Goal: Book appointment/travel/reservation

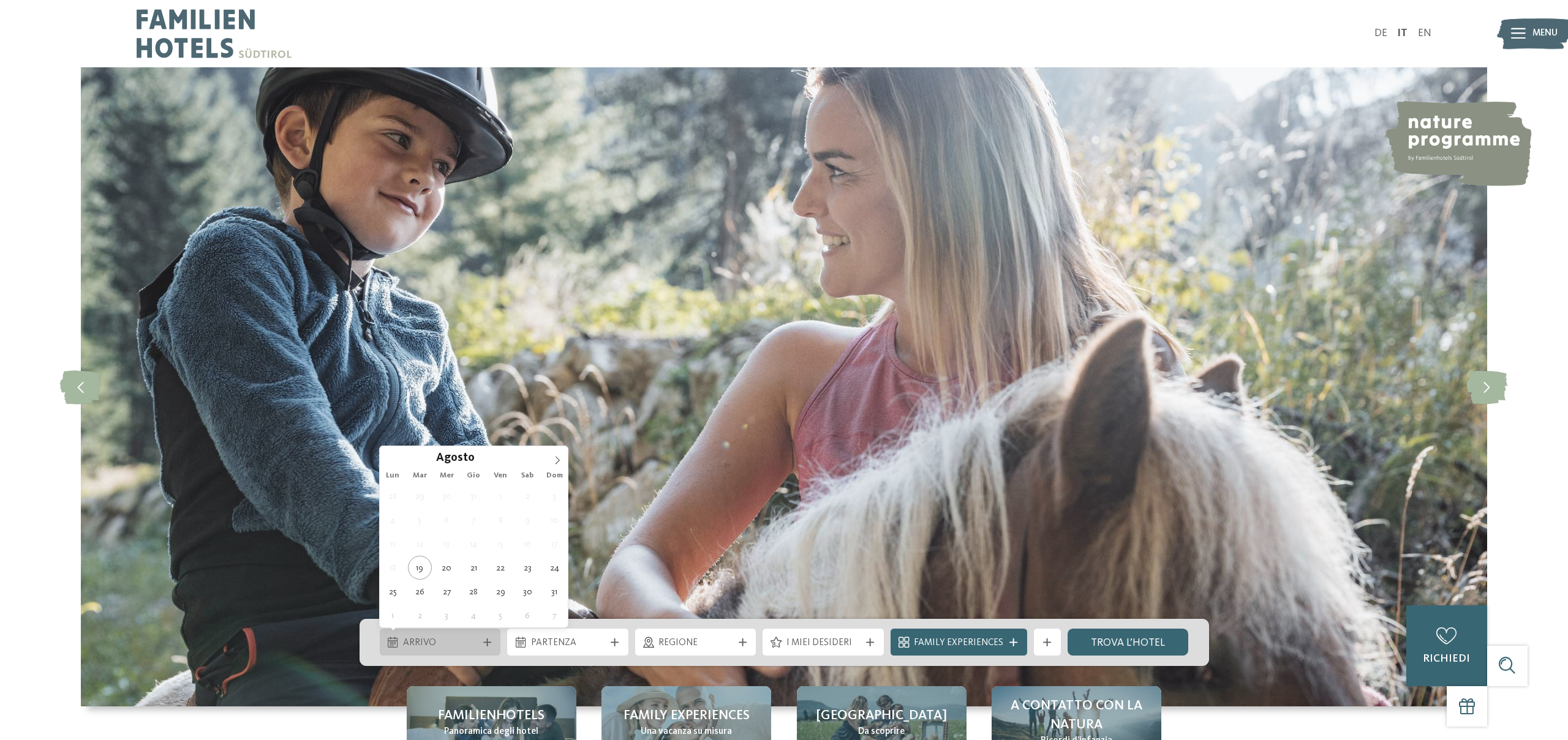
click at [468, 646] on span "Arrivo" at bounding box center [440, 643] width 74 height 13
click at [562, 457] on span at bounding box center [557, 457] width 21 height 21
type div "[DATE]"
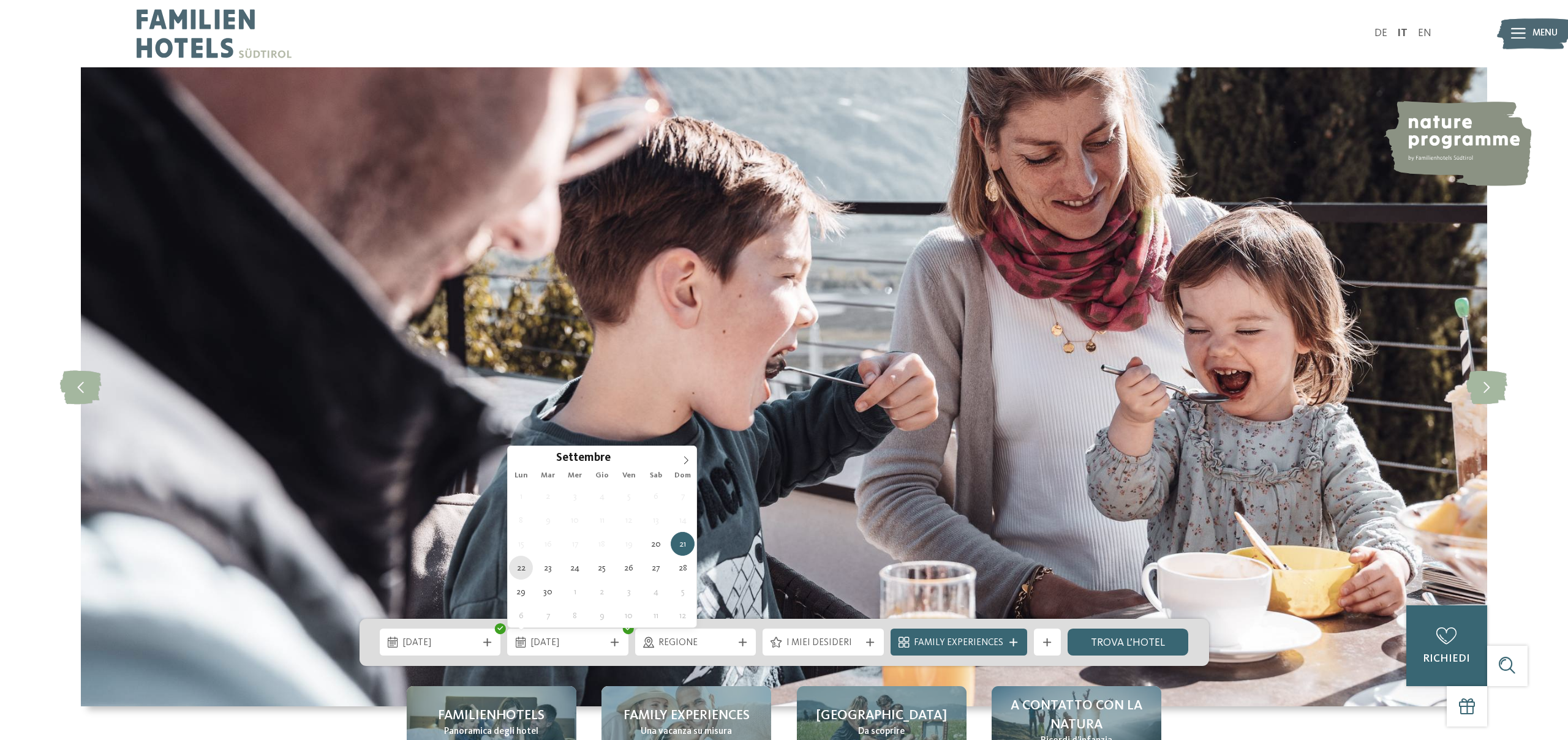
type div "[DATE]"
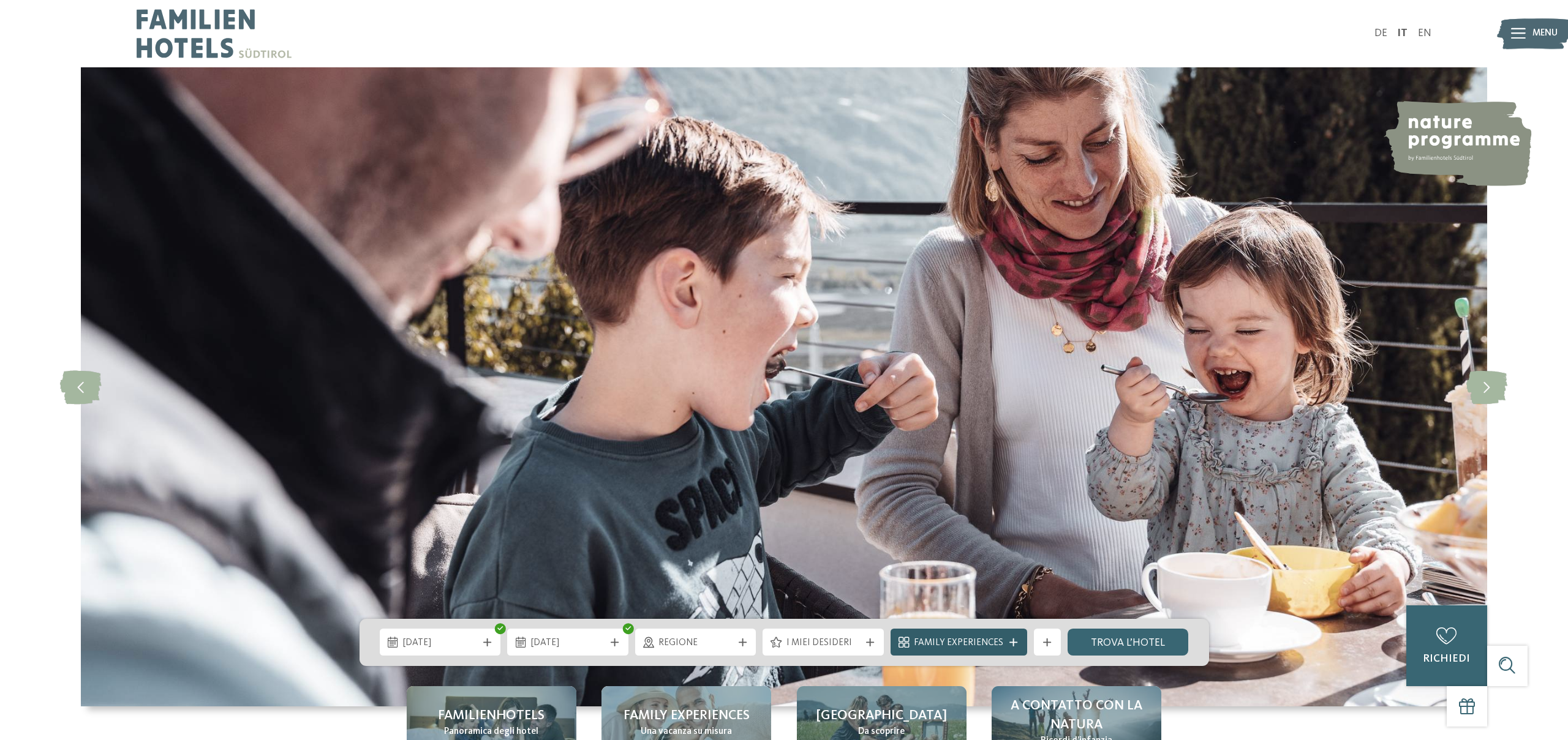
click at [917, 642] on span "Family Experiences" at bounding box center [958, 643] width 90 height 13
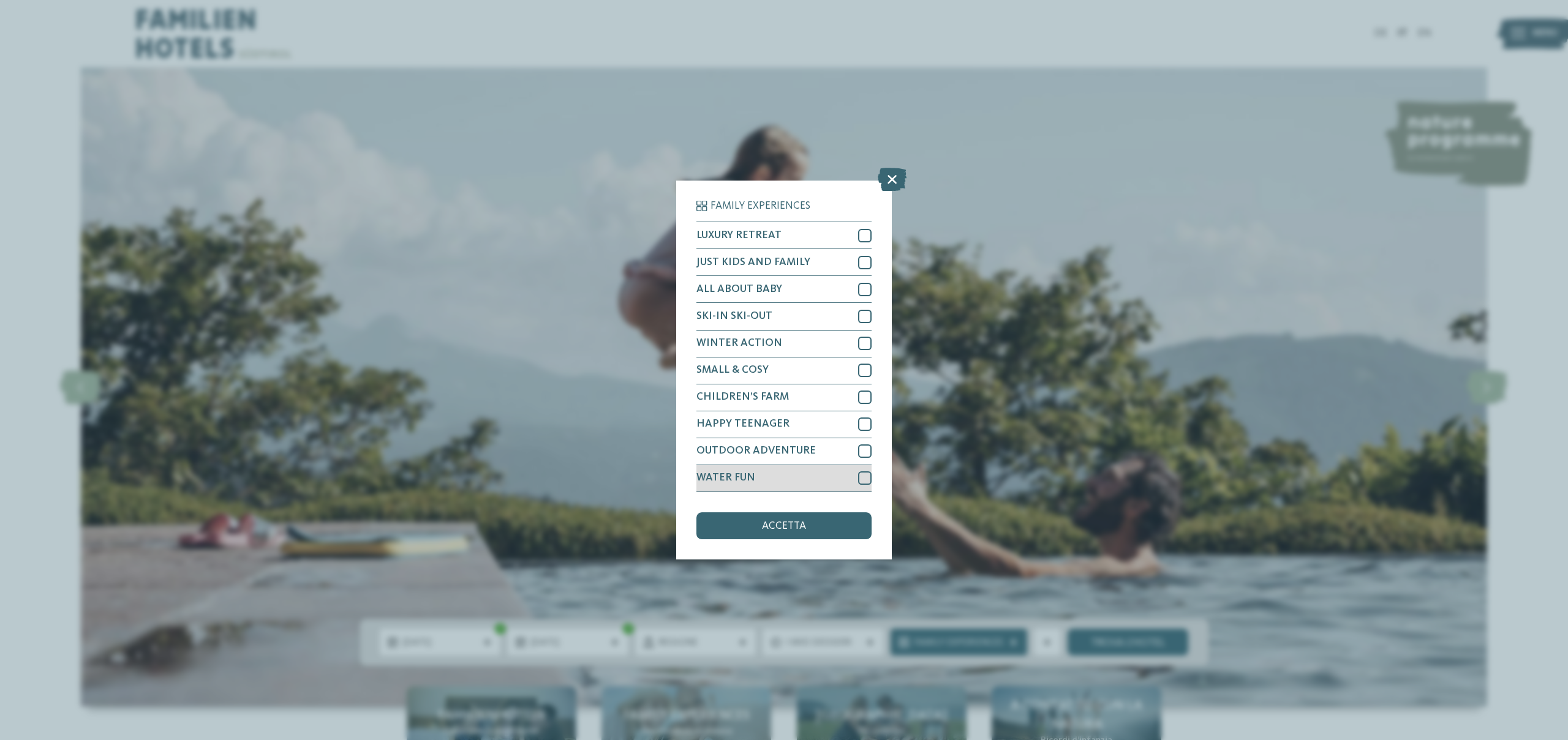
click at [858, 476] on div at bounding box center [865, 478] width 13 height 13
click at [899, 182] on icon at bounding box center [891, 180] width 29 height 23
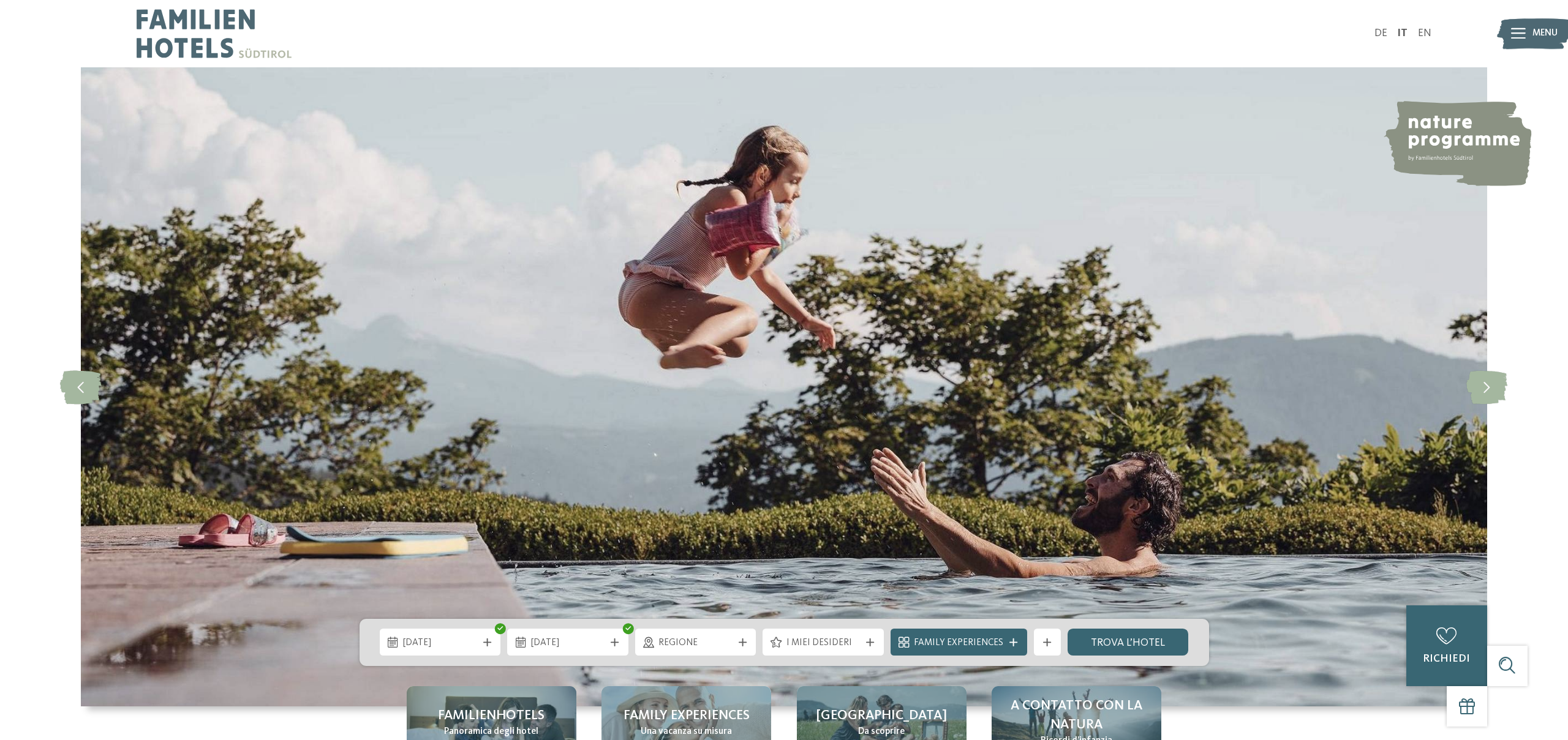
click at [844, 651] on div "I miei desideri" at bounding box center [823, 642] width 122 height 27
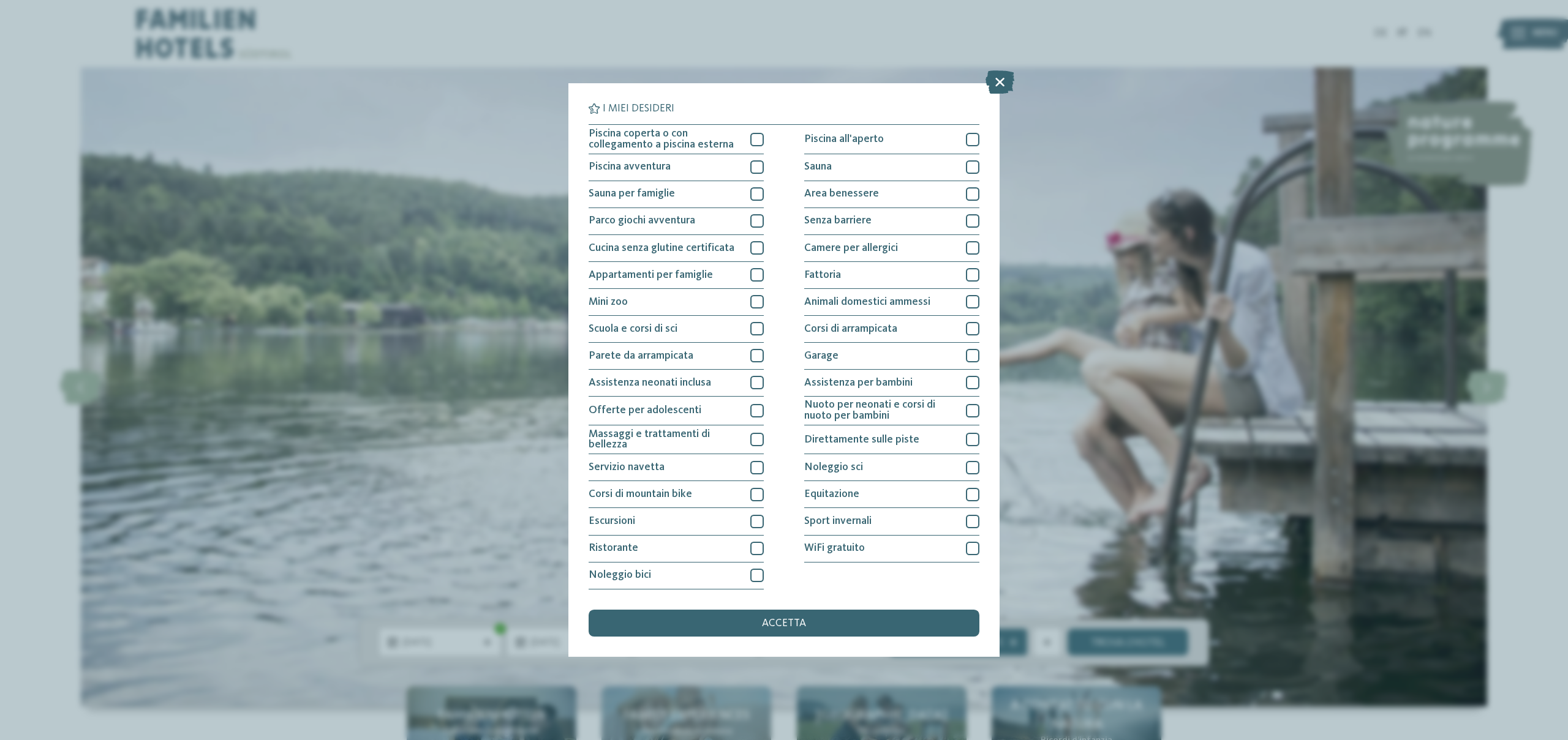
click at [1001, 85] on icon at bounding box center [1000, 82] width 29 height 23
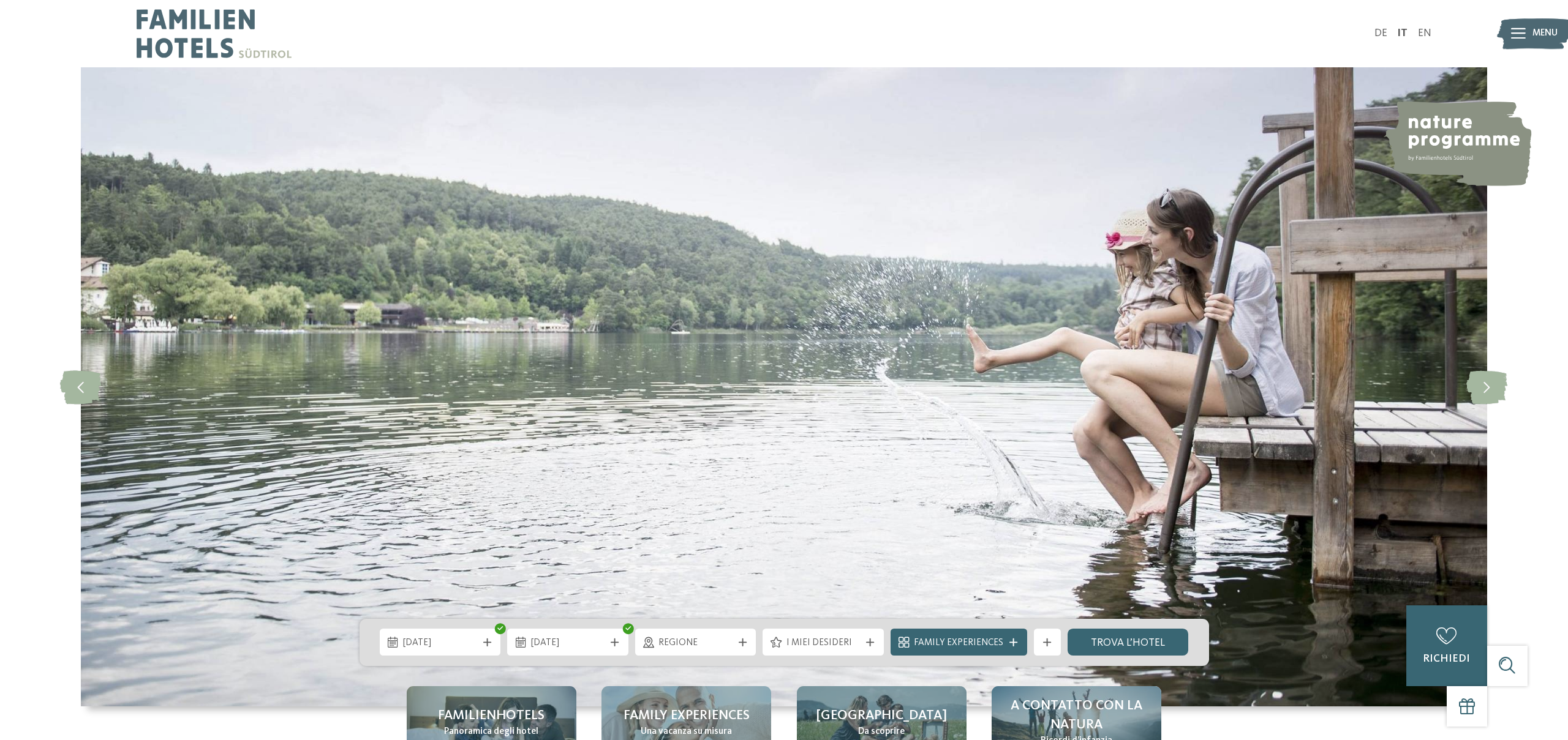
click at [681, 645] on span "Regione" at bounding box center [695, 643] width 74 height 13
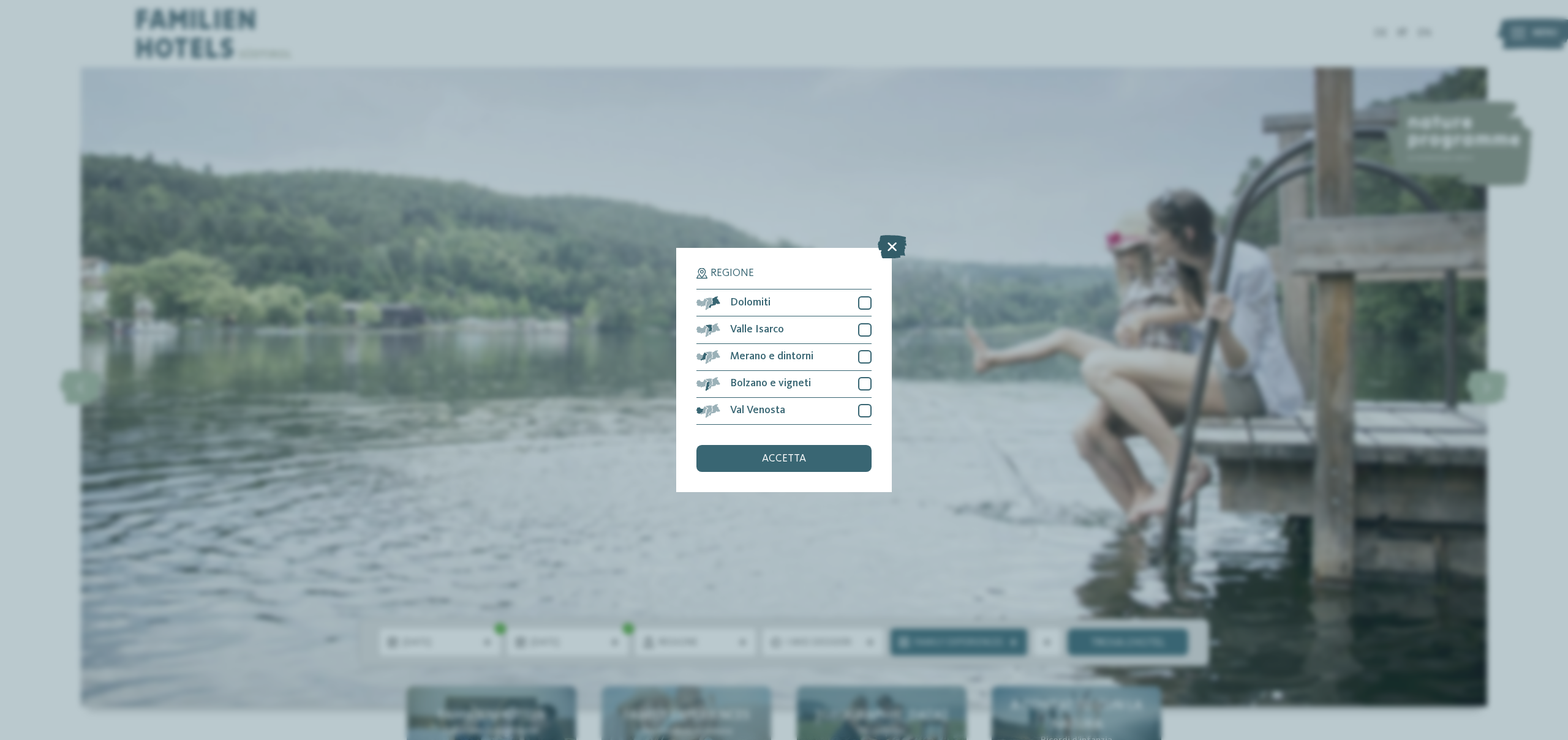
click at [887, 244] on icon at bounding box center [891, 247] width 29 height 23
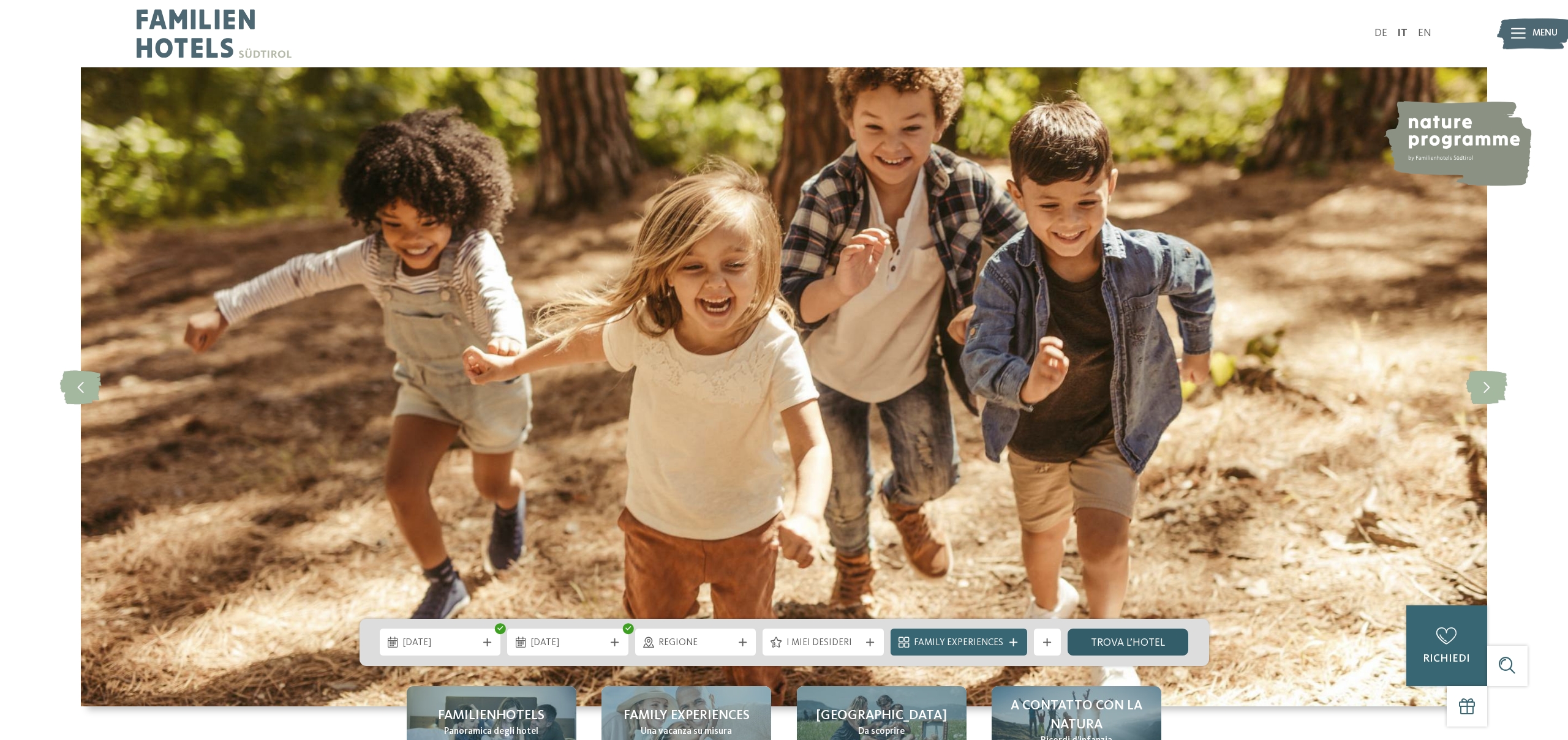
click at [1117, 645] on link "trova l’hotel" at bounding box center [1129, 642] width 122 height 27
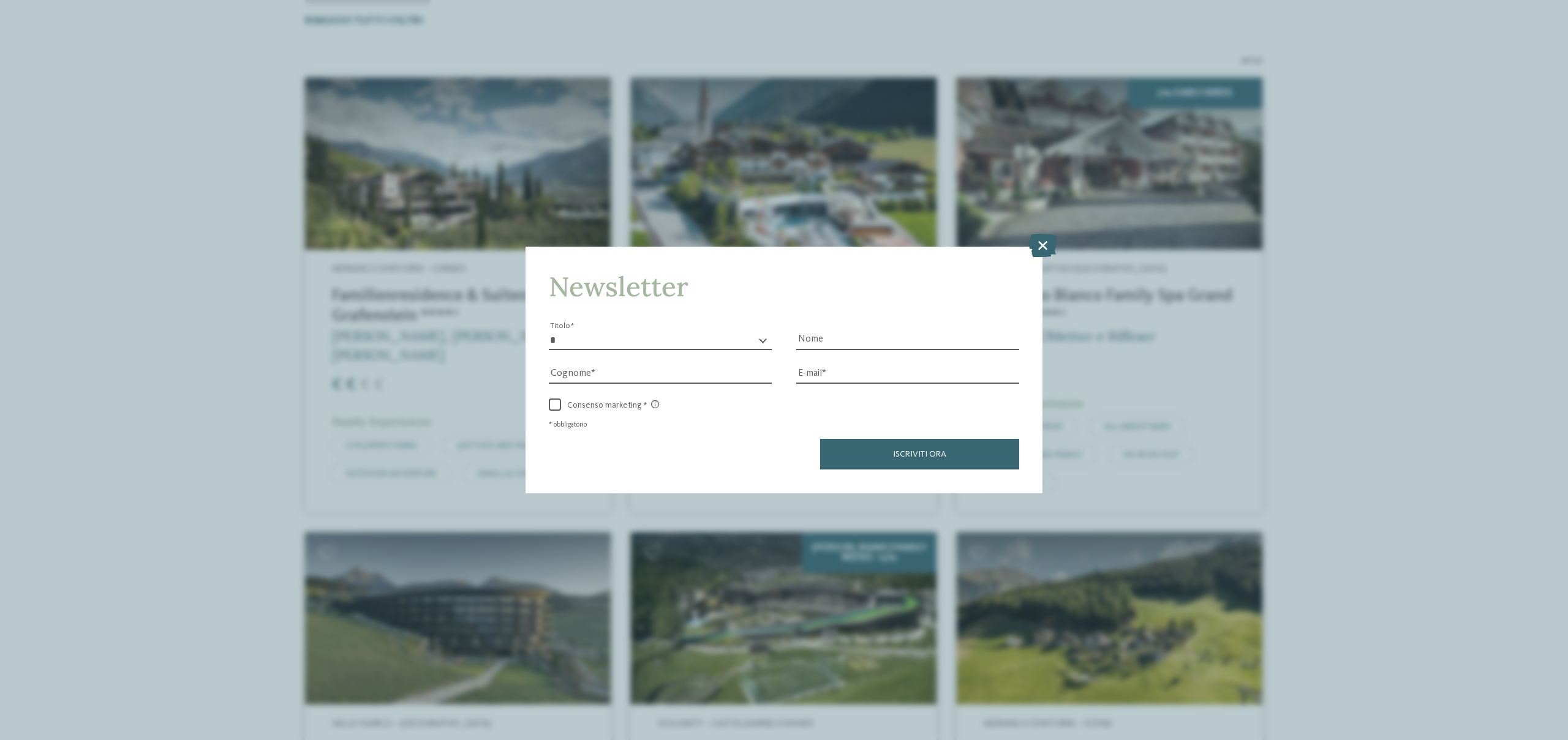
drag, startPoint x: 1031, startPoint y: 247, endPoint x: 1028, endPoint y: 237, distance: 10.4
click at [1032, 247] on icon at bounding box center [1042, 246] width 29 height 23
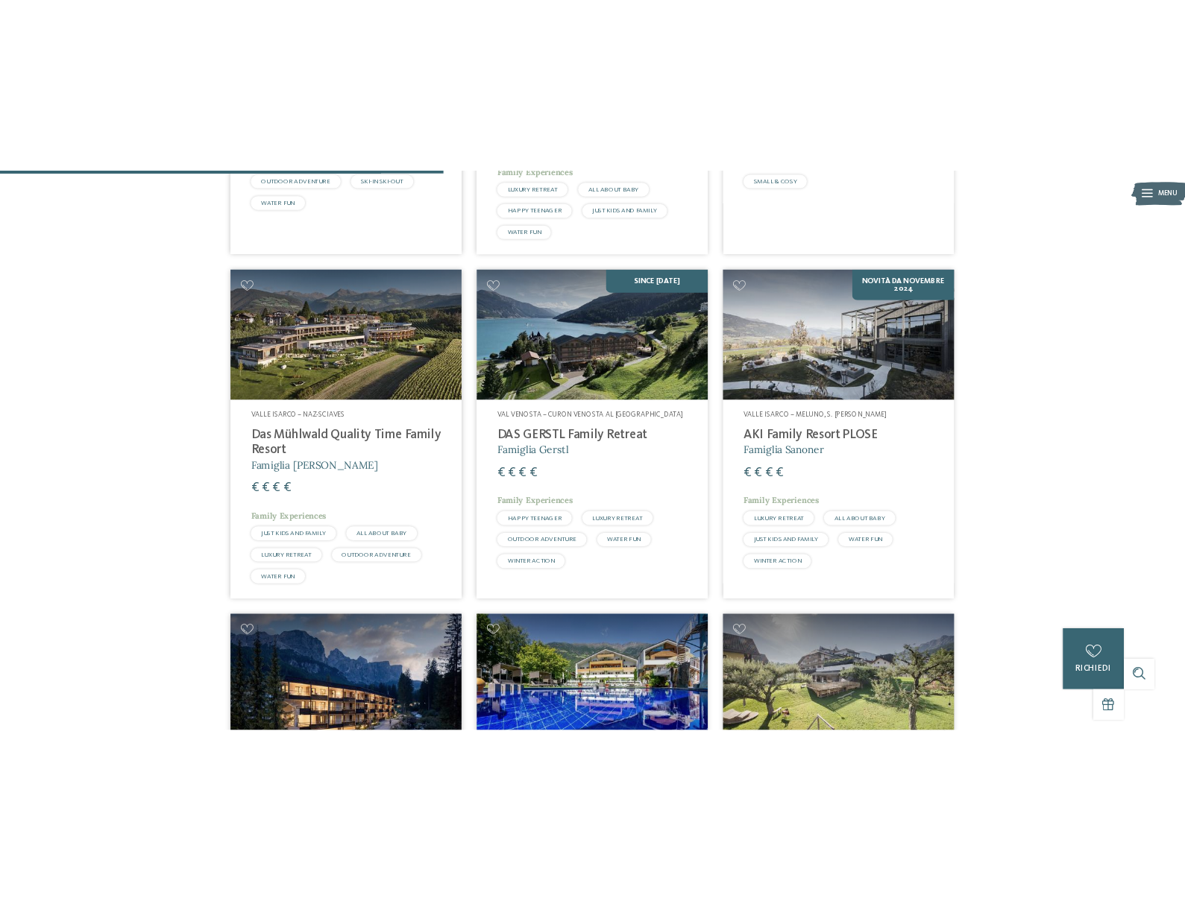
scroll to position [1613, 0]
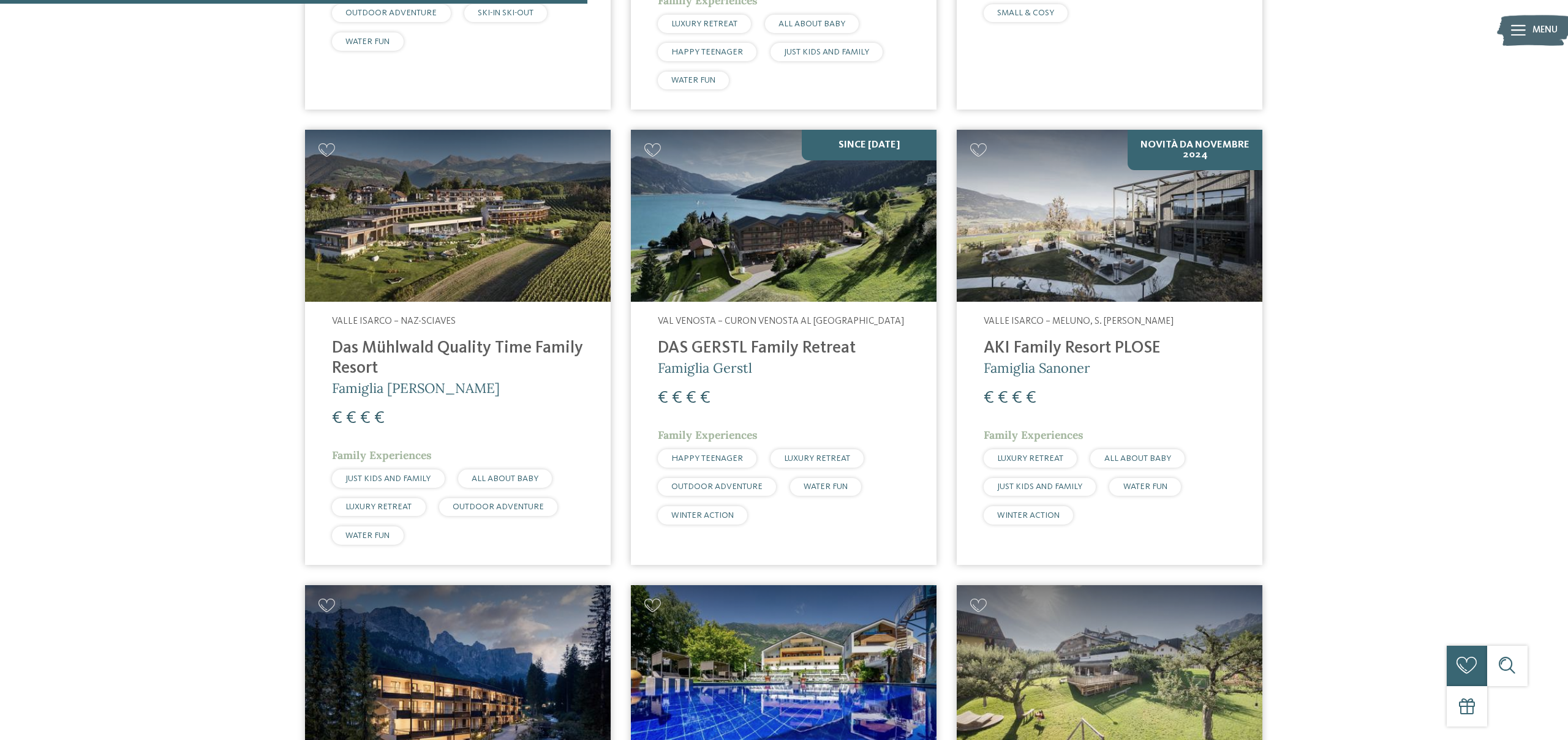
click at [256, 290] on div "21 / 27 Merano e dintorni – Cermes Familienresidence & Suiten Das Grafenstein *…" at bounding box center [784, 724] width 1119 height 3092
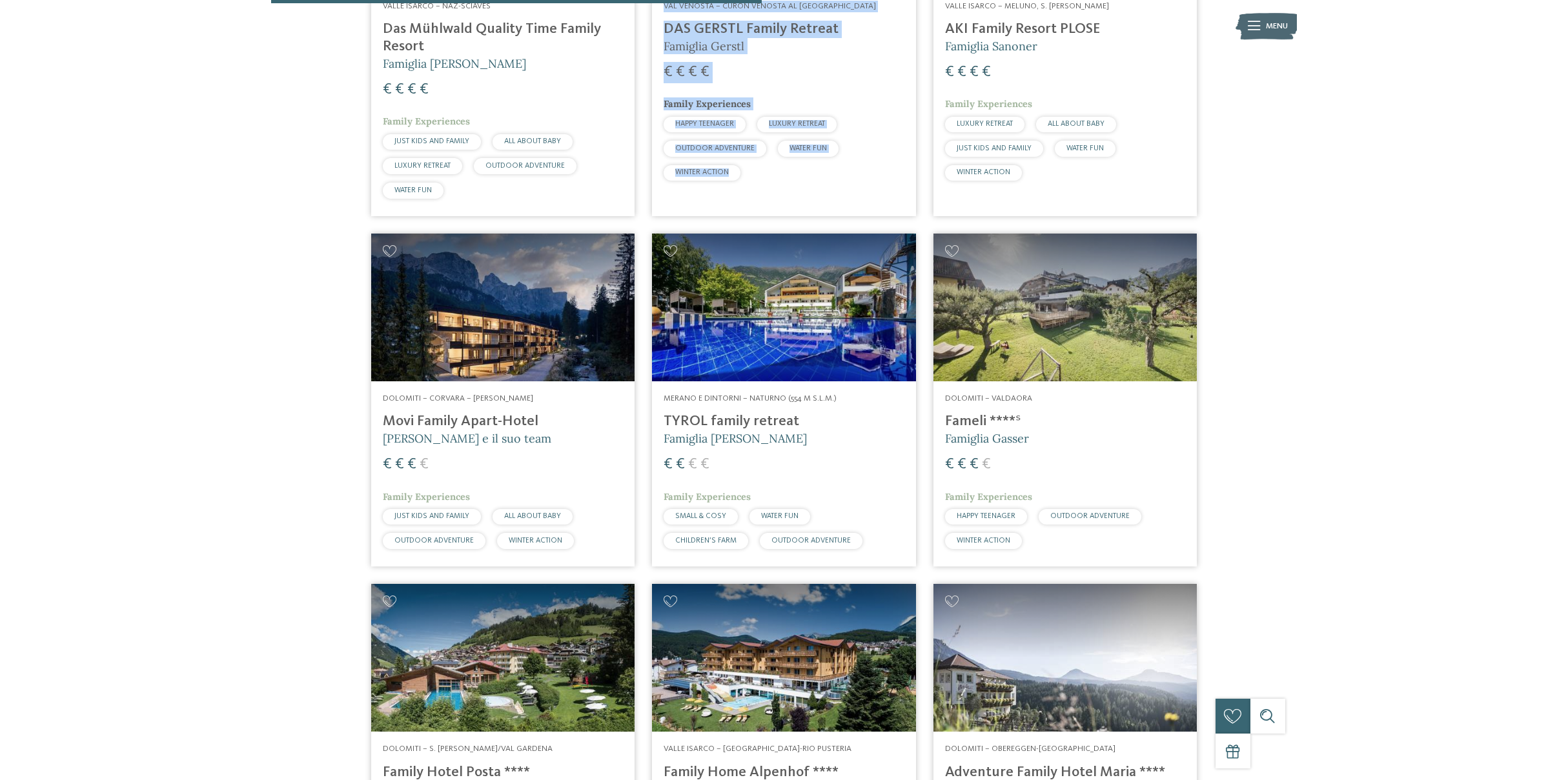
scroll to position [1404, 0]
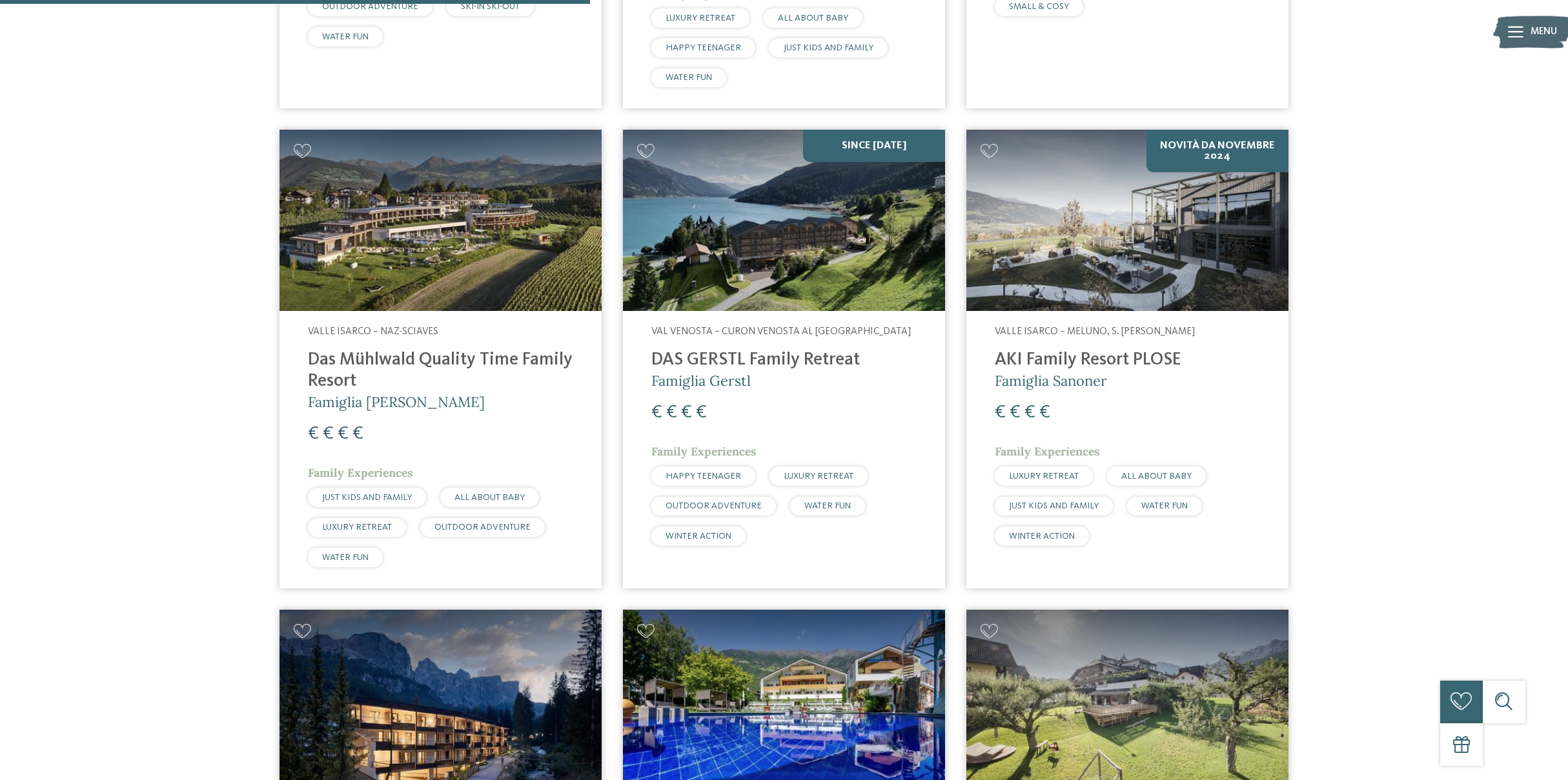
click at [171, 396] on div "Familienhotels Südtirol – dalle famiglie per le famiglie Gli esperti delle vaca…" at bounding box center [784, 570] width 1568 height 3749
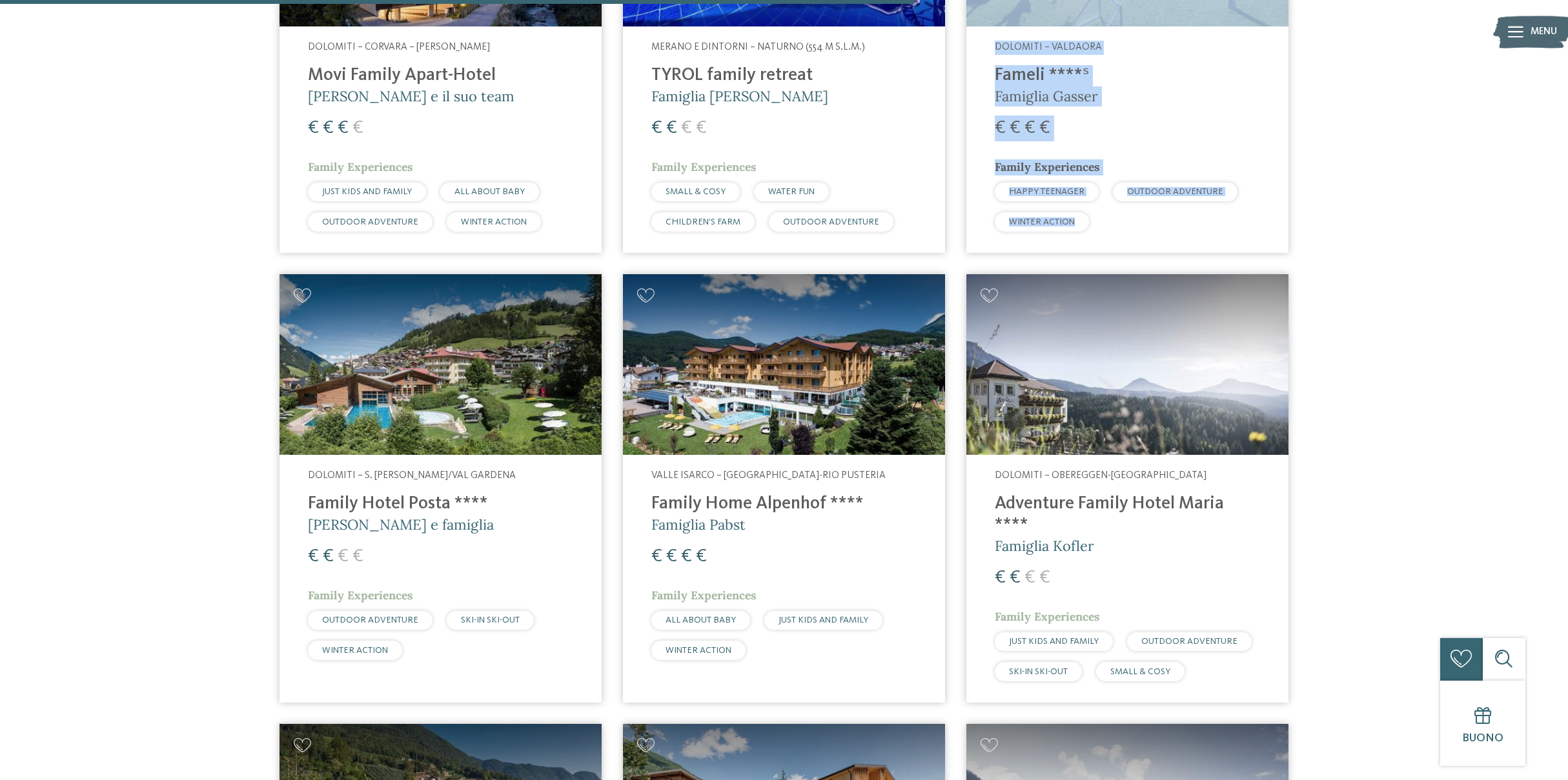
scroll to position [2173, 0]
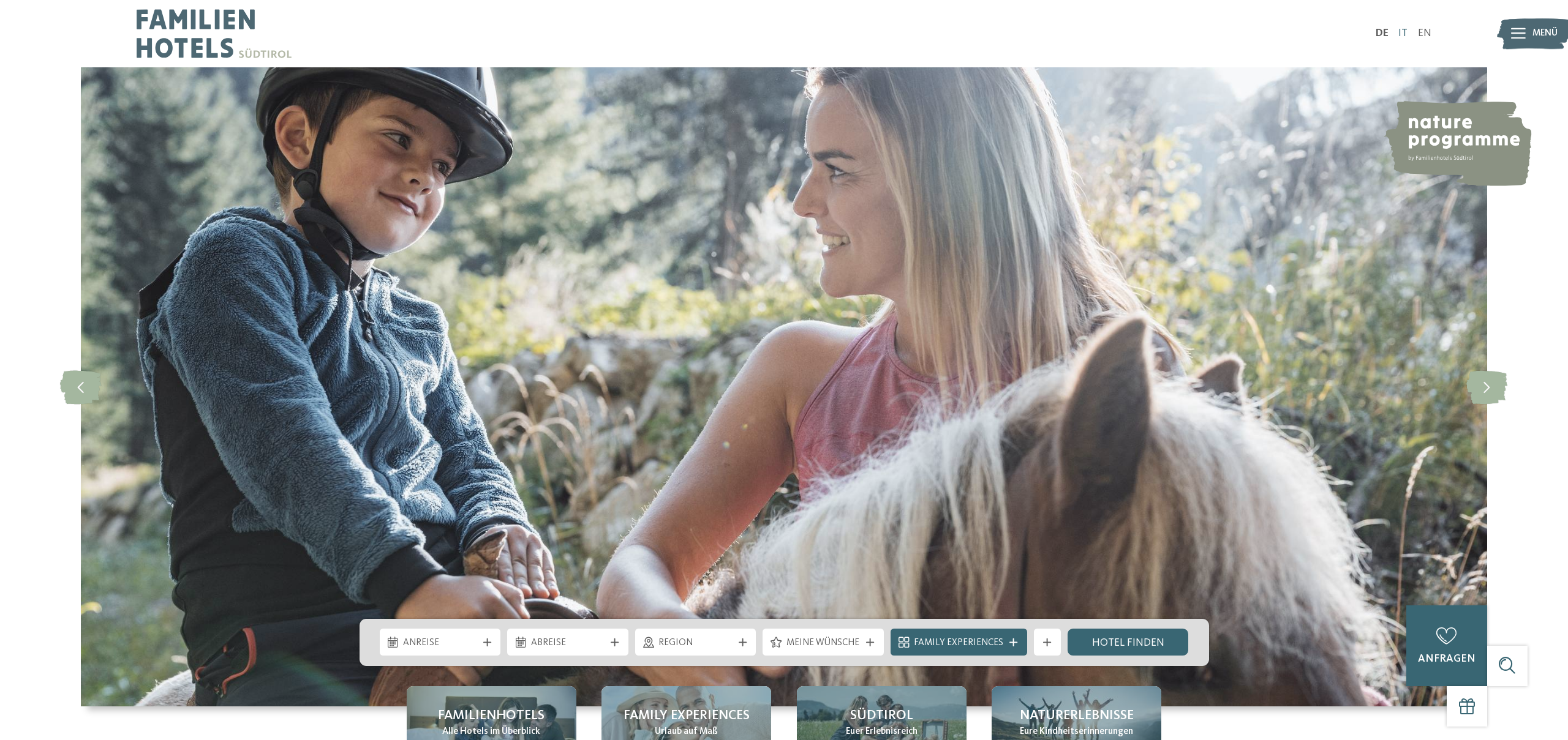
click at [1402, 32] on link "IT" at bounding box center [1402, 33] width 9 height 11
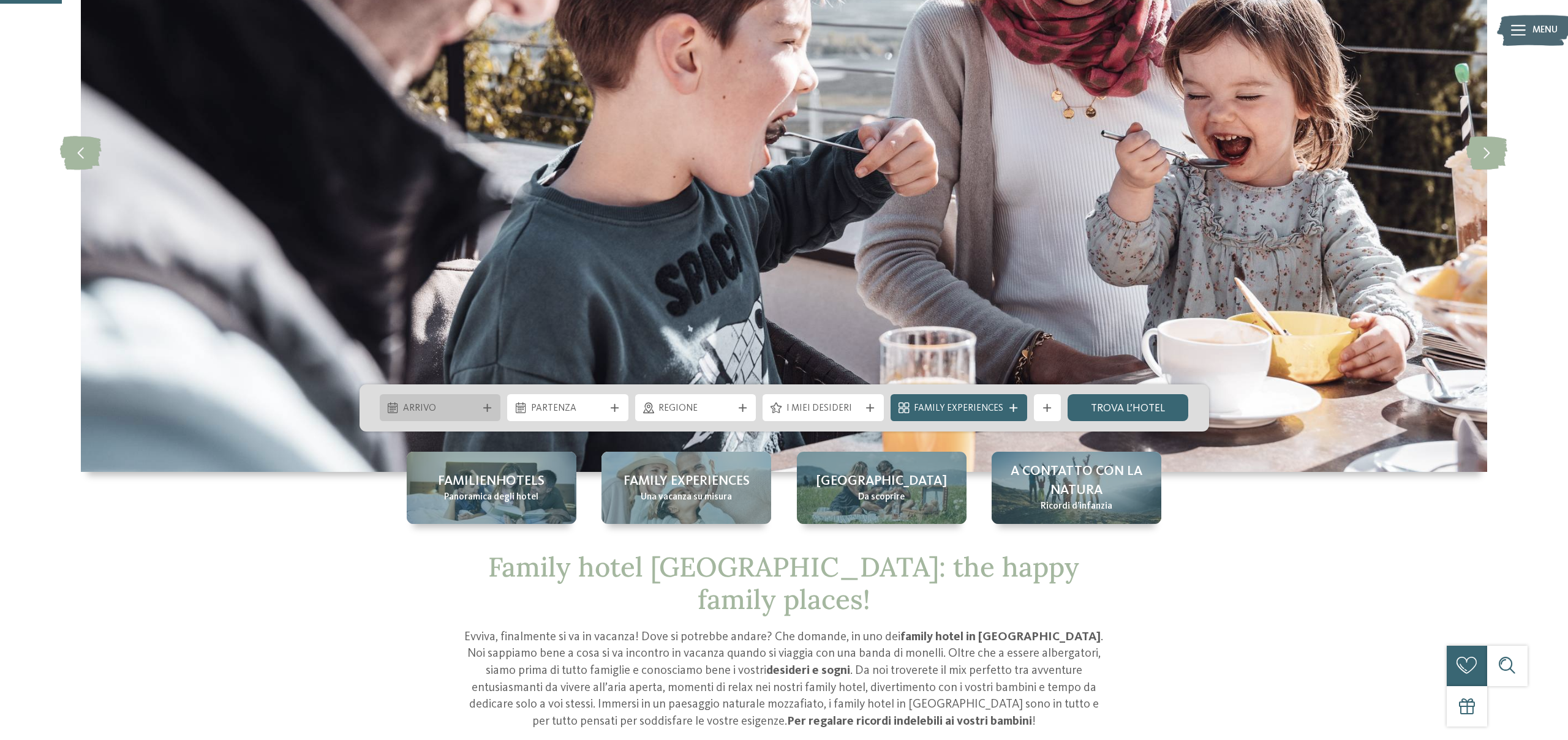
scroll to position [278, 0]
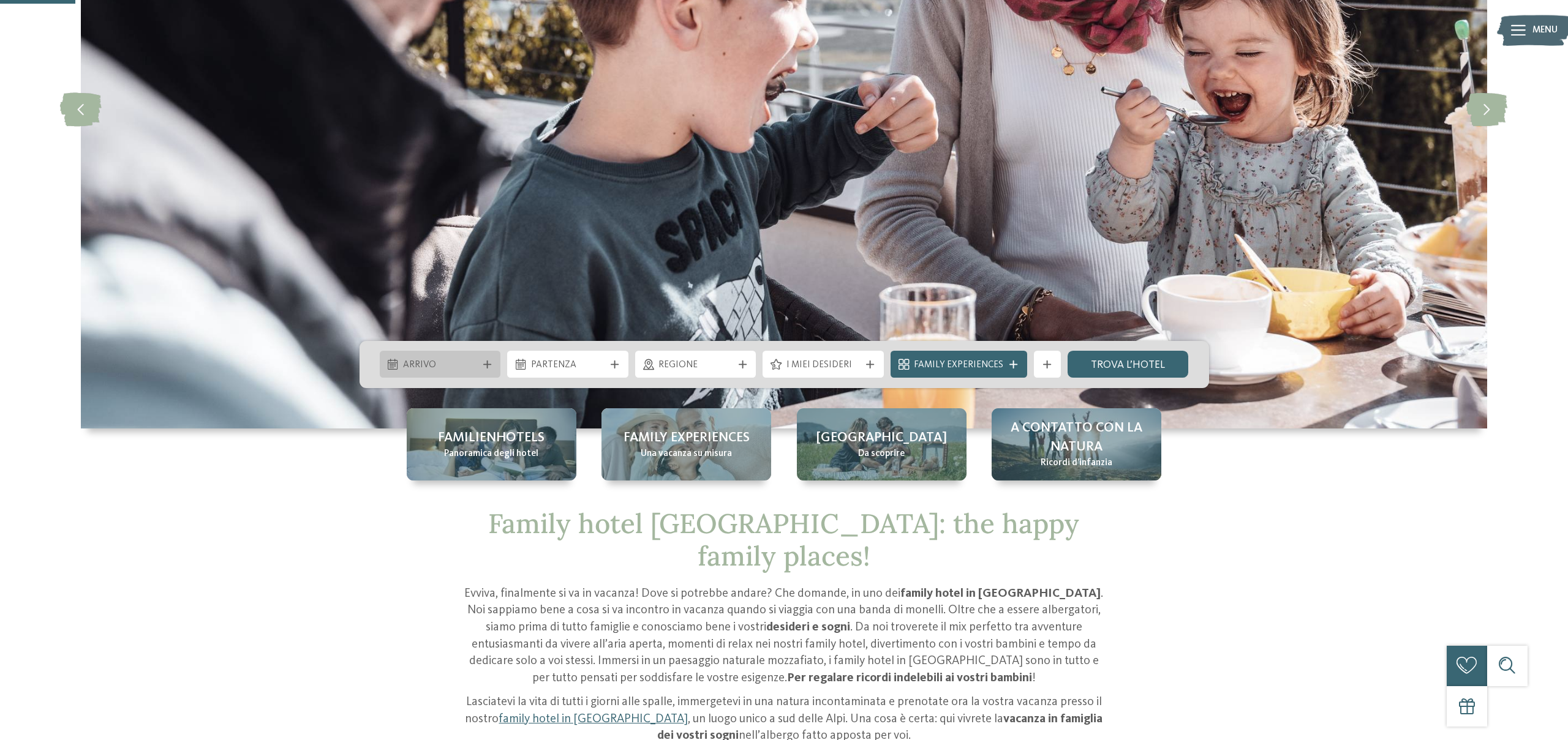
click at [483, 358] on div "Arrivo" at bounding box center [440, 364] width 122 height 27
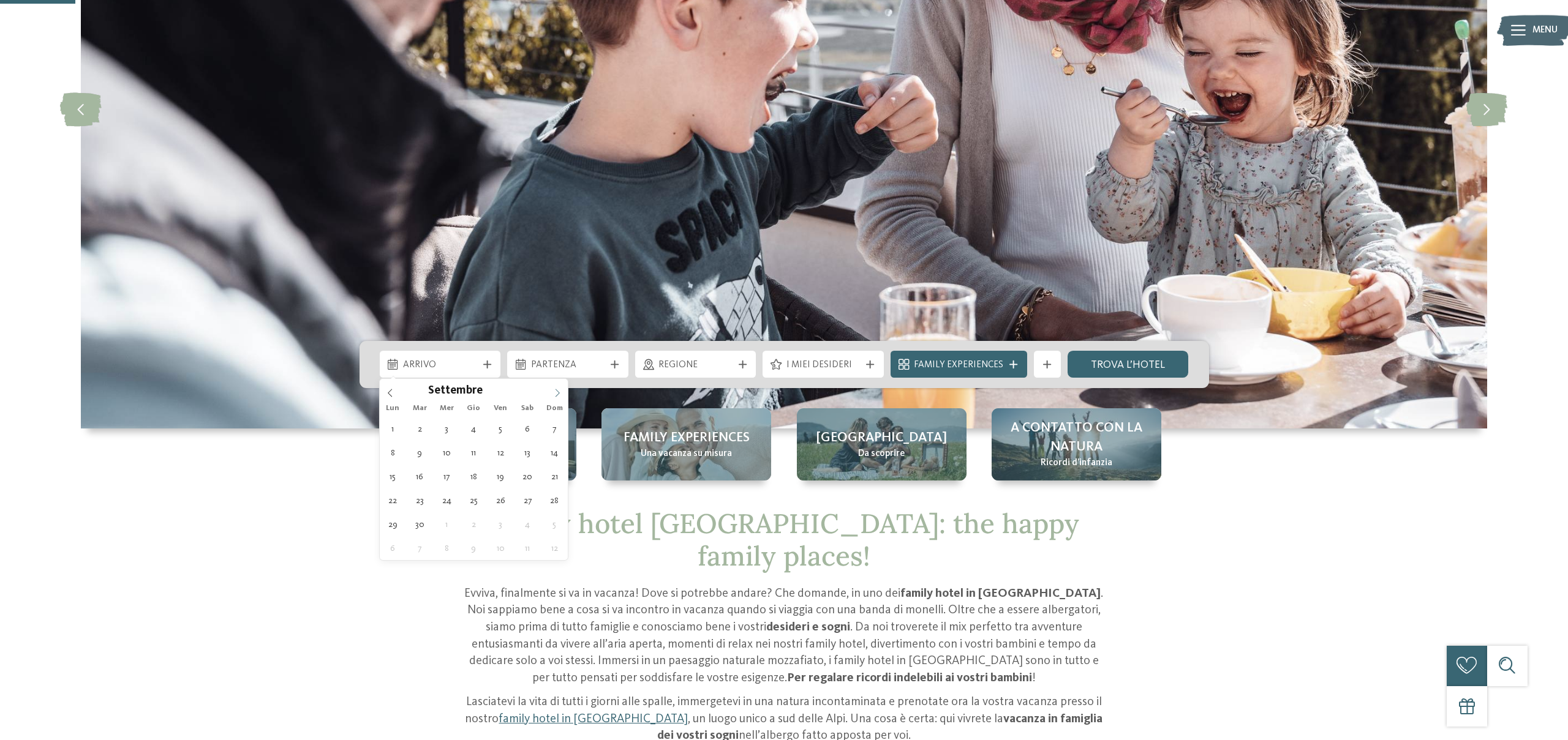
click at [555, 388] on span at bounding box center [557, 389] width 21 height 21
type div "20.09.2025"
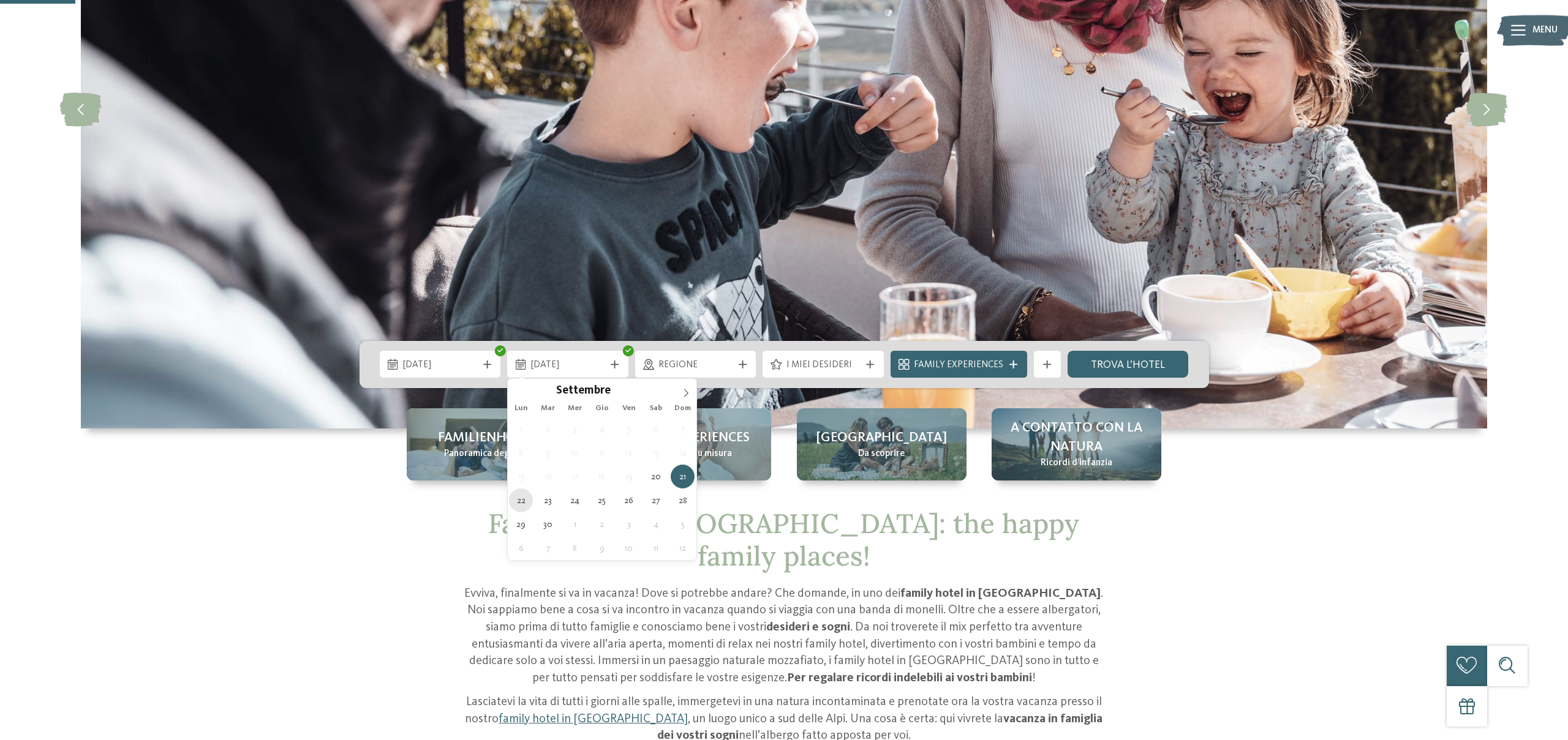
type div "22.09.2025"
drag, startPoint x: 521, startPoint y: 503, endPoint x: 595, endPoint y: 416, distance: 114.2
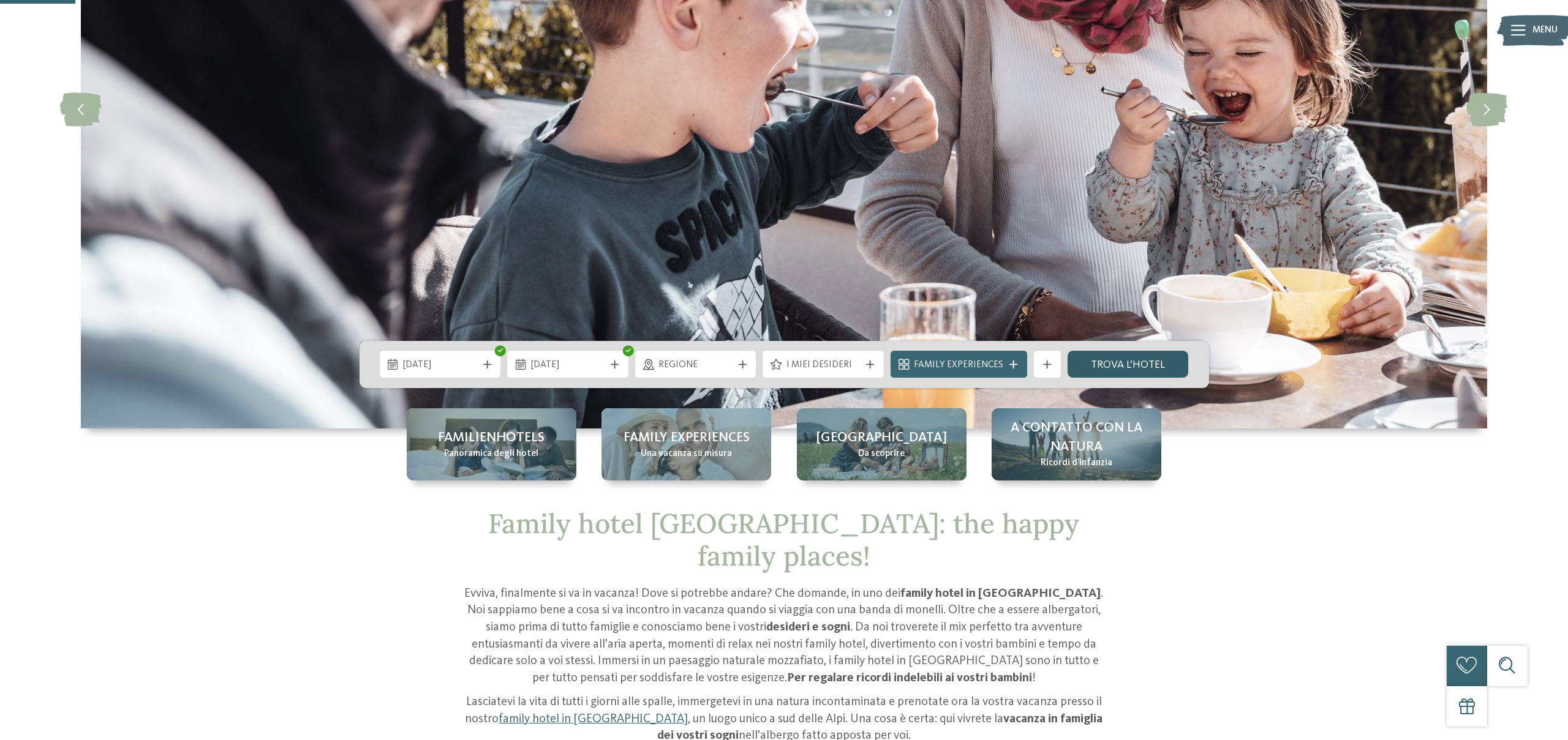
click at [1109, 365] on link "trova l’hotel" at bounding box center [1129, 364] width 122 height 27
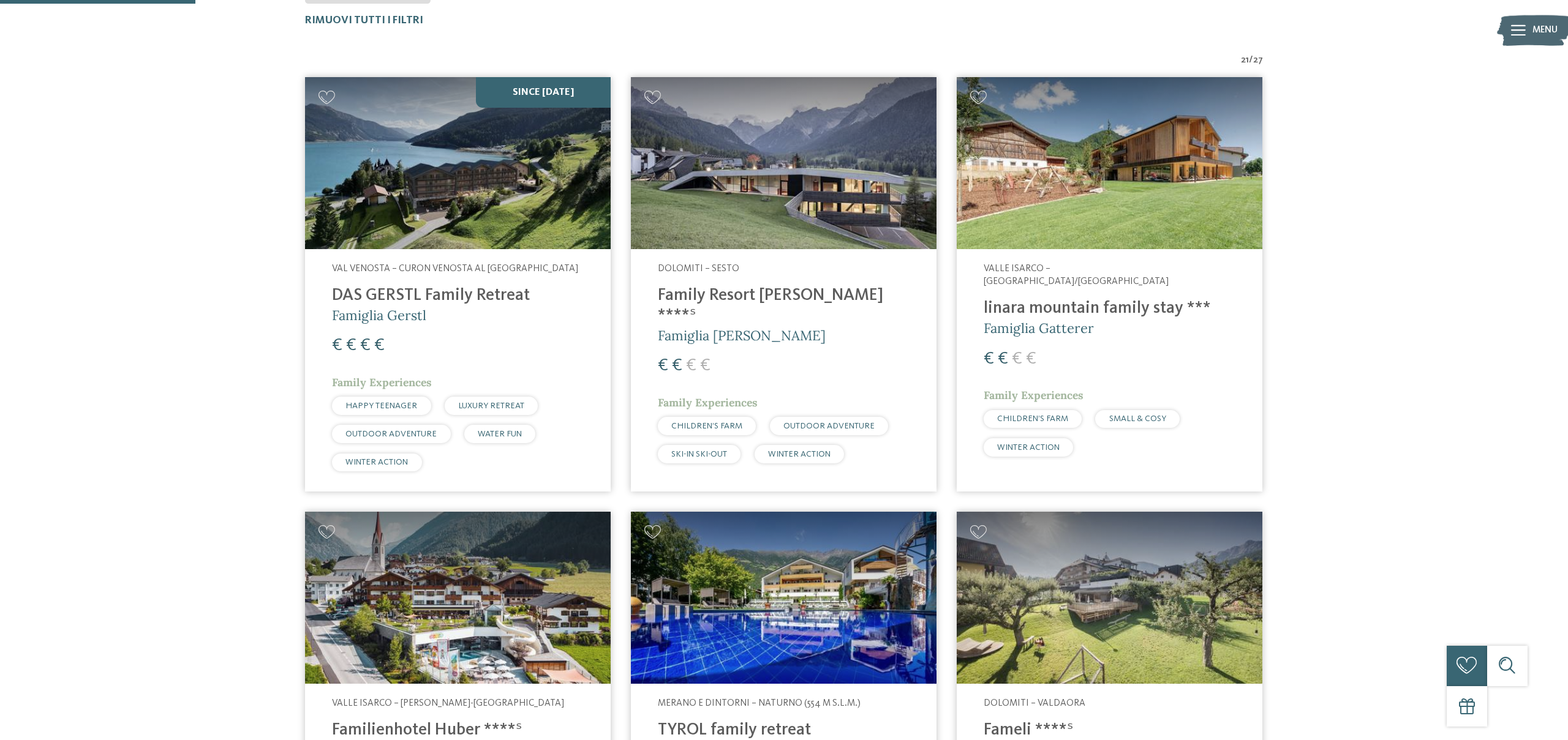
scroll to position [448, 0]
click at [740, 160] on img at bounding box center [784, 164] width 306 height 172
drag, startPoint x: 809, startPoint y: 220, endPoint x: 818, endPoint y: 229, distance: 12.7
click at [809, 220] on img at bounding box center [784, 164] width 306 height 172
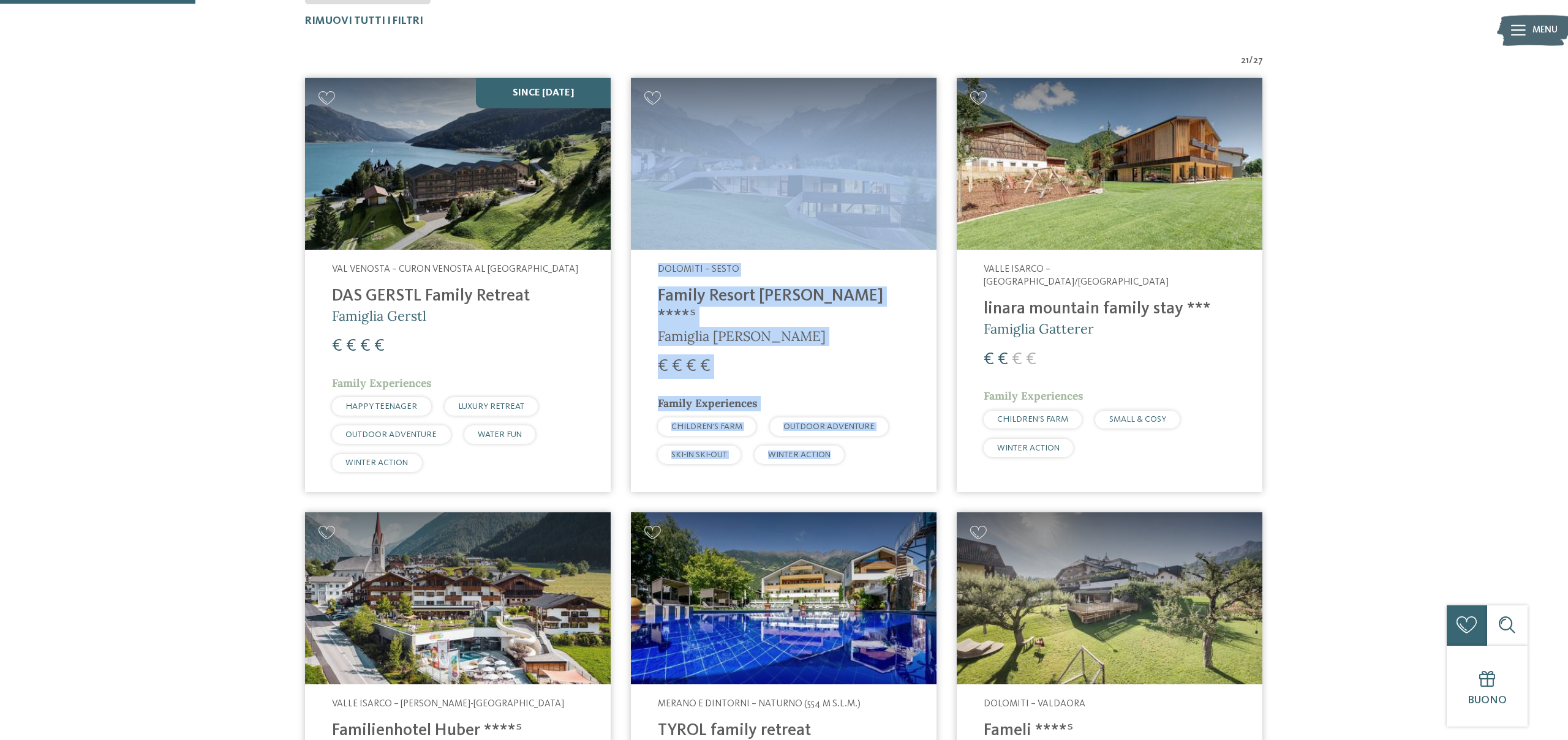
click at [844, 365] on div "Dolomiti – Sesto Family Resort Rainer ****ˢ Famiglia Rainer € € € € Family Expe…" at bounding box center [784, 367] width 306 height 235
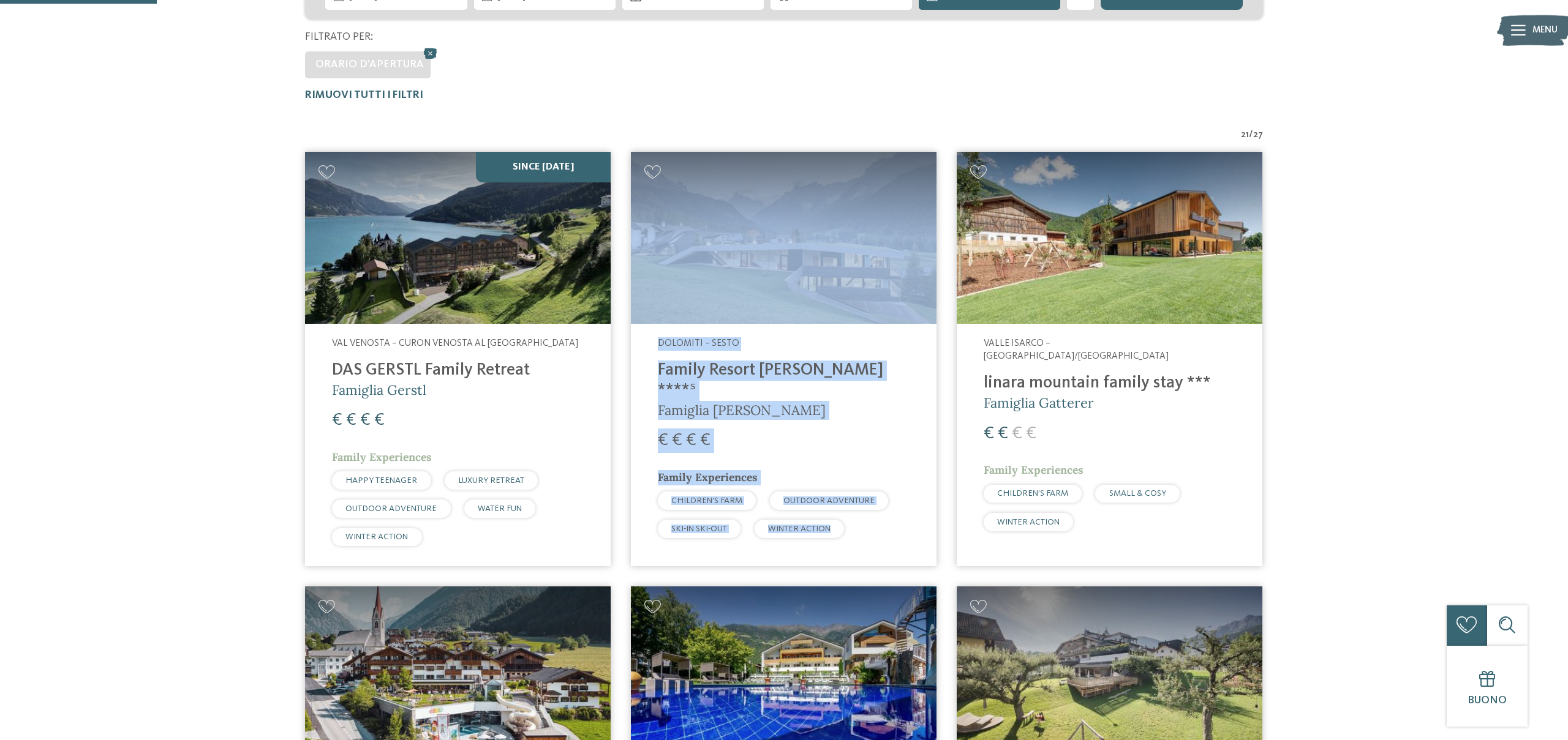
scroll to position [357, 0]
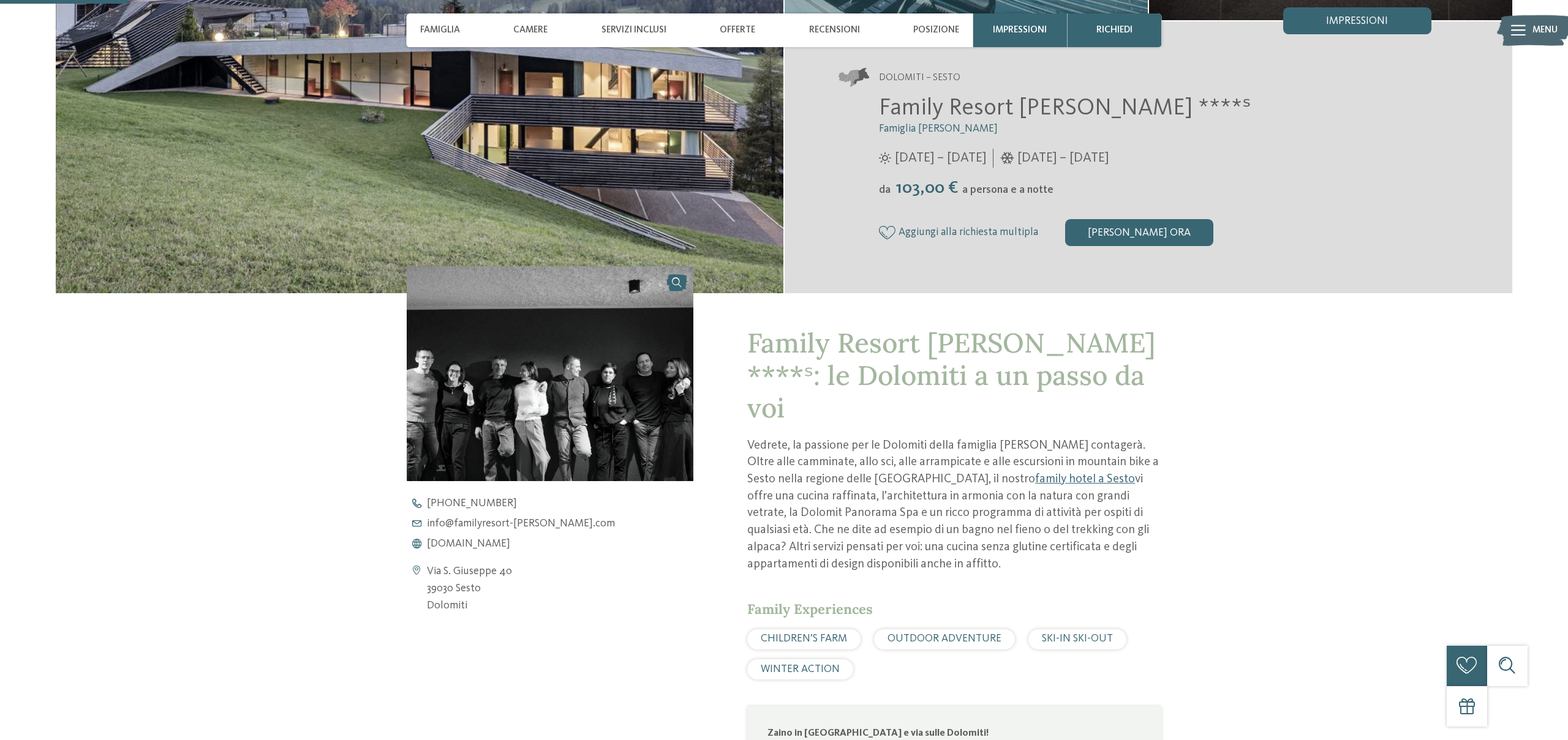
scroll to position [322, 0]
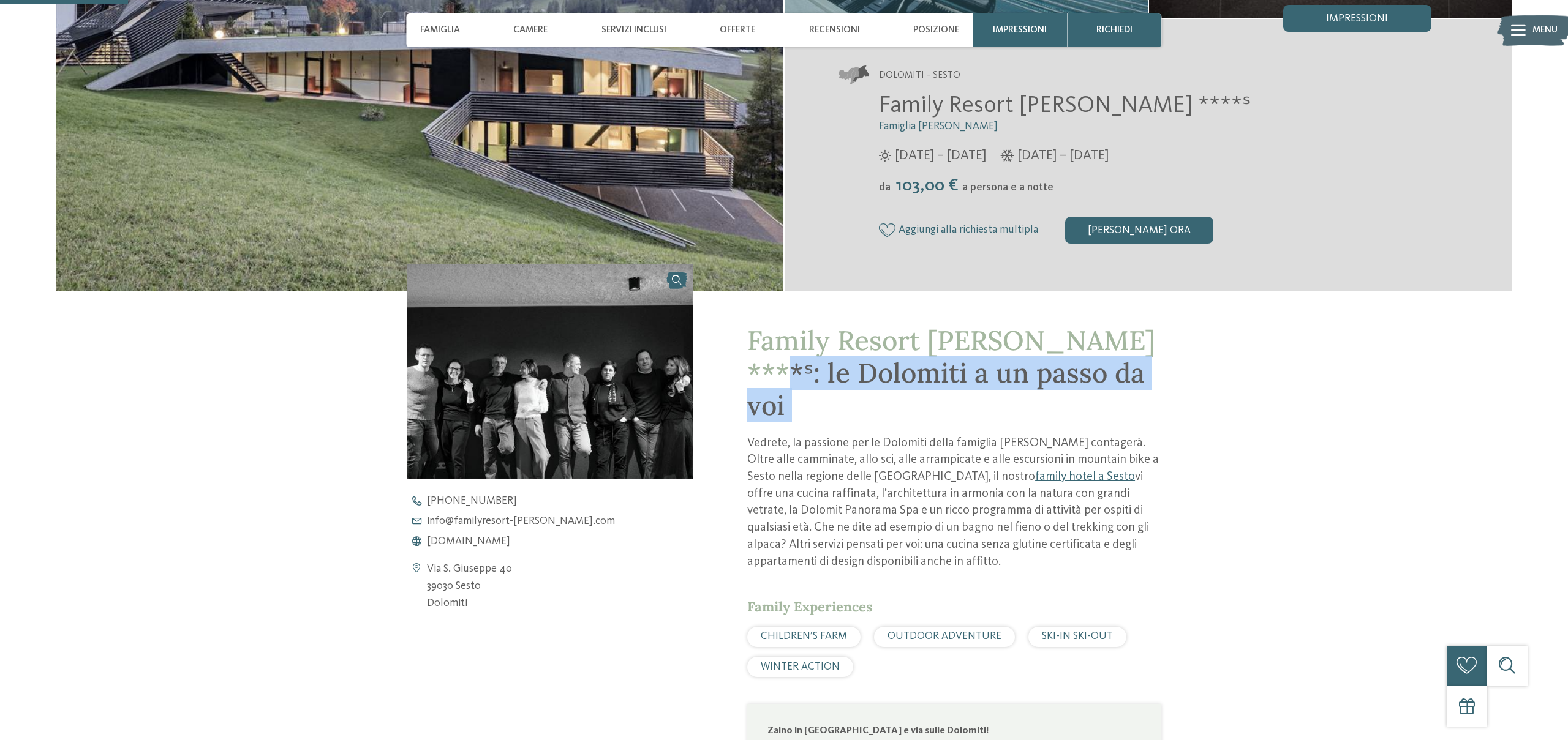
drag, startPoint x: 789, startPoint y: 382, endPoint x: 1120, endPoint y: 406, distance: 331.9
click at [1105, 396] on div "Family Resort [PERSON_NAME] ****ˢ: le Dolomiti a un passo da voi Vedrete, la pa…" at bounding box center [954, 685] width 414 height 721
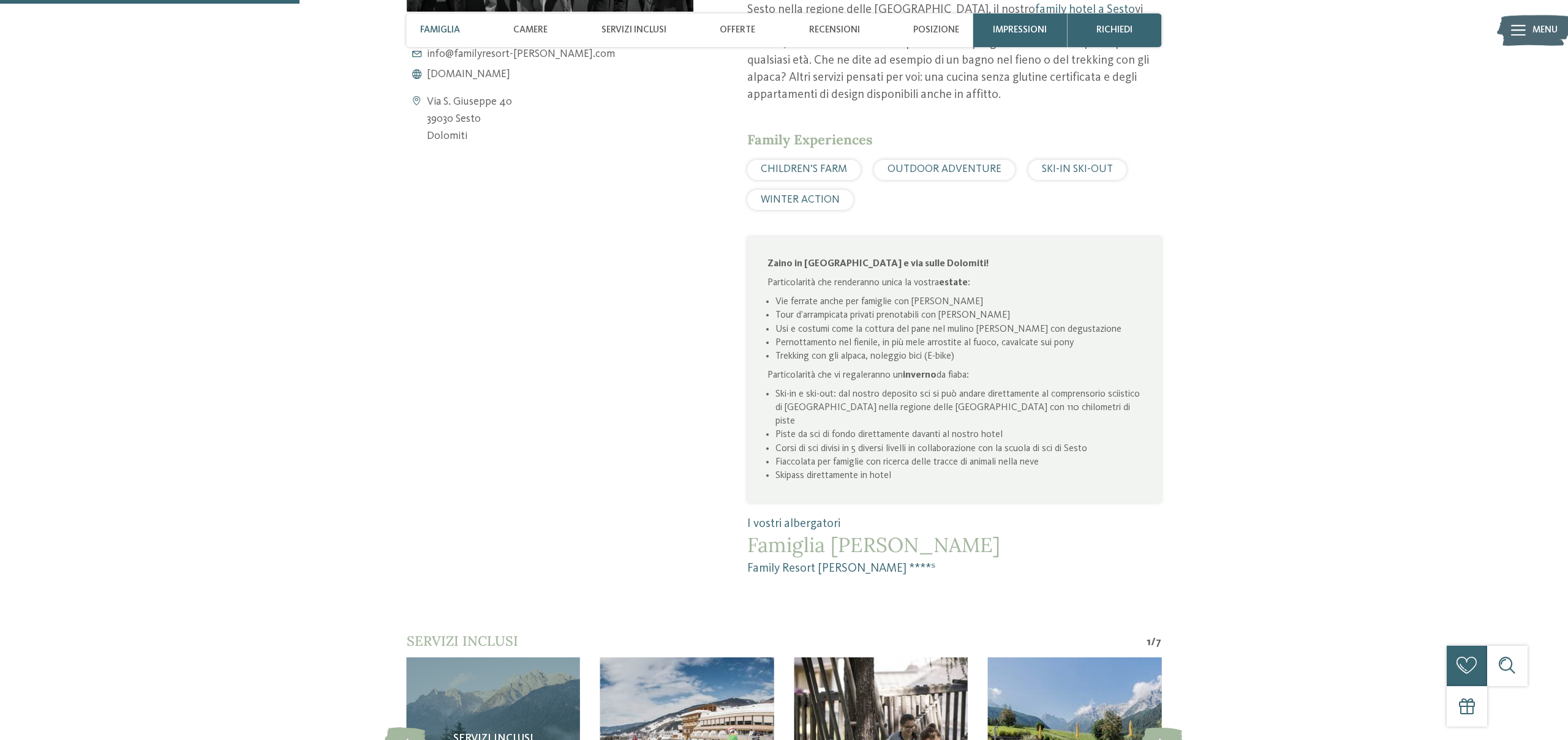
scroll to position [805, 0]
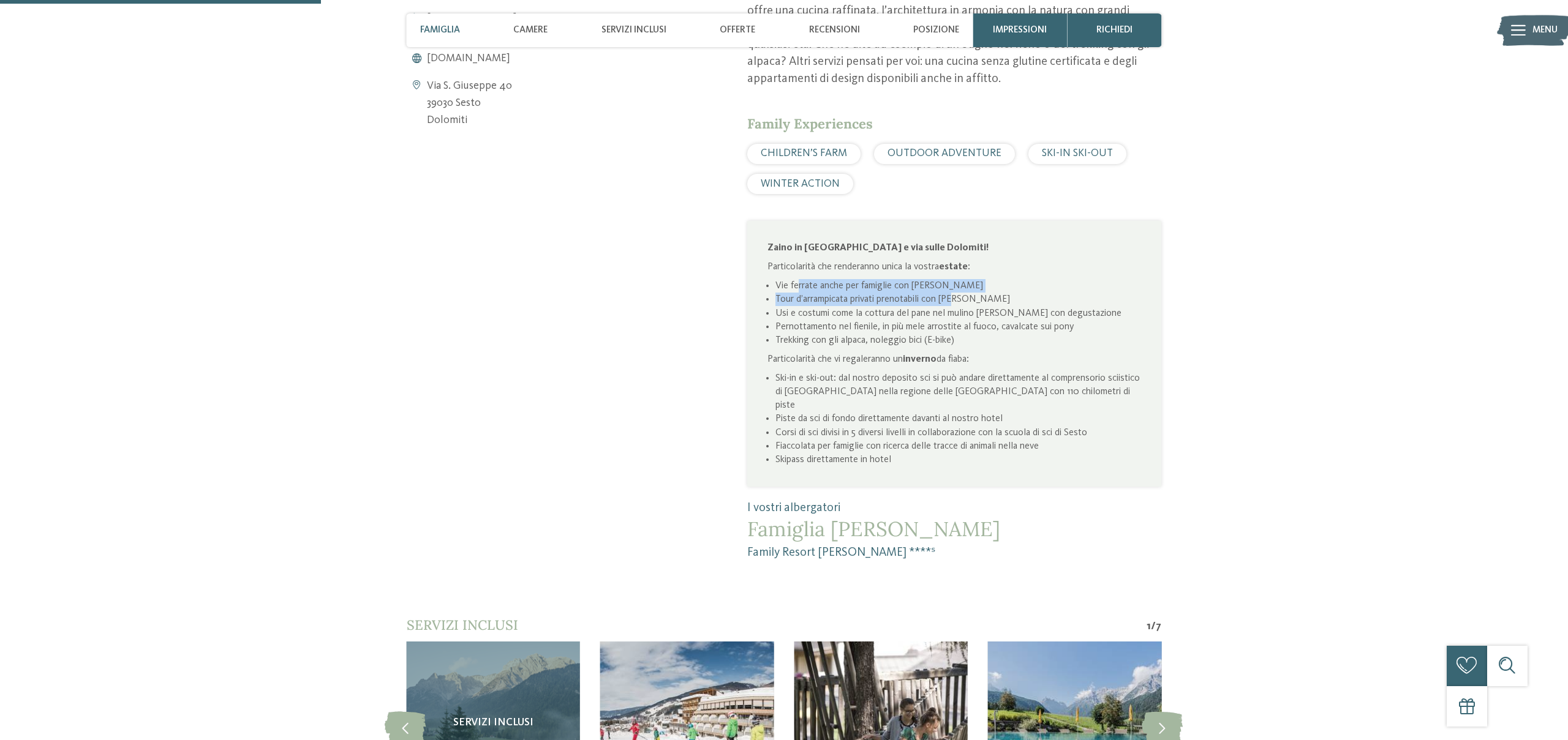
drag, startPoint x: 810, startPoint y: 257, endPoint x: 1019, endPoint y: 264, distance: 209.1
click at [1019, 279] on ul "Vie ferrate anche per famiglie con [PERSON_NAME] d’arrampicata privati prenotab…" at bounding box center [954, 313] width 374 height 68
click at [921, 319] on li "Pernottamento nel fienile, in più mele arrostite al fuoco, cavalcate sui pony" at bounding box center [958, 326] width 366 height 13
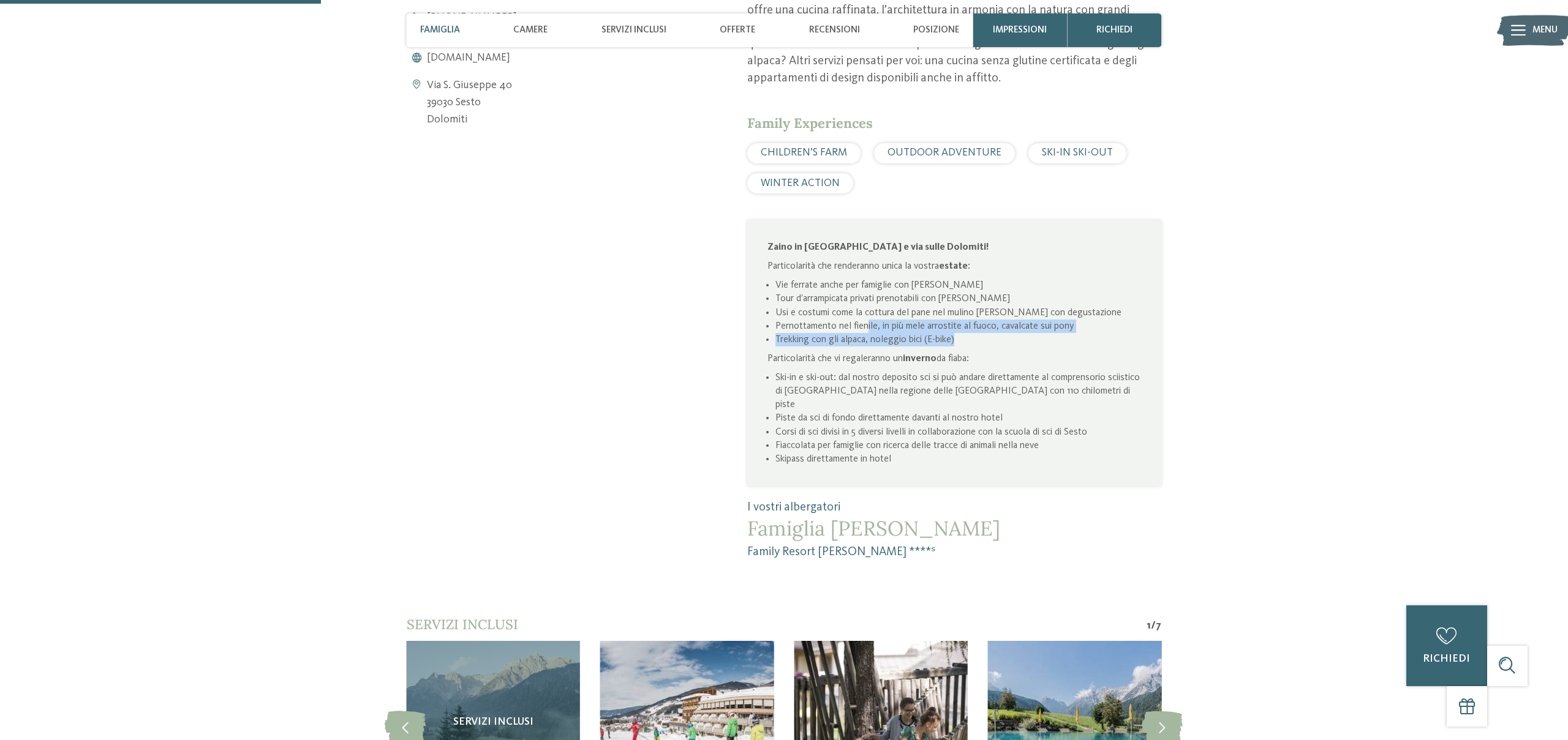
drag, startPoint x: 867, startPoint y: 297, endPoint x: 1028, endPoint y: 297, distance: 161.0
click at [1044, 301] on ul "Vie ferrate anche per famiglie con Joe Tour d’arrampicata privati prenotabili c…" at bounding box center [954, 312] width 374 height 68
drag, startPoint x: 962, startPoint y: 292, endPoint x: 947, endPoint y: 293, distance: 15.0
click at [962, 319] on li "Pernottamento nel fienile, in più mele arrostite al fuoco, cavalcate sui pony" at bounding box center [958, 326] width 366 height 13
drag, startPoint x: 904, startPoint y: 296, endPoint x: 1107, endPoint y: 296, distance: 203.0
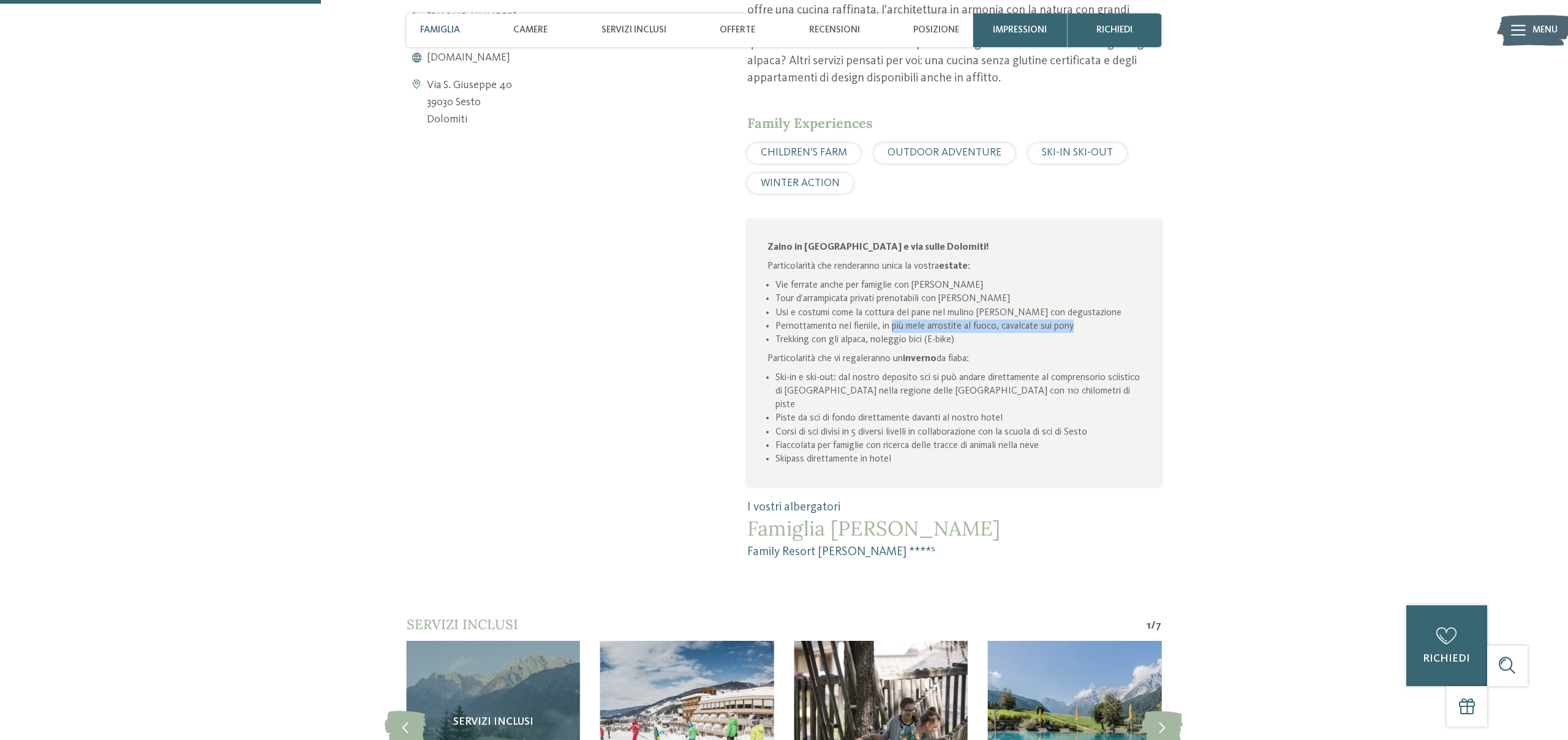
click at [1107, 319] on li "Pernottamento nel fienile, in più mele arrostite al fuoco, cavalcate sui pony" at bounding box center [958, 326] width 366 height 13
drag, startPoint x: 800, startPoint y: 313, endPoint x: 789, endPoint y: 311, distance: 11.2
click at [800, 333] on li "Trekking con gli alpaca, noleggio bici (E-bike)" at bounding box center [958, 340] width 366 height 13
drag, startPoint x: 872, startPoint y: 310, endPoint x: 1000, endPoint y: 310, distance: 128.0
click at [998, 333] on li "Trekking con gli alpaca, noleggio bici (E-bike)" at bounding box center [958, 340] width 366 height 13
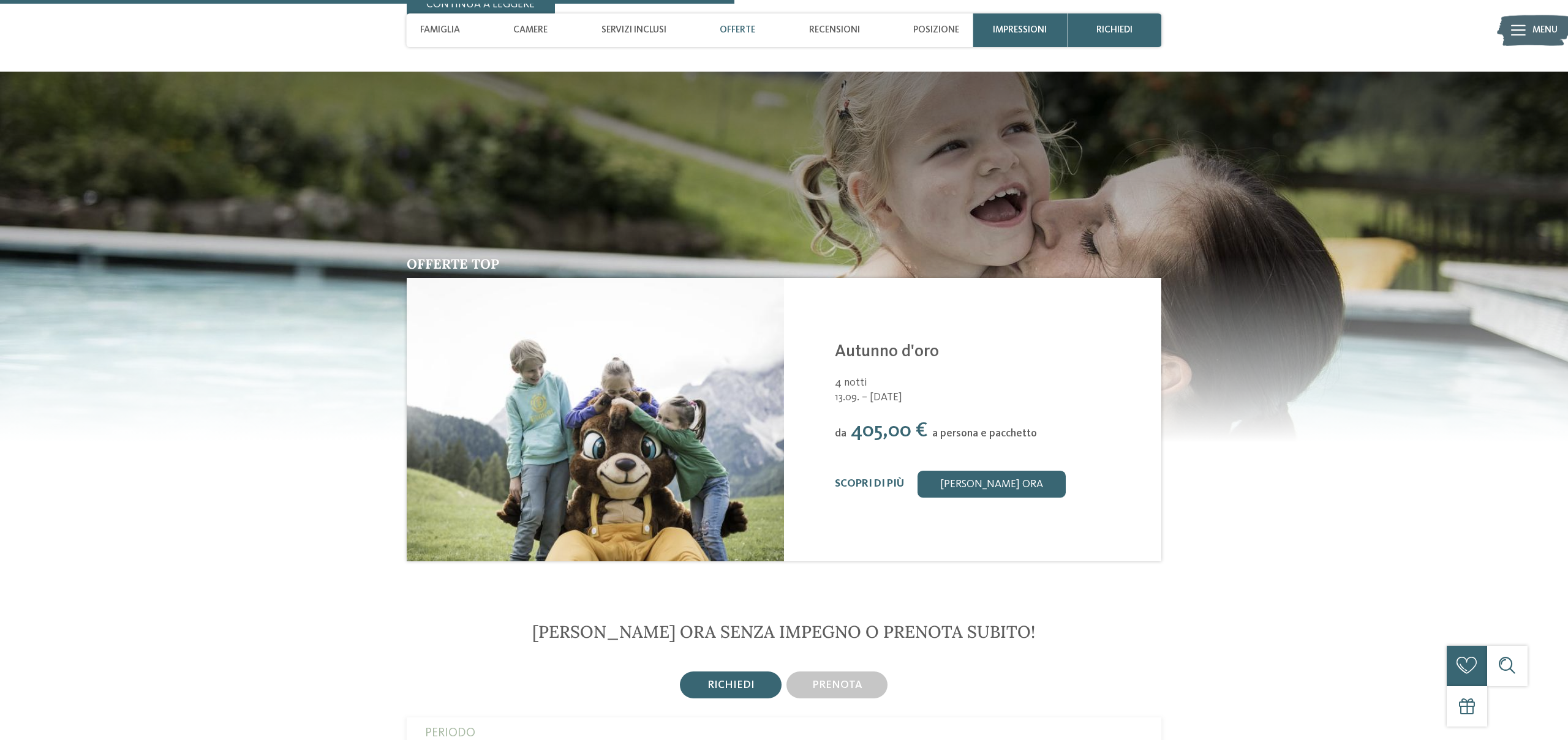
scroll to position [1844, 0]
drag, startPoint x: 872, startPoint y: 393, endPoint x: 1052, endPoint y: 388, distance: 180.1
click at [1052, 419] on div "da 405,00 € a persona e pacchetto" at bounding box center [989, 431] width 310 height 25
click at [572, 332] on img at bounding box center [595, 419] width 377 height 283
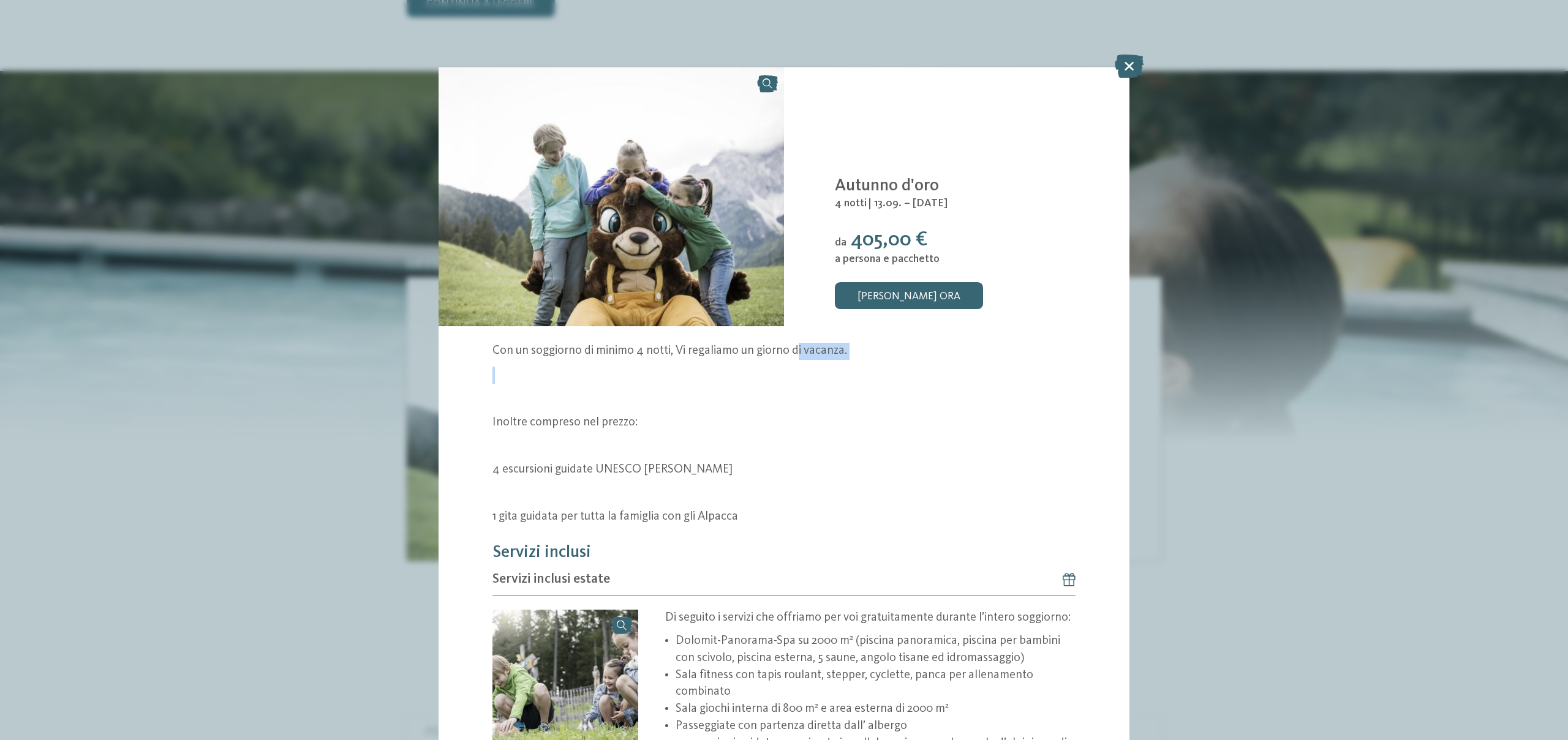
drag, startPoint x: 566, startPoint y: 360, endPoint x: 816, endPoint y: 362, distance: 250.0
click at [800, 353] on div "Con un soggiorno di minimo 4 notti, Vi regaliamo un giorno di vacanza. Inoltre …" at bounding box center [783, 434] width 582 height 183
drag, startPoint x: 820, startPoint y: 367, endPoint x: 812, endPoint y: 370, distance: 8.5
click at [820, 367] on p at bounding box center [783, 375] width 582 height 17
drag, startPoint x: 678, startPoint y: 352, endPoint x: 489, endPoint y: 441, distance: 208.9
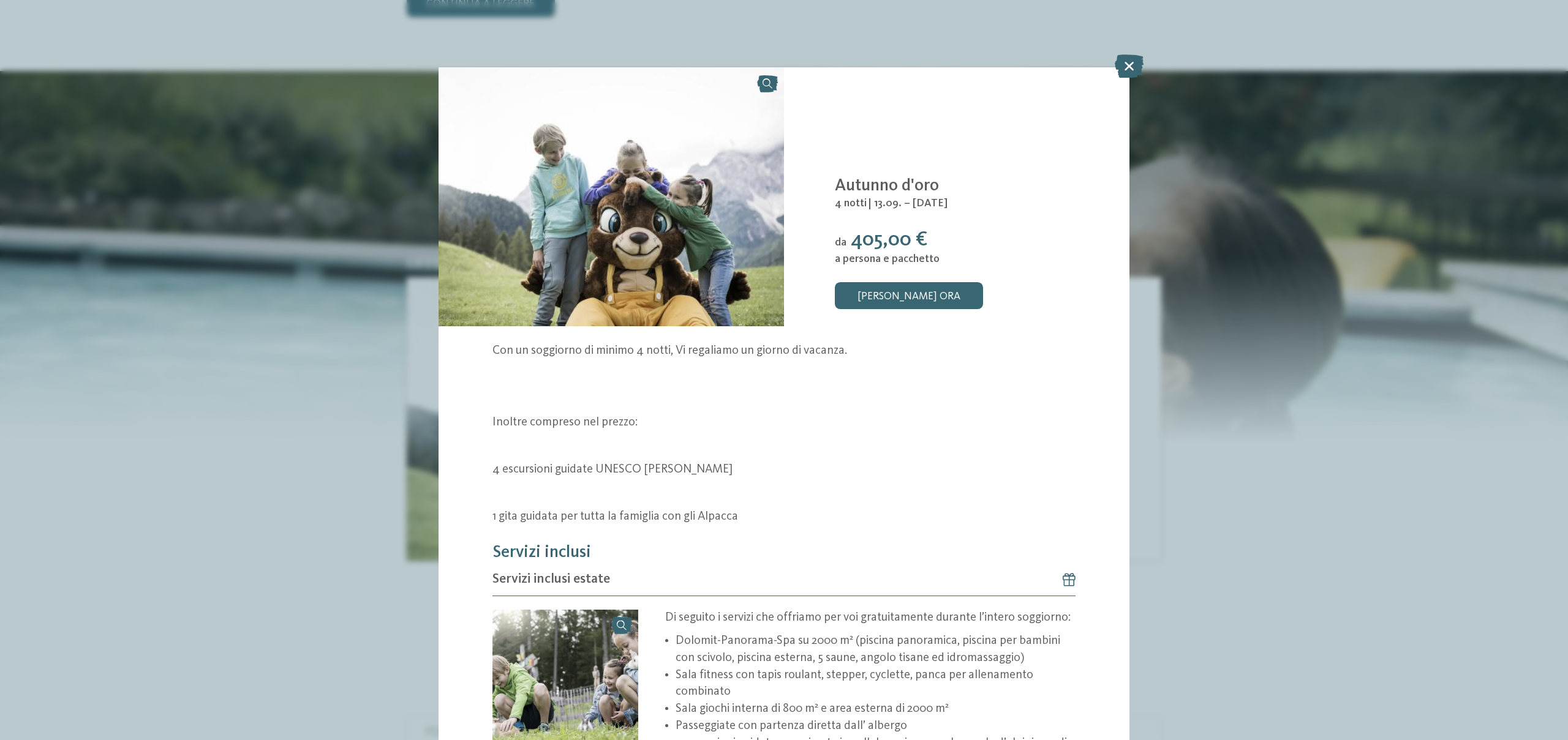
click at [669, 356] on p "Con un soggiorno di minimo 4 notti, Vi regaliamo un giorno di vacanza." at bounding box center [783, 352] width 582 height 17
drag, startPoint x: 704, startPoint y: 428, endPoint x: 830, endPoint y: 517, distance: 154.3
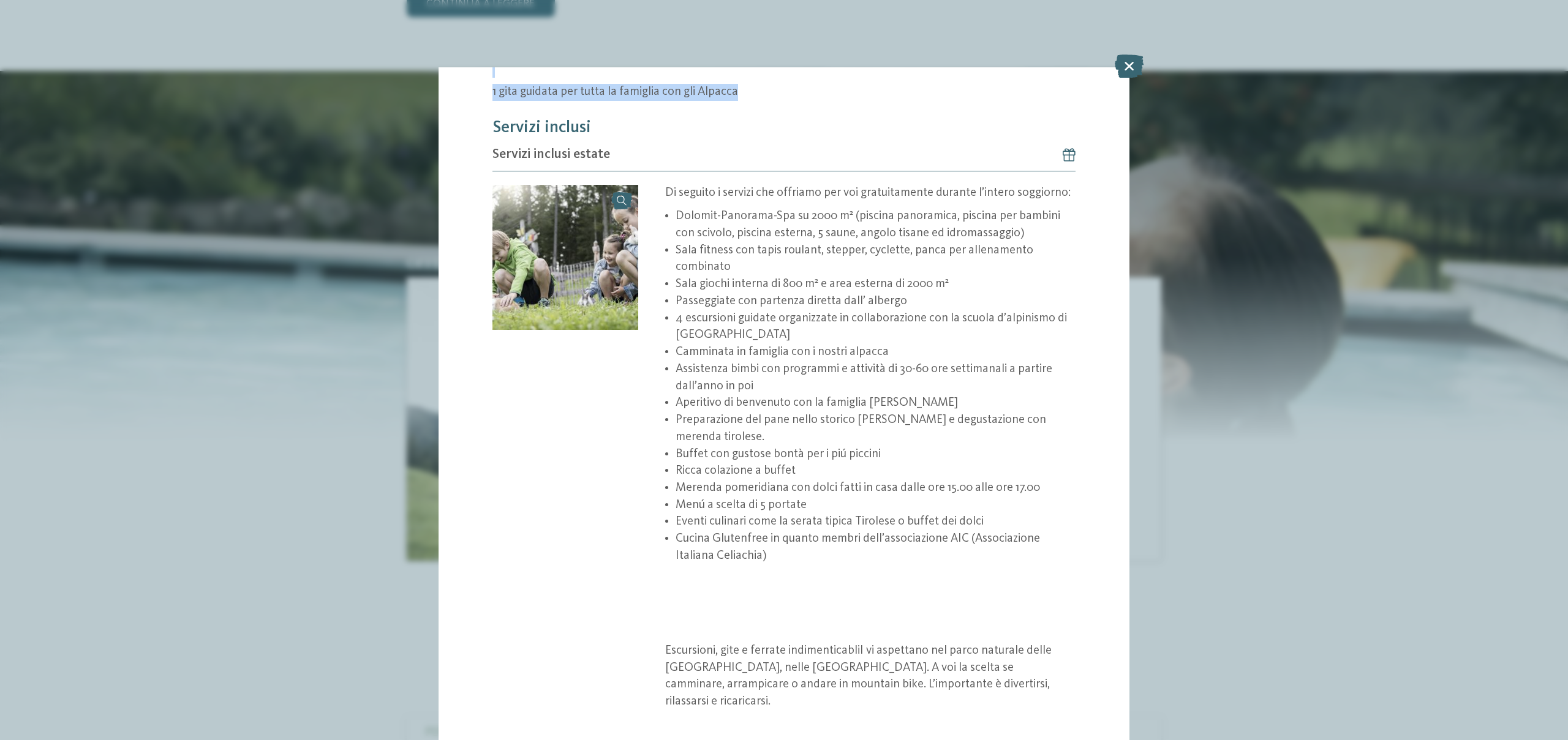
scroll to position [430, 0]
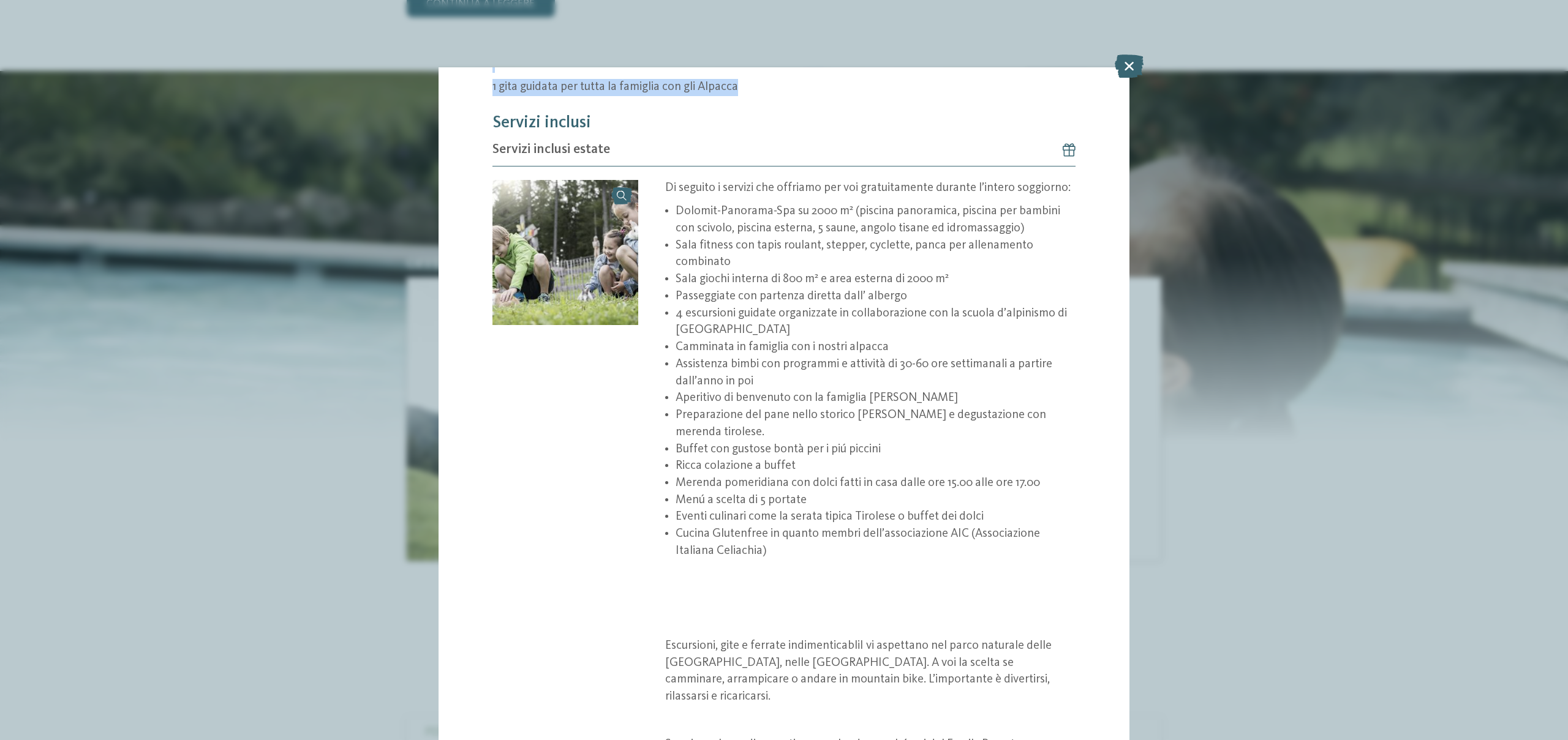
drag, startPoint x: 731, startPoint y: 278, endPoint x: 986, endPoint y: 275, distance: 255.0
click at [986, 275] on li "Sala giochi interna di 800 m² e area esterna di 2000 m²" at bounding box center [875, 279] width 400 height 17
drag, startPoint x: 715, startPoint y: 246, endPoint x: 761, endPoint y: 210, distance: 58.4
click at [891, 241] on li "Sala fitness con tapis roulant, stepper, cyclette, panca per allenamento combin…" at bounding box center [875, 254] width 400 height 34
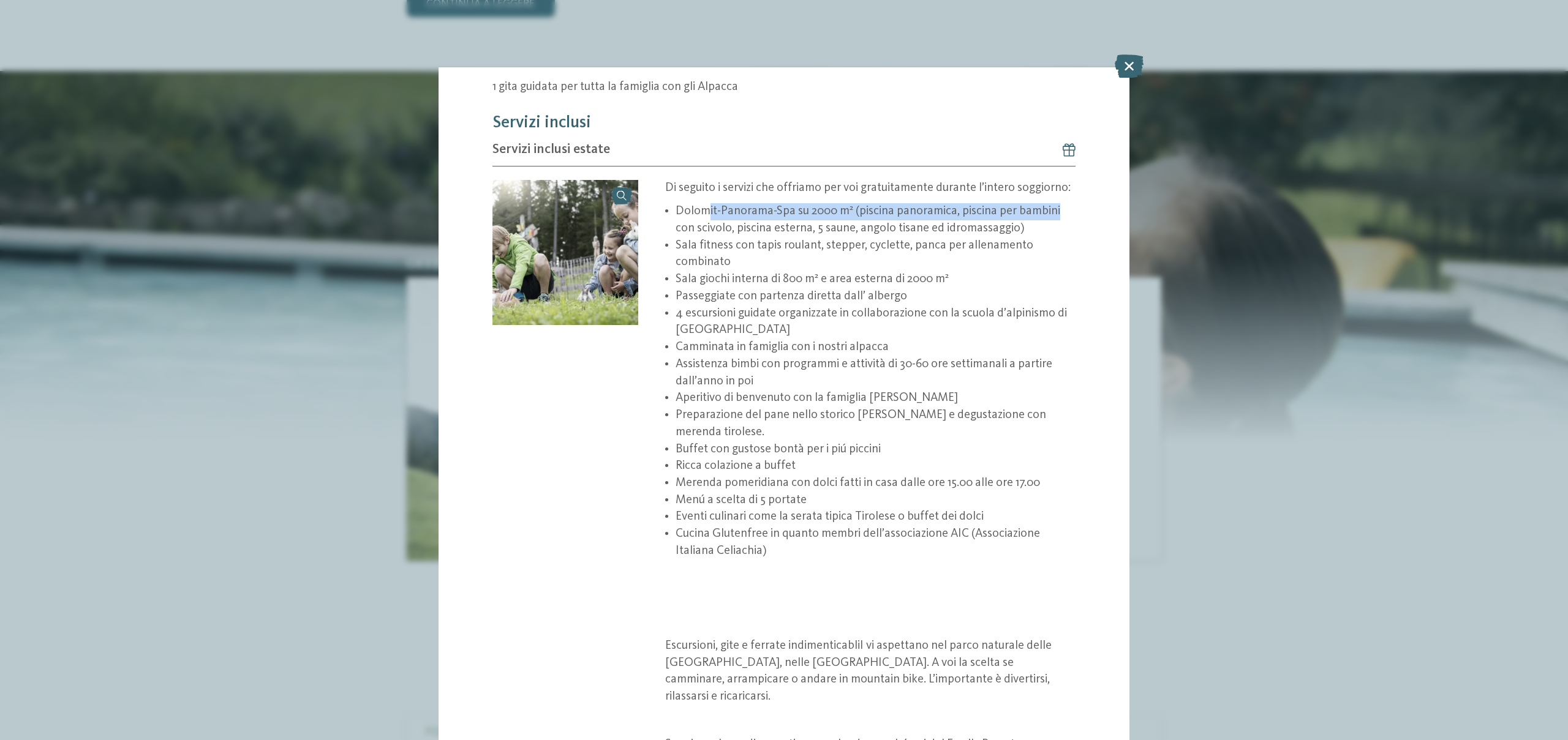
drag, startPoint x: 708, startPoint y: 210, endPoint x: 1048, endPoint y: 214, distance: 340.0
click at [1052, 213] on li "Dolomit-Panorama-Spa su 2000 m² (piscina panoramica, piscina per bambini con sc…" at bounding box center [875, 220] width 400 height 34
drag, startPoint x: 715, startPoint y: 442, endPoint x: 845, endPoint y: 448, distance: 130.1
click at [846, 450] on li "Buffet con gustose bontà per i piú piccini" at bounding box center [875, 450] width 400 height 17
drag, startPoint x: 770, startPoint y: 476, endPoint x: 706, endPoint y: 481, distance: 64.2
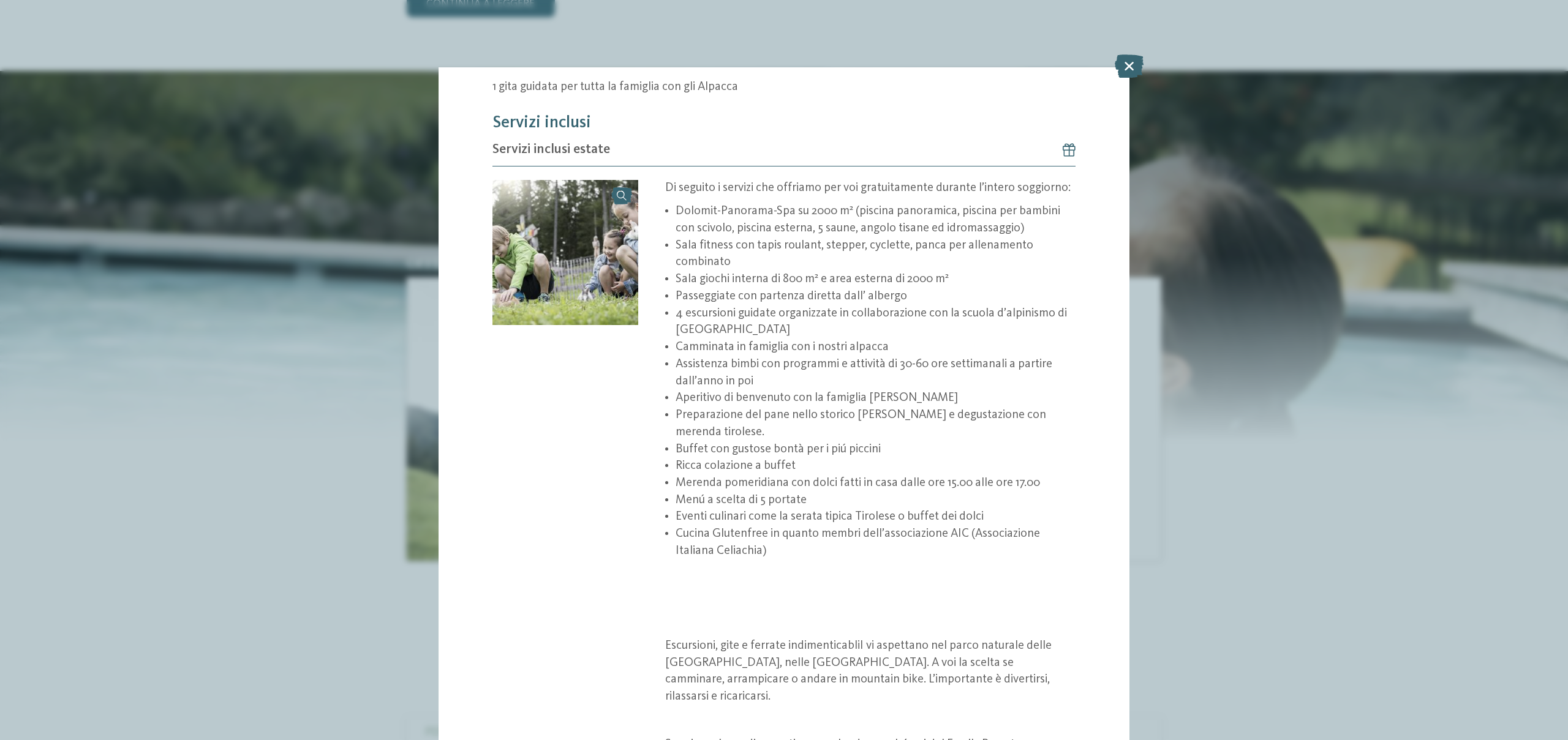
click at [766, 476] on li "Merenda pomeridiana con dolci fatti in casa dalle ore 15.00 alle ore 17.00" at bounding box center [875, 484] width 400 height 17
drag, startPoint x: 706, startPoint y: 481, endPoint x: 802, endPoint y: 485, distance: 96.1
click at [802, 485] on li "Merenda pomeridiana con dolci fatti in casa dalle ore 15.00 alle ore 17.00" at bounding box center [875, 484] width 400 height 17
drag, startPoint x: 700, startPoint y: 503, endPoint x: 799, endPoint y: 504, distance: 99.0
click at [799, 504] on li "Menú a scelta di 5 portate" at bounding box center [875, 500] width 400 height 17
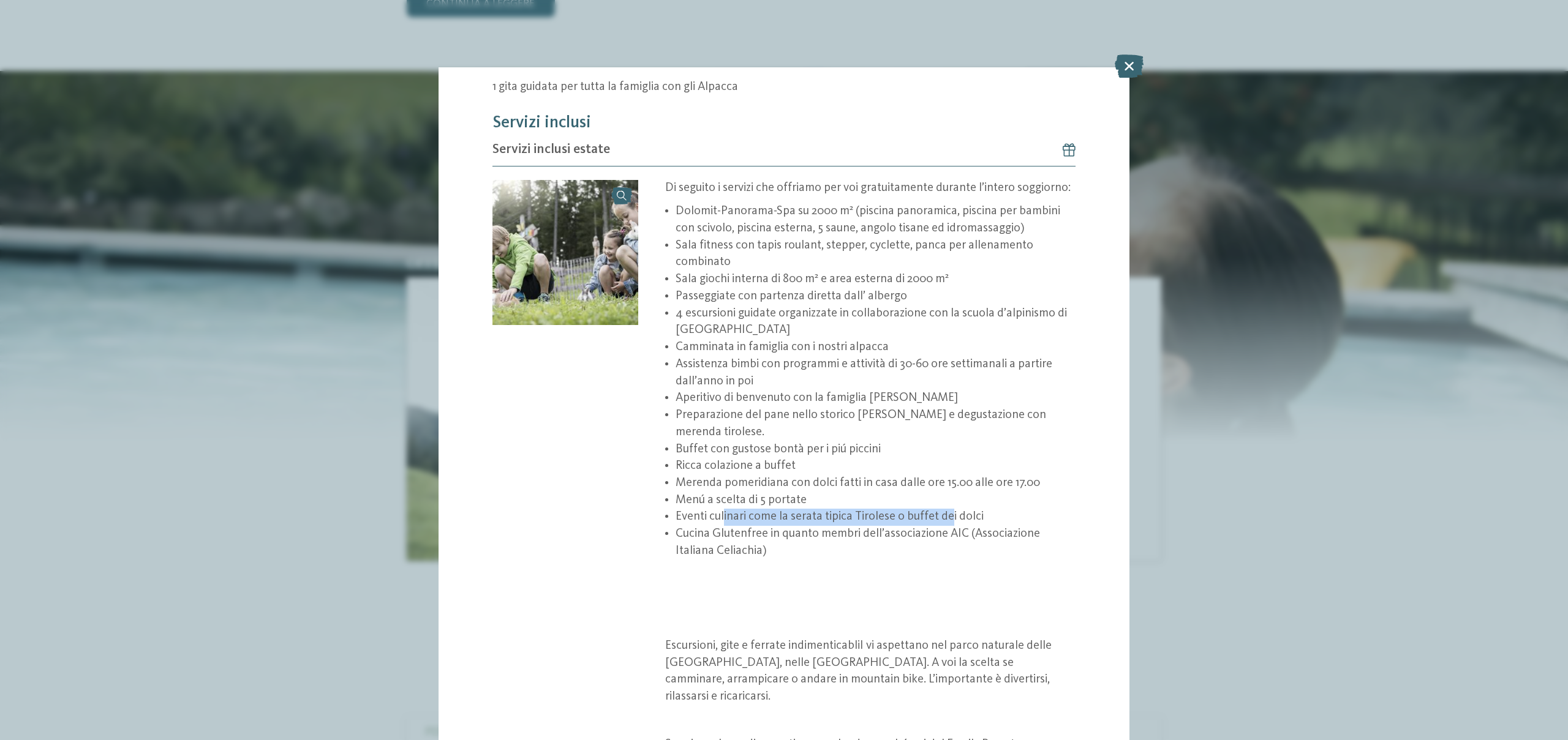
drag, startPoint x: 724, startPoint y: 512, endPoint x: 947, endPoint y: 512, distance: 223.0
click at [950, 513] on li "Eventi culinari come la serata tipica Tirolese o buffet dei dolci" at bounding box center [875, 517] width 400 height 17
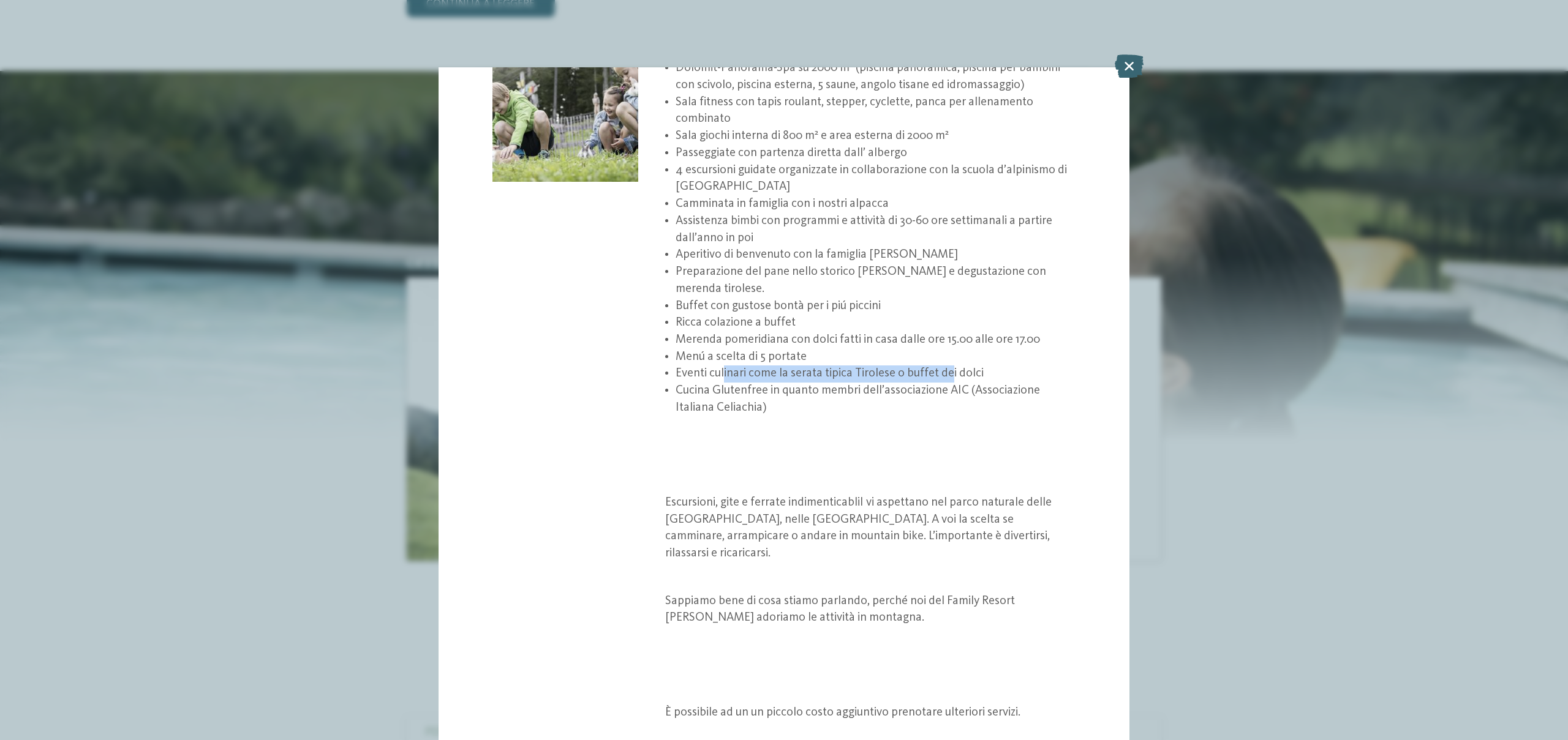
scroll to position [646, 0]
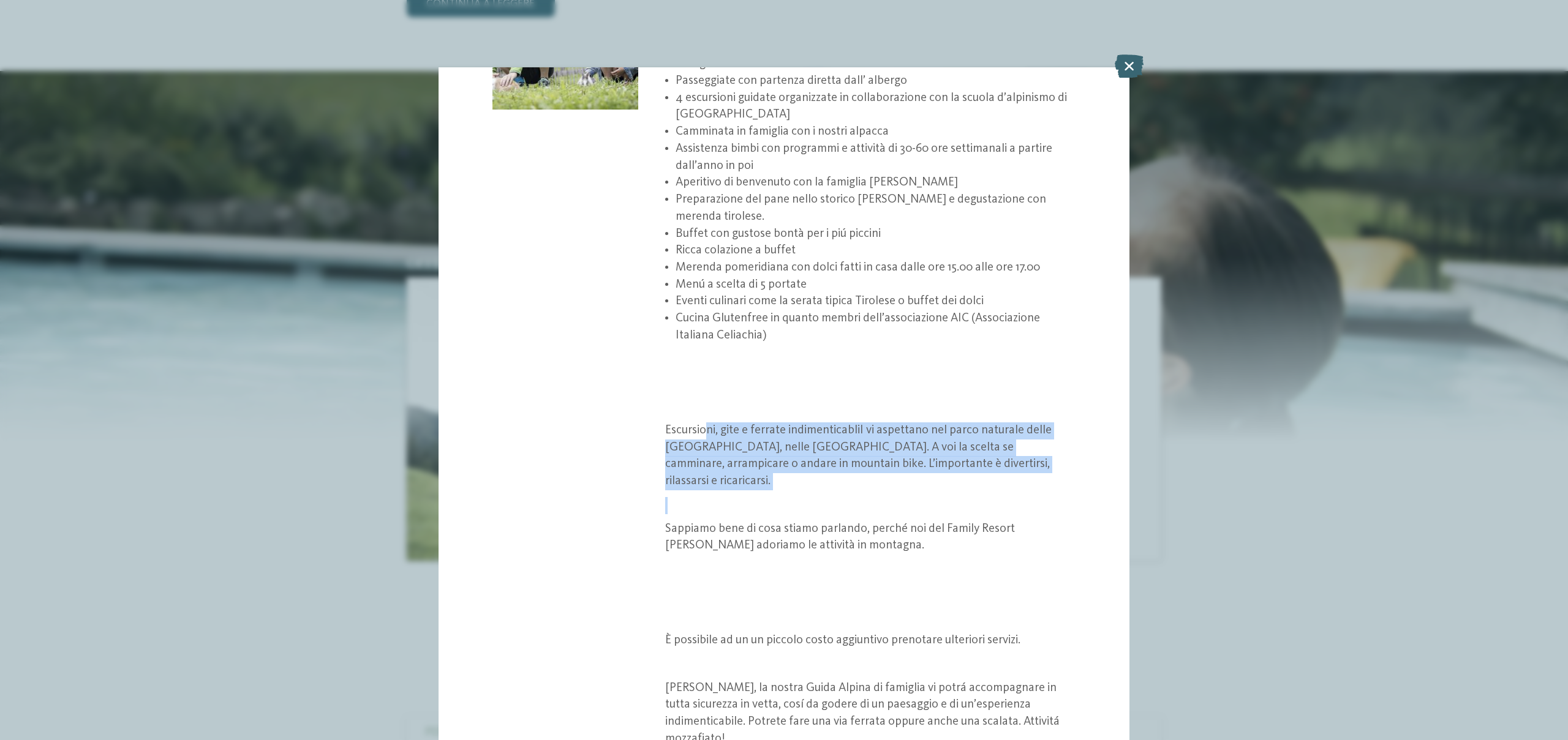
drag, startPoint x: 732, startPoint y: 434, endPoint x: 923, endPoint y: 499, distance: 201.8
click at [922, 499] on div "Di seguito i servizi che offriamo per voi gratuitamente durante l’intero soggio…" at bounding box center [870, 401] width 410 height 872
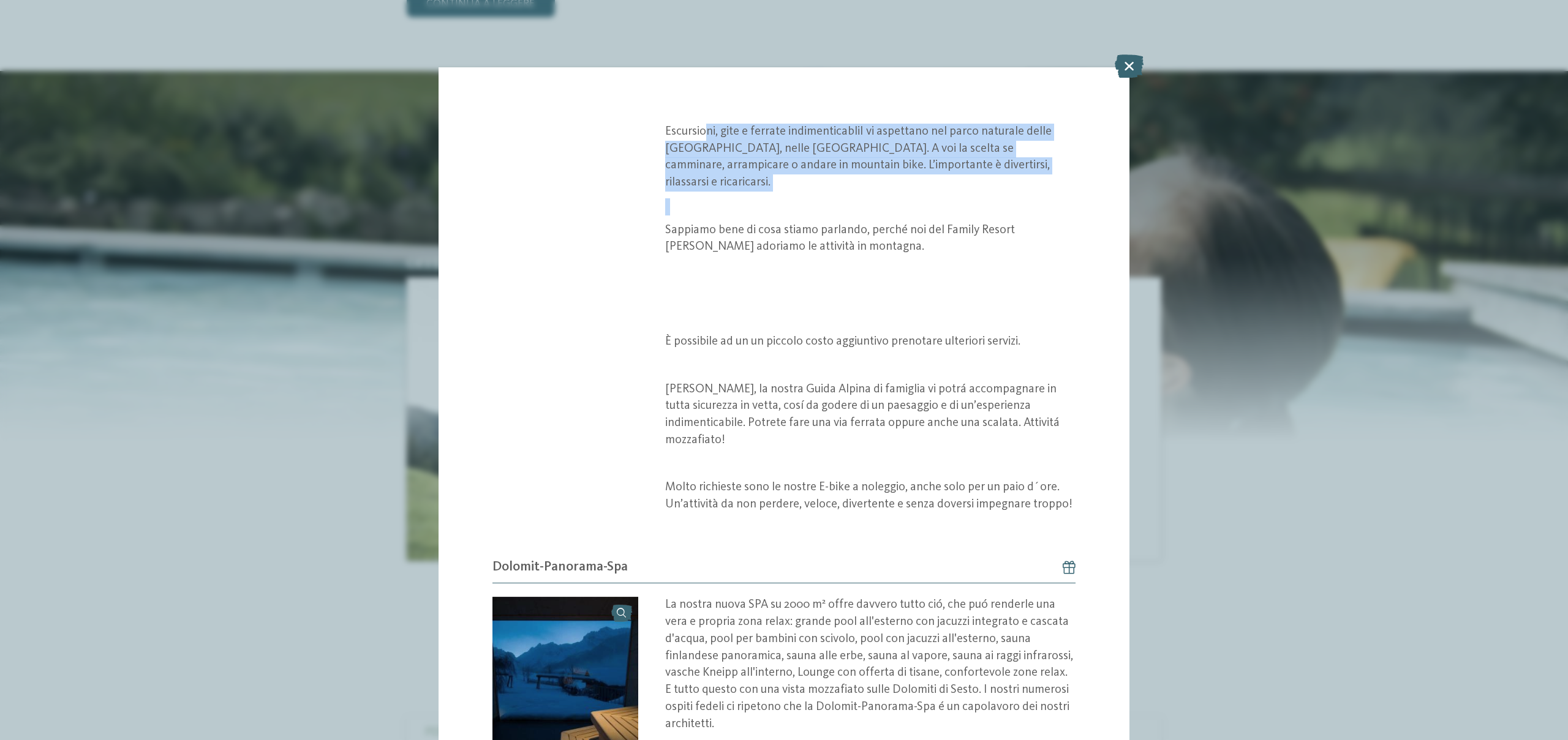
scroll to position [949, 0]
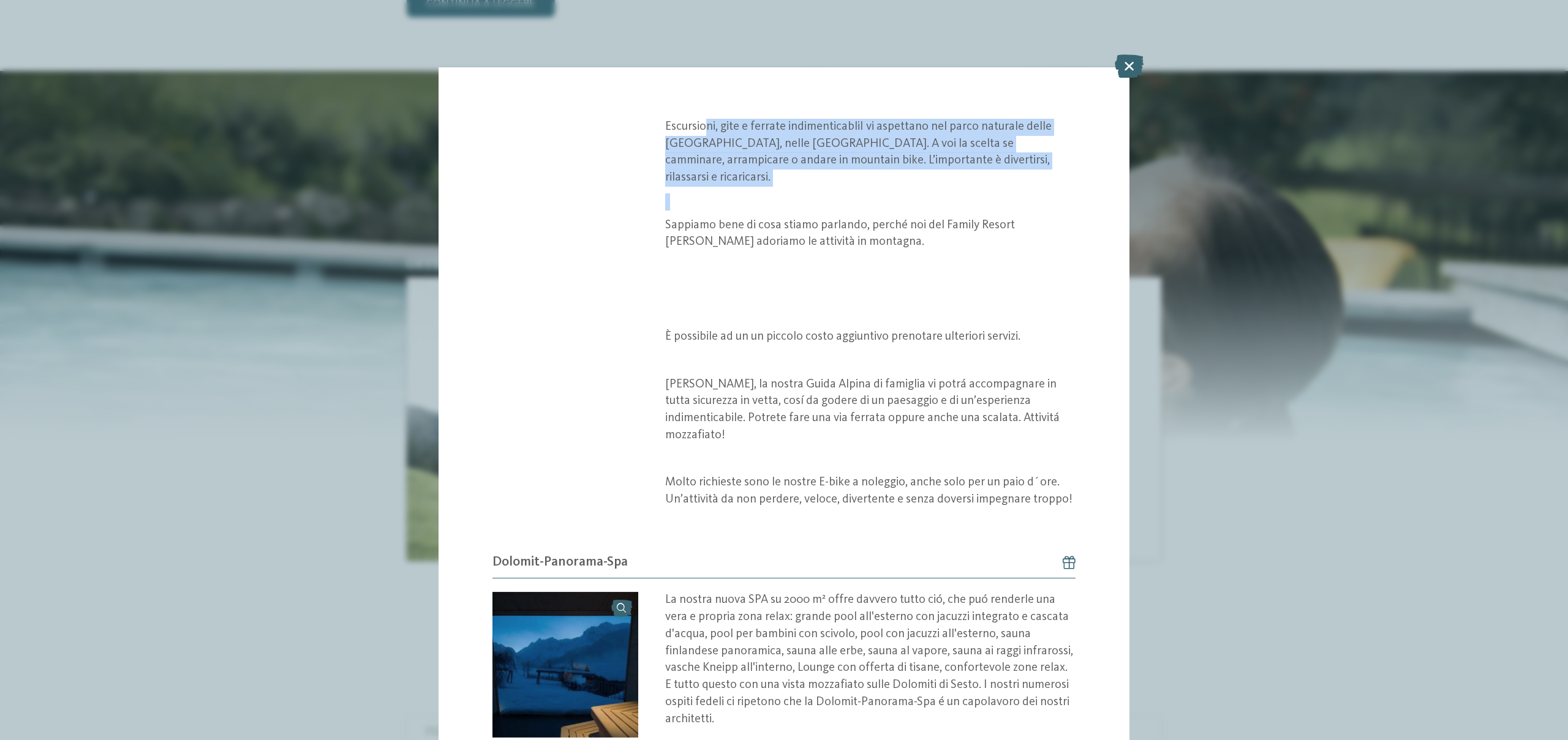
drag, startPoint x: 574, startPoint y: 600, endPoint x: 586, endPoint y: 598, distance: 12.2
click at [574, 600] on img at bounding box center [564, 664] width 145 height 145
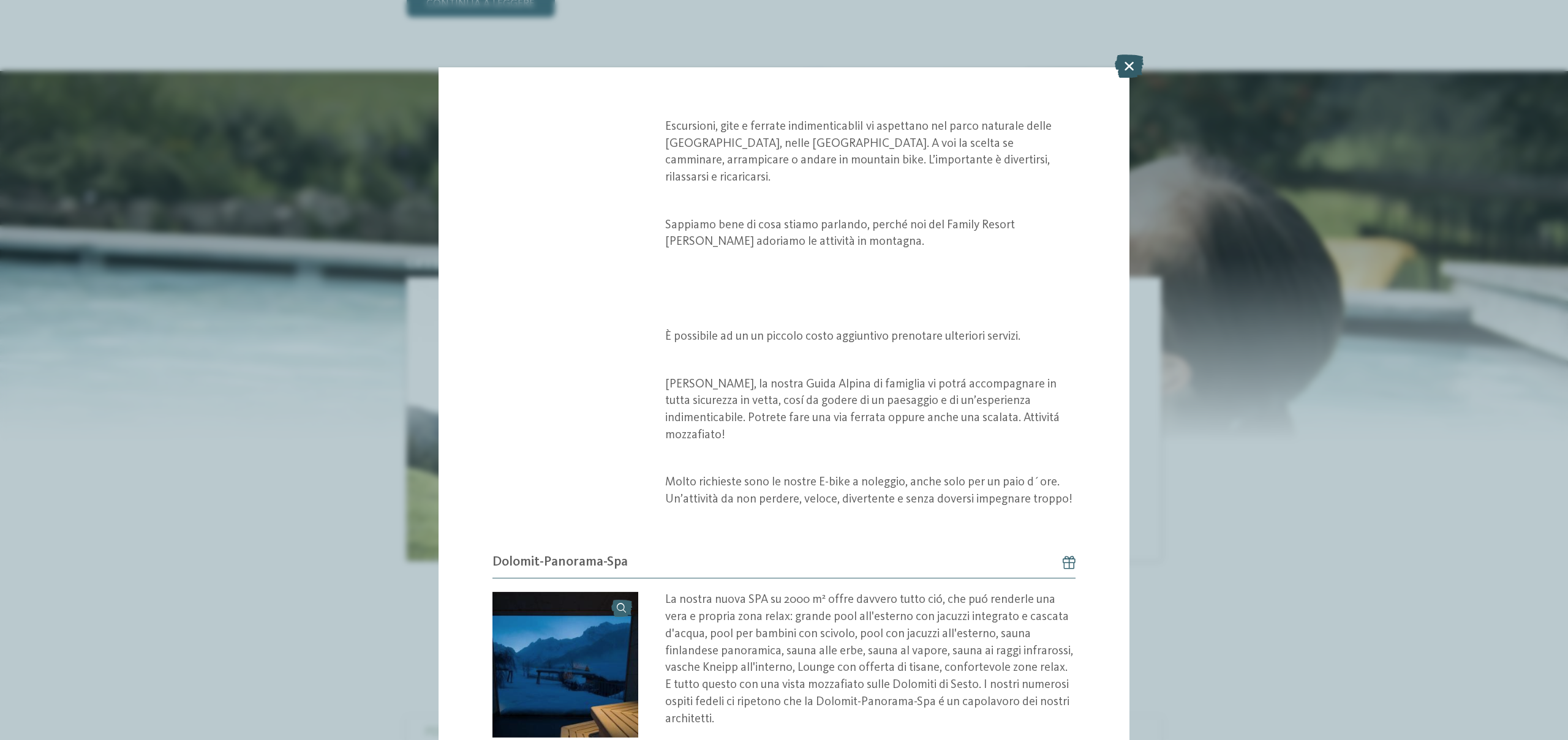
click at [1115, 69] on div "Offerta / da" at bounding box center [784, 403] width 690 height 673
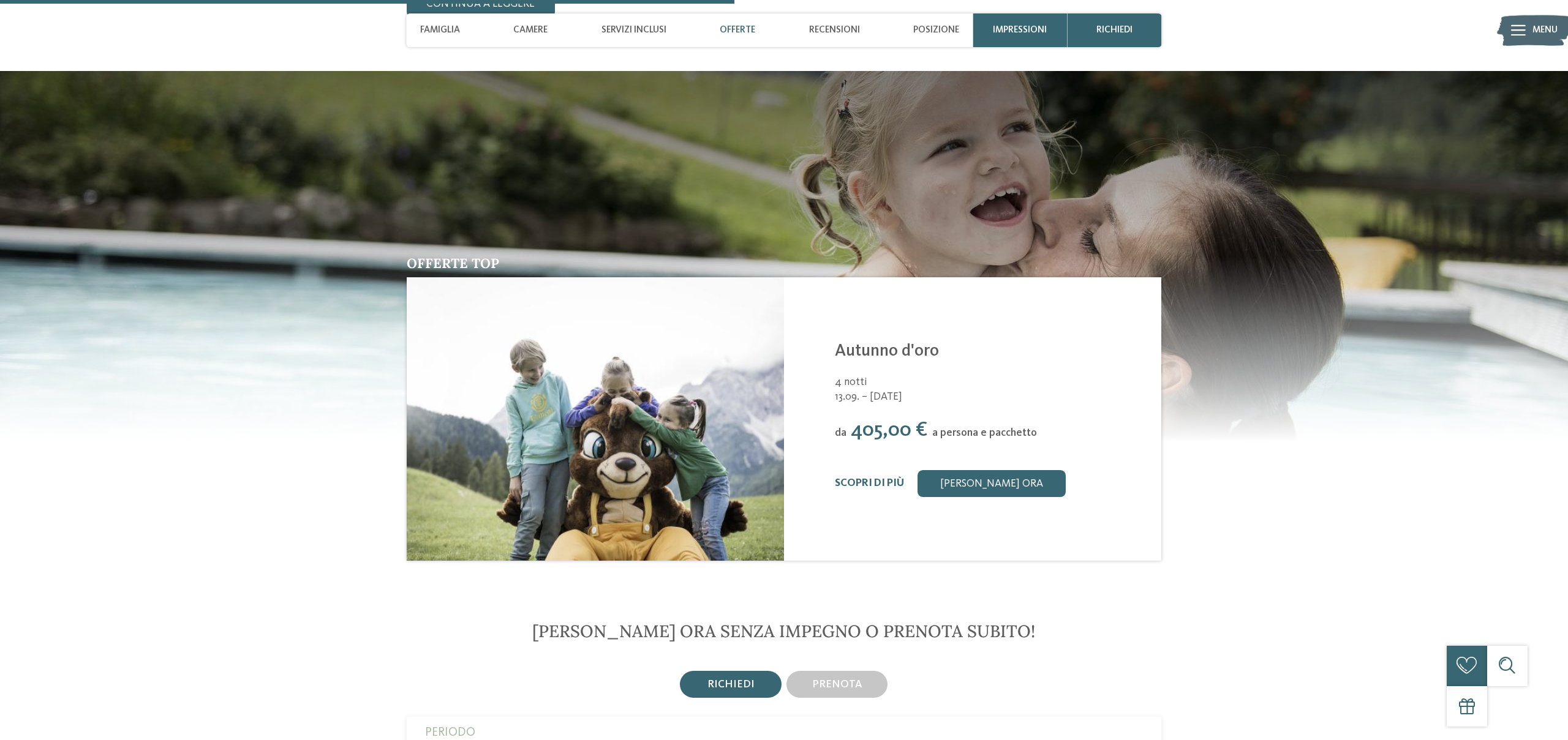
click at [1126, 71] on img at bounding box center [784, 255] width 1568 height 370
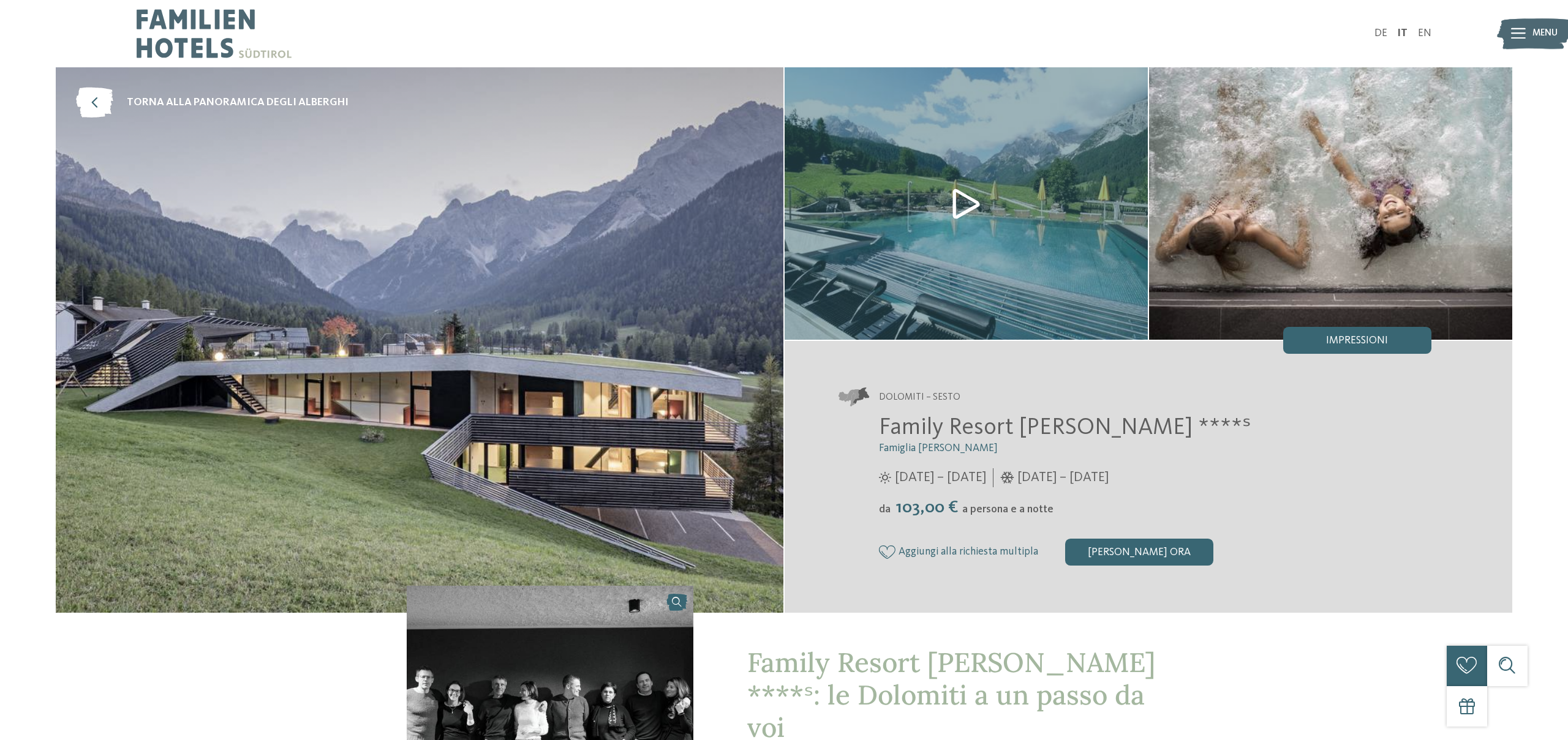
drag, startPoint x: 922, startPoint y: 508, endPoint x: 1084, endPoint y: 512, distance: 162.0
click at [1084, 512] on div "da 103,00 € a persona e a notte" at bounding box center [1155, 508] width 553 height 21
drag, startPoint x: 1063, startPoint y: 510, endPoint x: 1051, endPoint y: 511, distance: 12.0
click at [1062, 510] on div "da 103,00 € a persona e a notte" at bounding box center [1155, 508] width 553 height 21
drag, startPoint x: 880, startPoint y: 431, endPoint x: 1078, endPoint y: 427, distance: 198.0
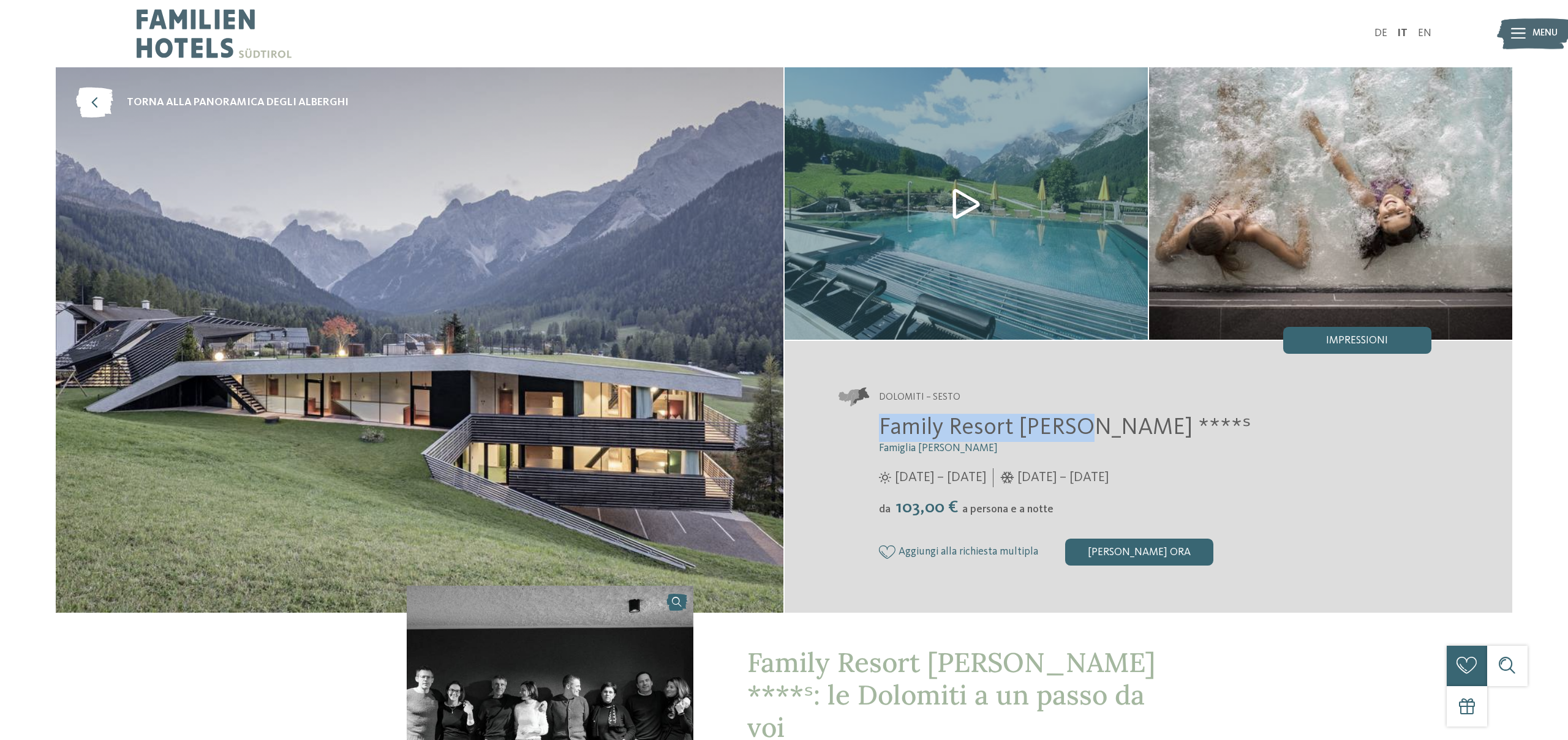
click at [1078, 427] on span "Family Resort Rainer ****ˢ" at bounding box center [1064, 428] width 372 height 23
drag, startPoint x: 901, startPoint y: 504, endPoint x: 1015, endPoint y: 502, distance: 114.0
click at [1011, 504] on div "da 103,00 € a persona e a notte" at bounding box center [1155, 508] width 553 height 21
click at [937, 520] on div "Family Resort Rainer ****ˢ Famiglia Rainer 25/05/2025 – 12/10/2025 da" at bounding box center [1135, 490] width 593 height 152
click at [983, 209] on img at bounding box center [966, 204] width 363 height 273
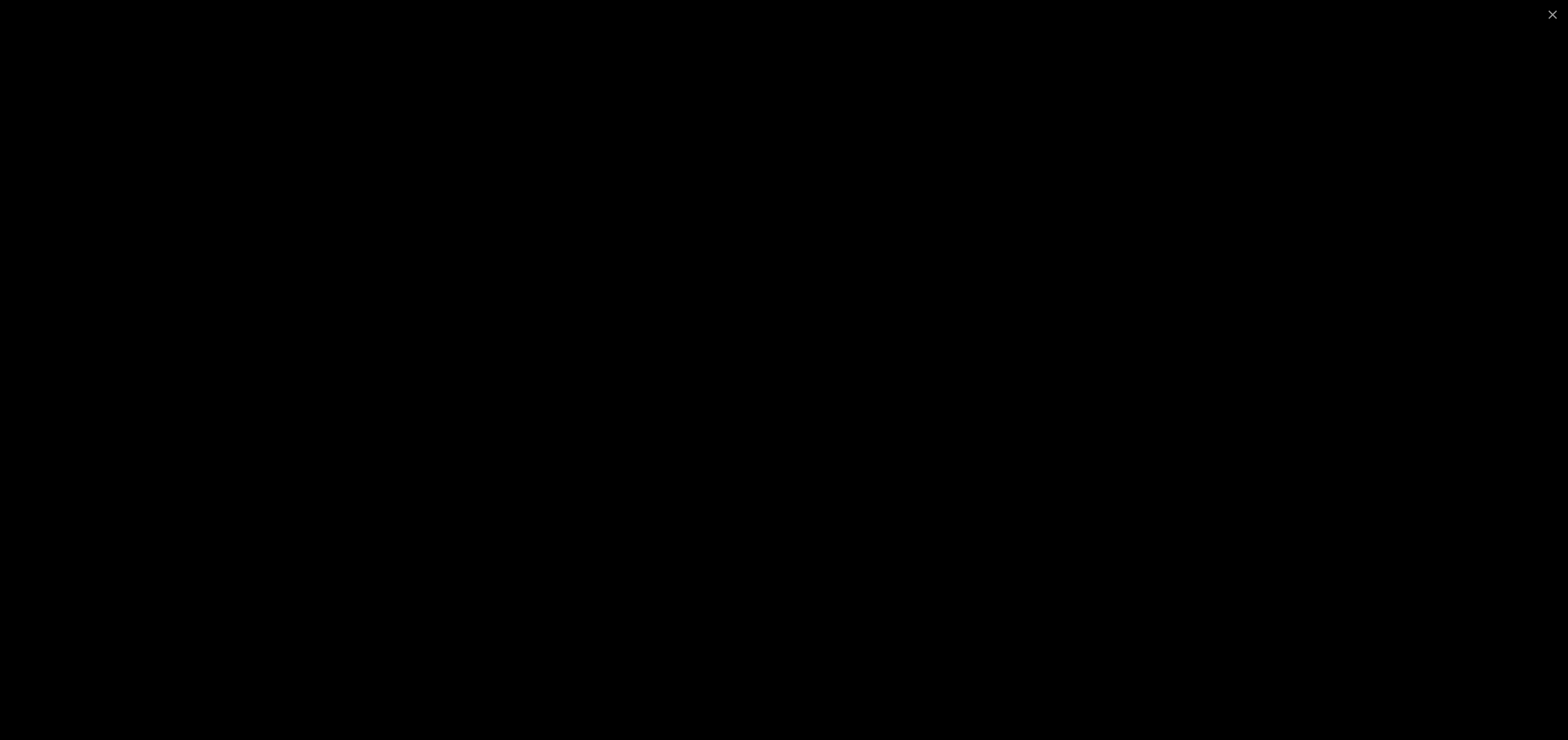
drag, startPoint x: 1552, startPoint y: 13, endPoint x: 1526, endPoint y: 65, distance: 58.1
click at [1552, 13] on span at bounding box center [1552, 14] width 30 height 29
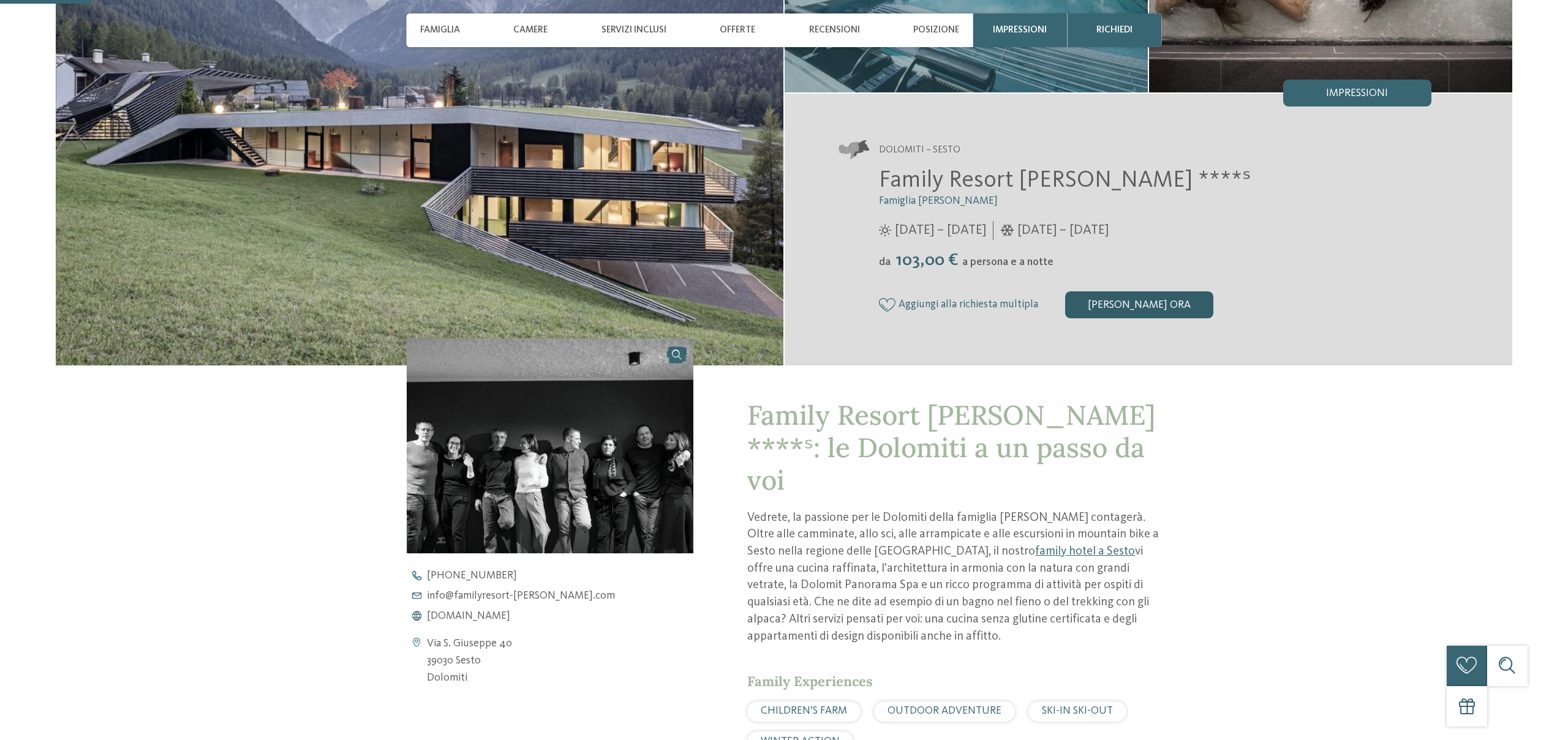
scroll to position [281, 0]
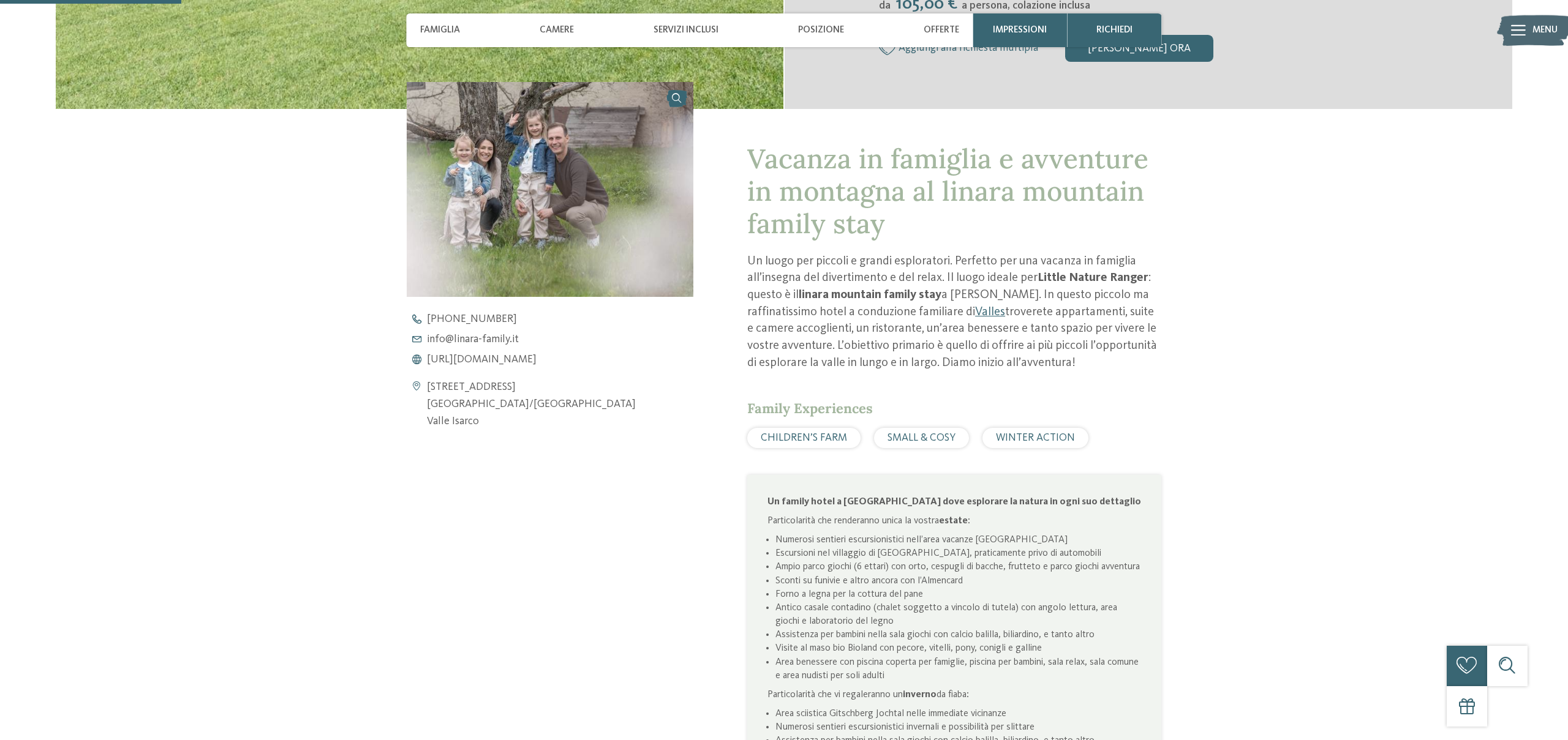
scroll to position [464, 0]
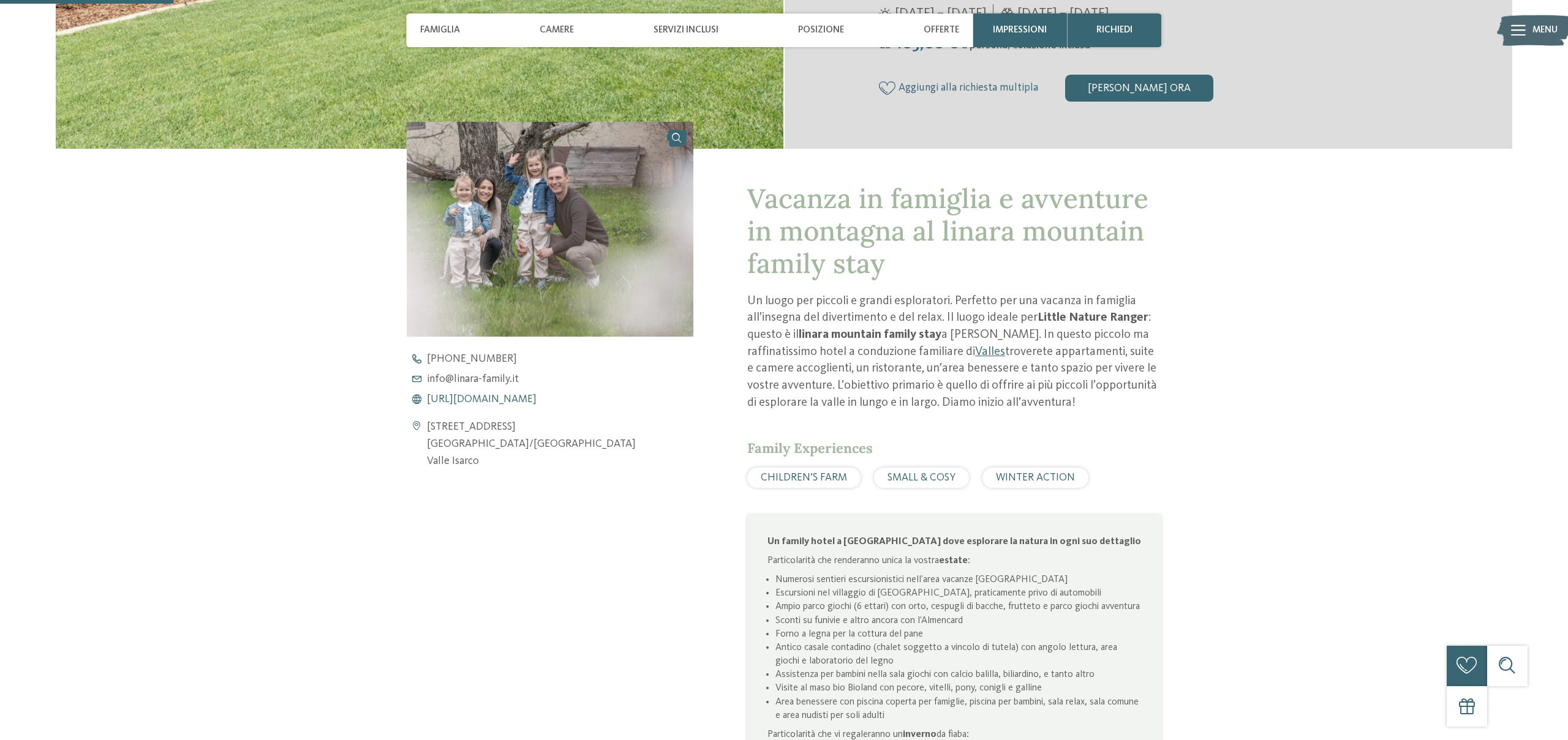
click at [502, 397] on span "[URL][DOMAIN_NAME]" at bounding box center [481, 399] width 109 height 11
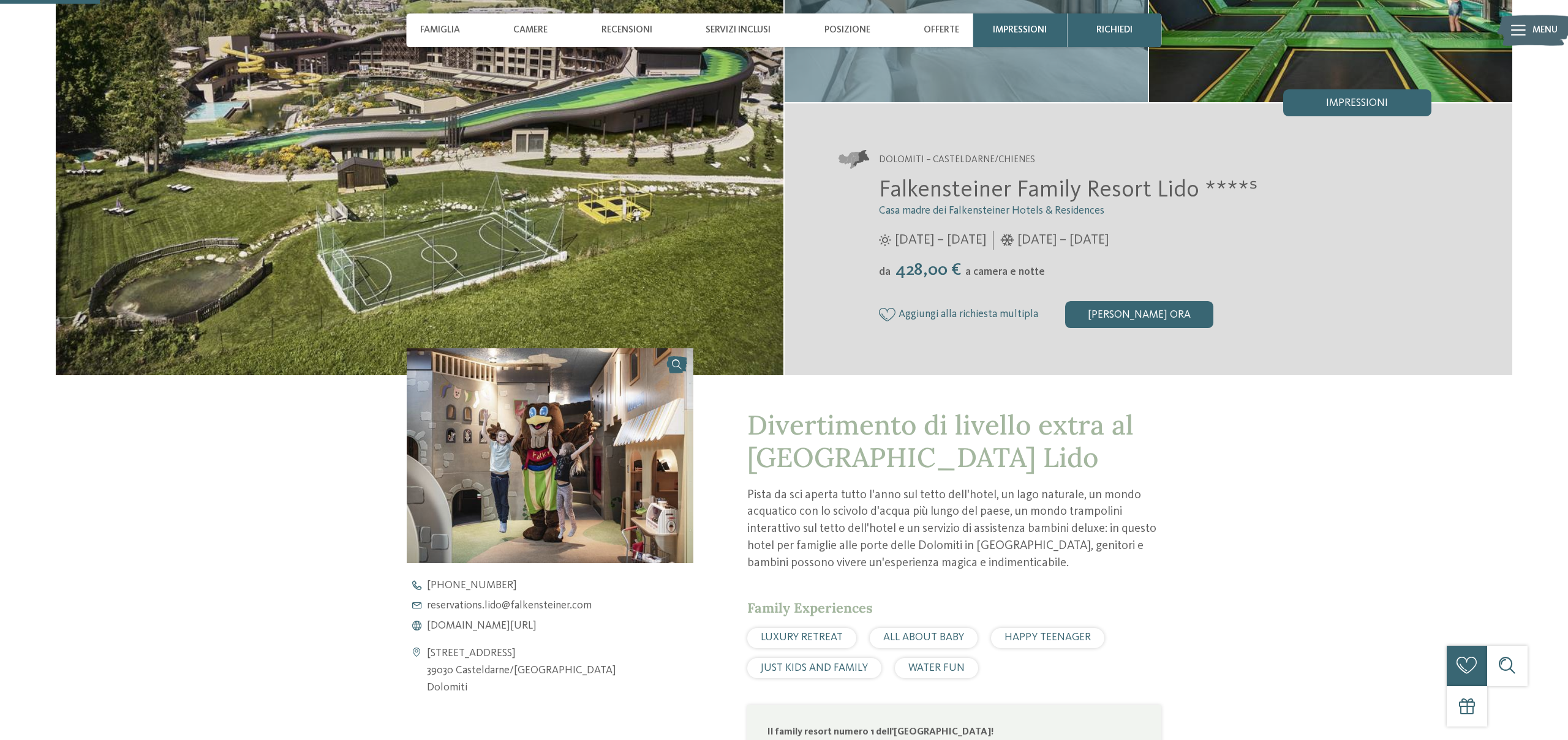
scroll to position [312, 0]
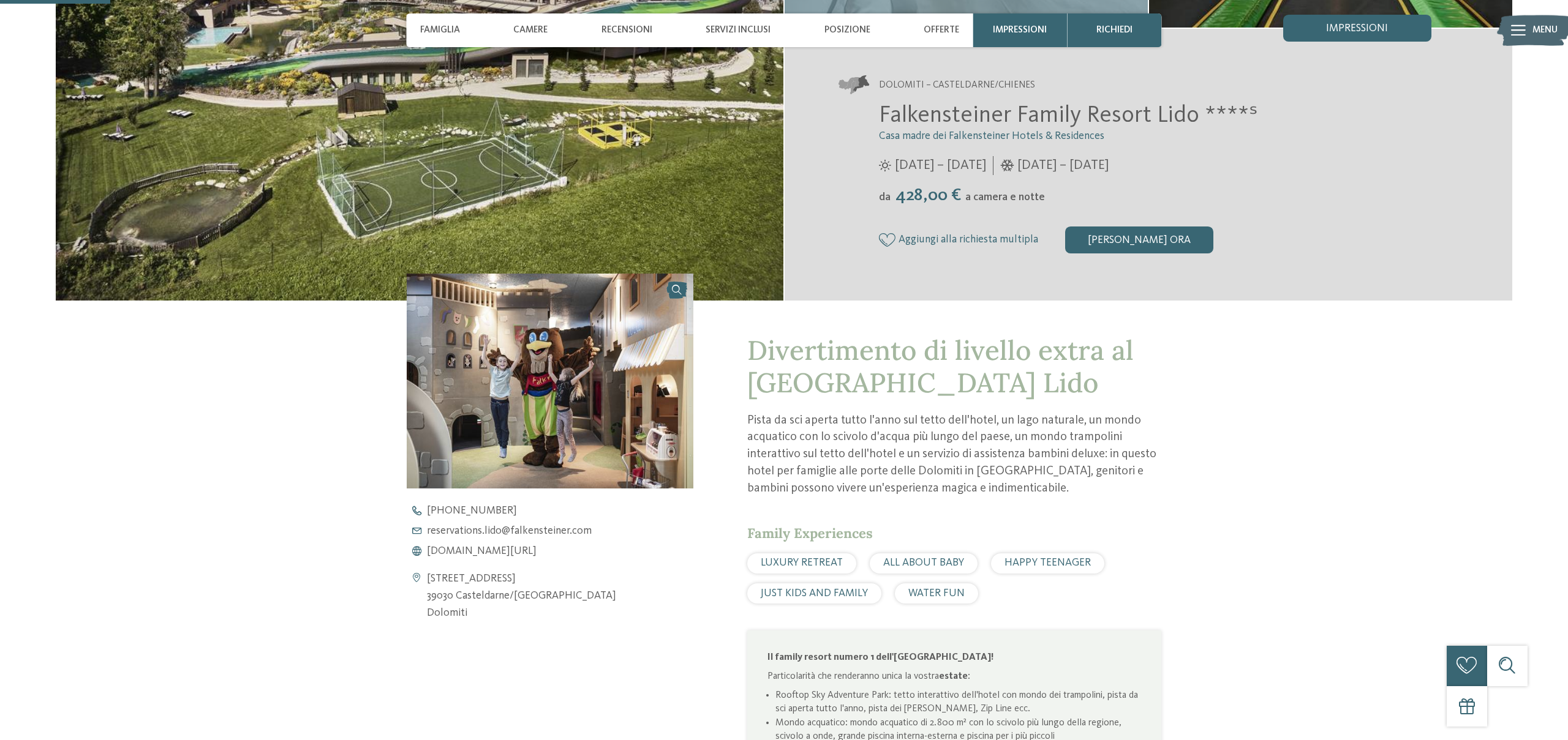
drag, startPoint x: 911, startPoint y: 196, endPoint x: 1051, endPoint y: 199, distance: 140.0
click at [1050, 199] on div "da 428,00 € a camera e notte" at bounding box center [1155, 195] width 553 height 21
click at [1110, 238] on div "[PERSON_NAME] ora" at bounding box center [1139, 240] width 148 height 27
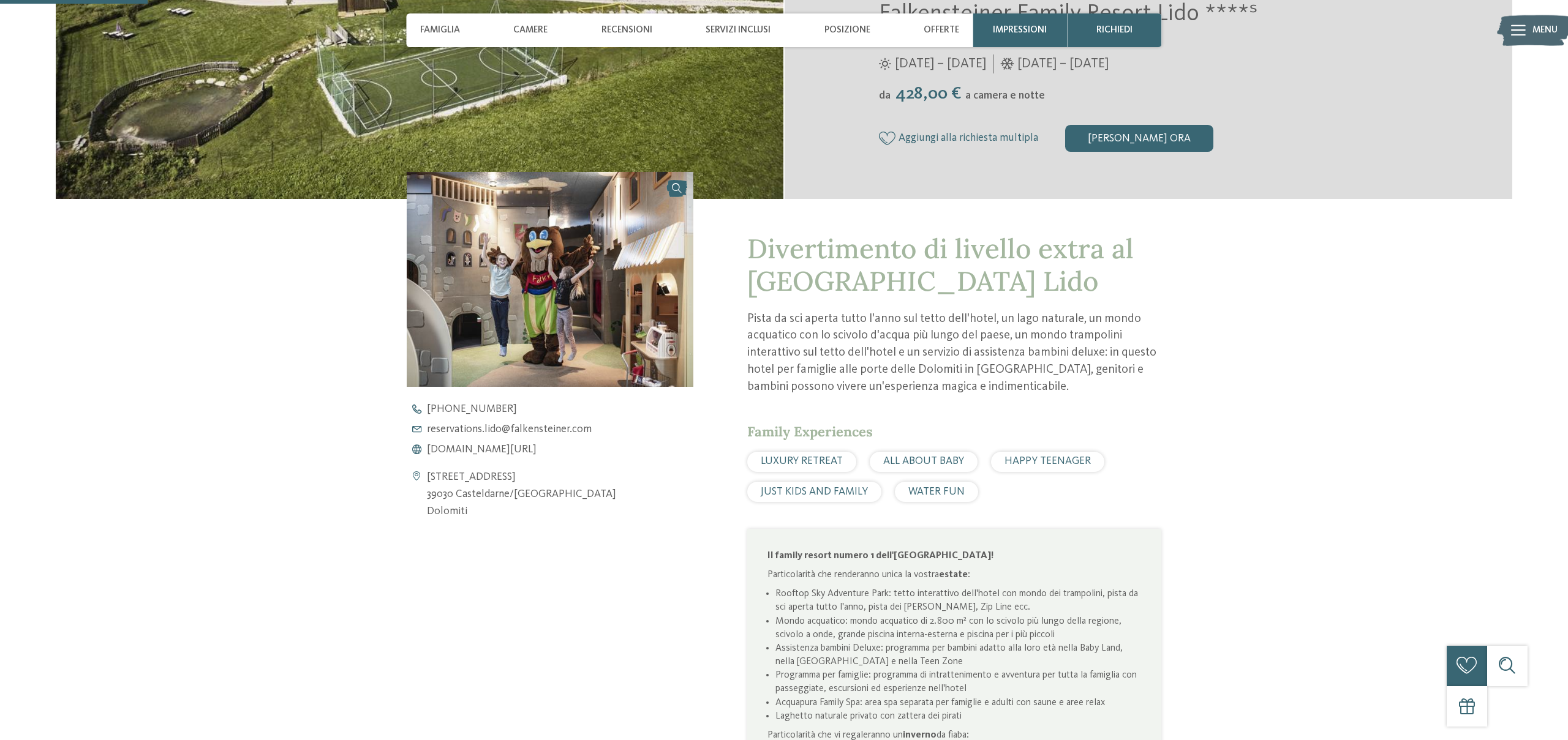
scroll to position [384, 0]
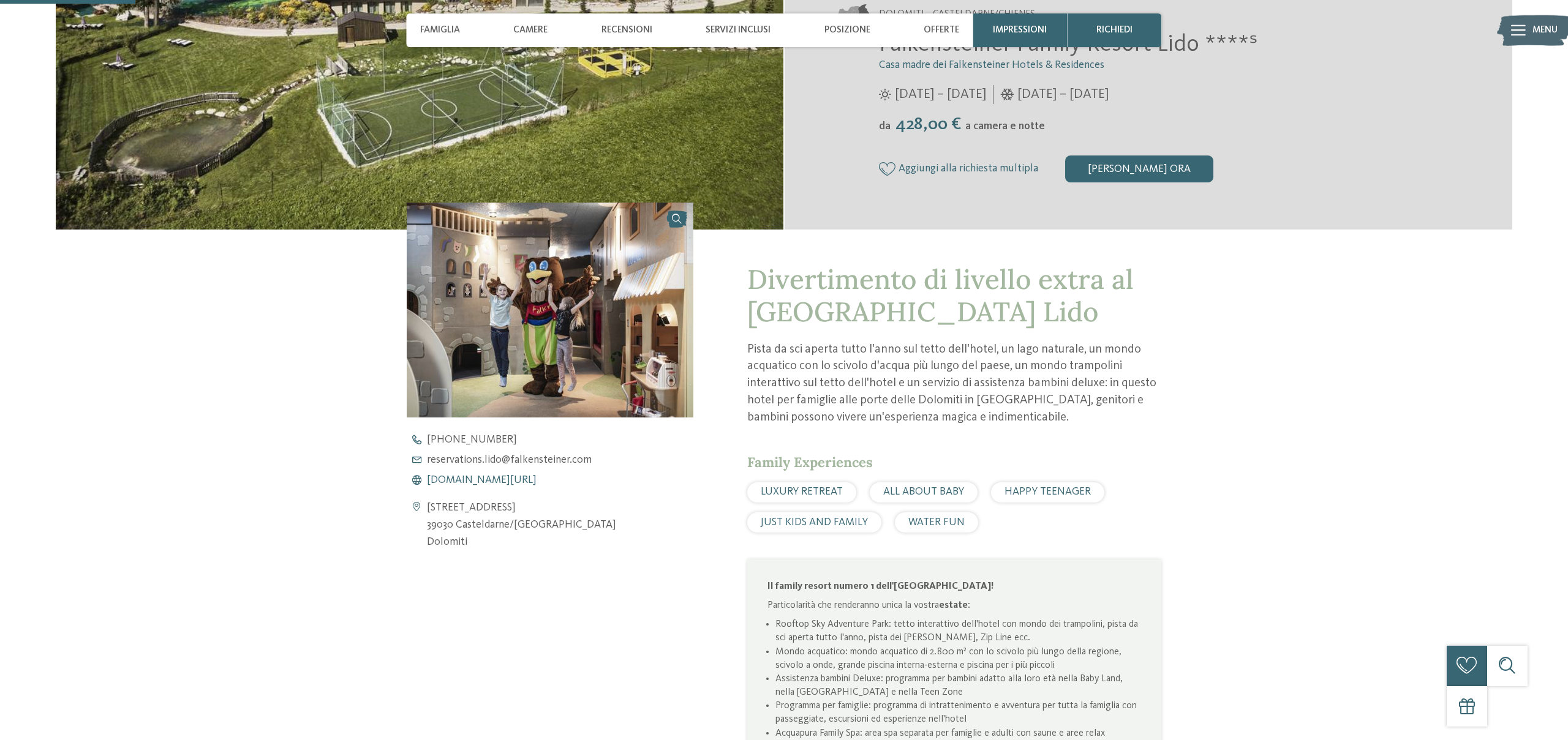
click at [487, 478] on span "[DOMAIN_NAME][URL]" at bounding box center [481, 480] width 109 height 11
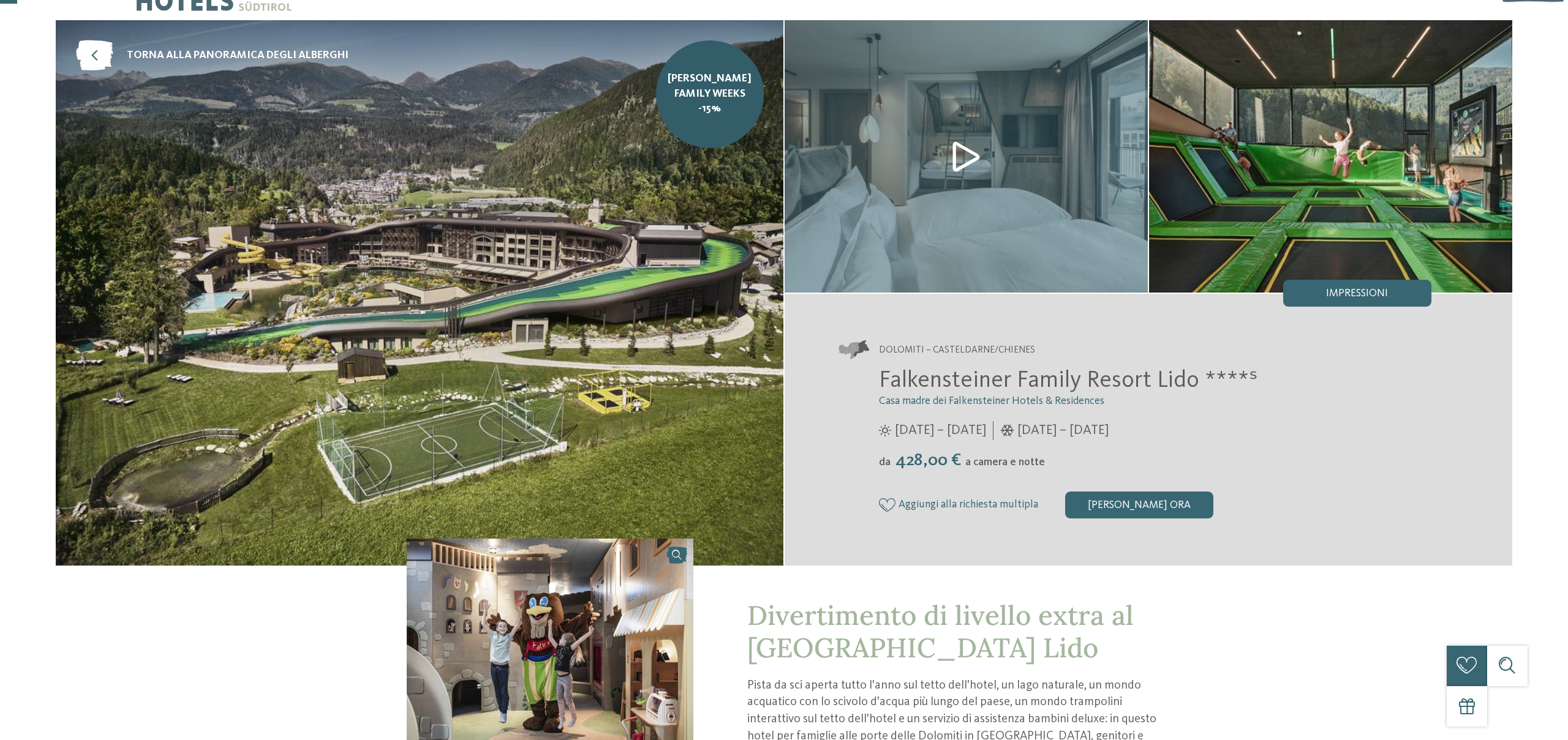
scroll to position [39, 0]
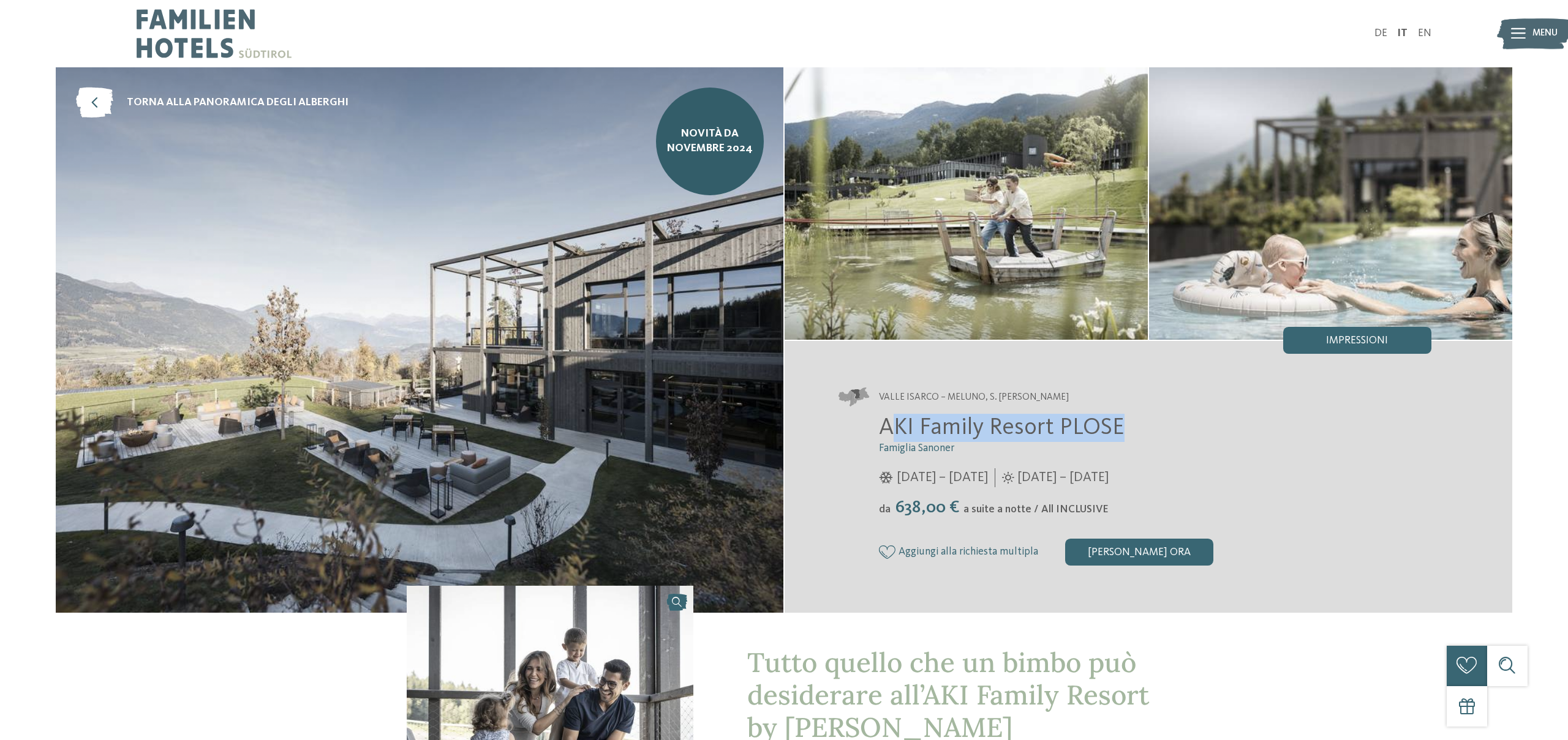
drag, startPoint x: 890, startPoint y: 425, endPoint x: 1123, endPoint y: 427, distance: 233.0
click at [1123, 427] on h2 "AKI Family Resort PLOSE" at bounding box center [1155, 428] width 553 height 28
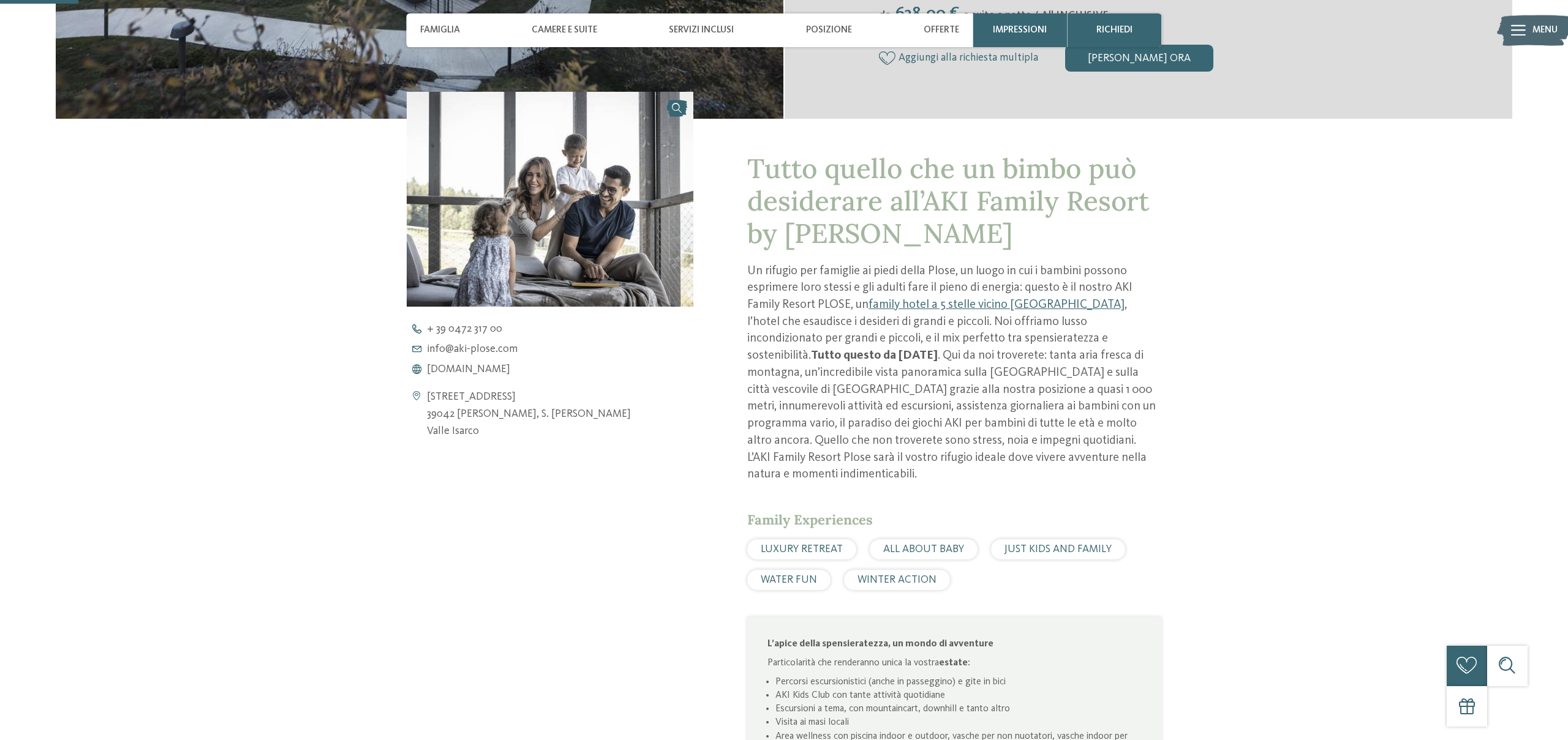
scroll to position [221, 0]
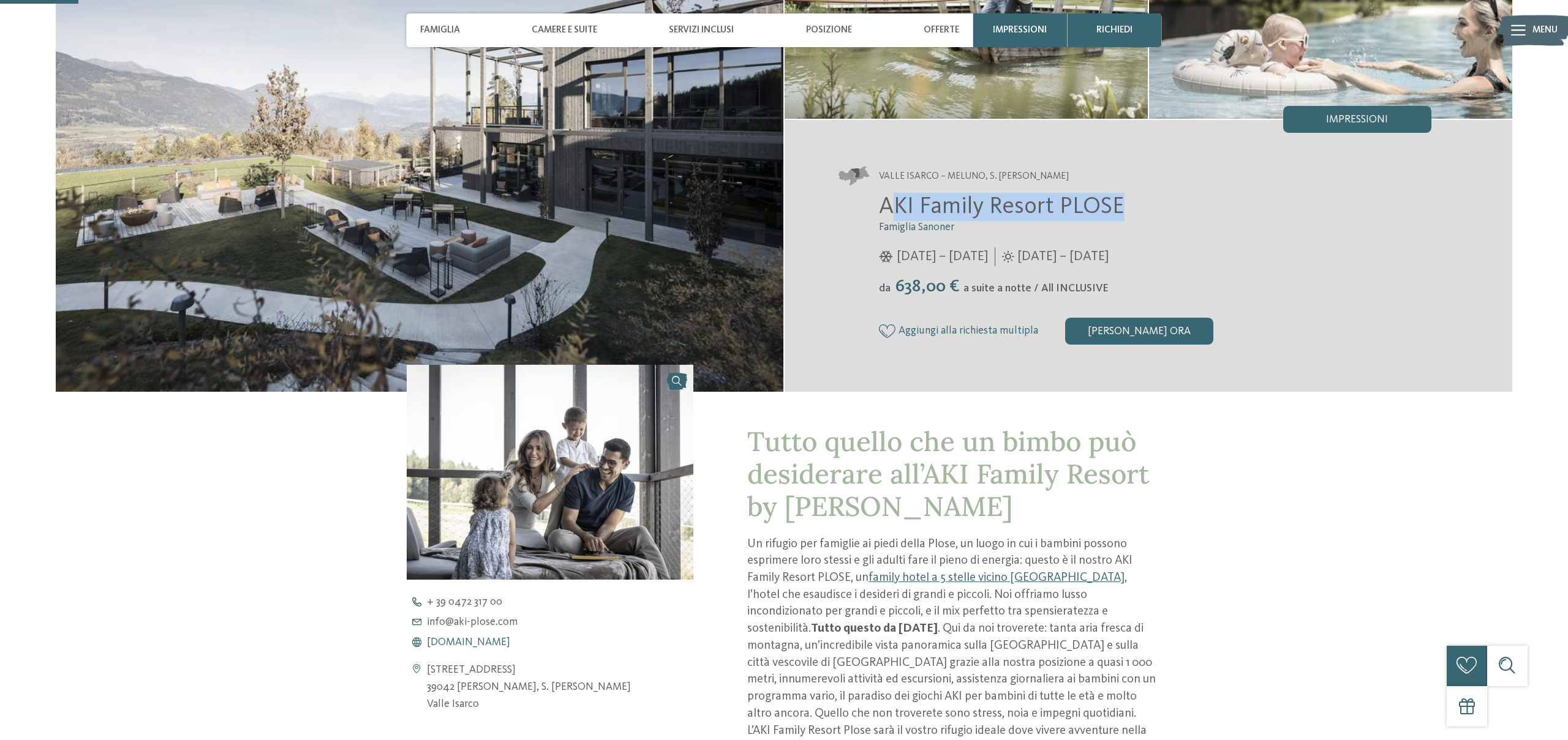
click at [490, 638] on span "[DOMAIN_NAME]" at bounding box center [468, 642] width 83 height 11
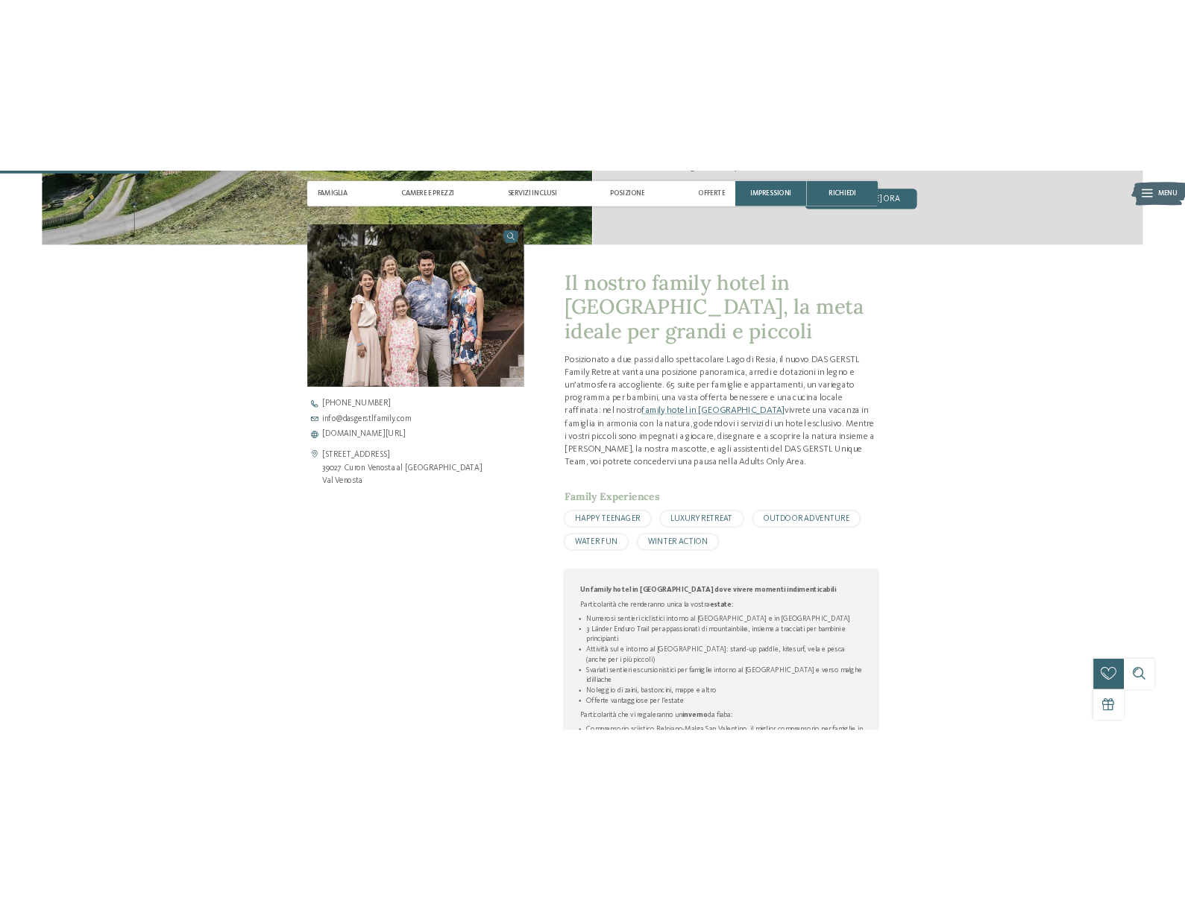
scroll to position [672, 0]
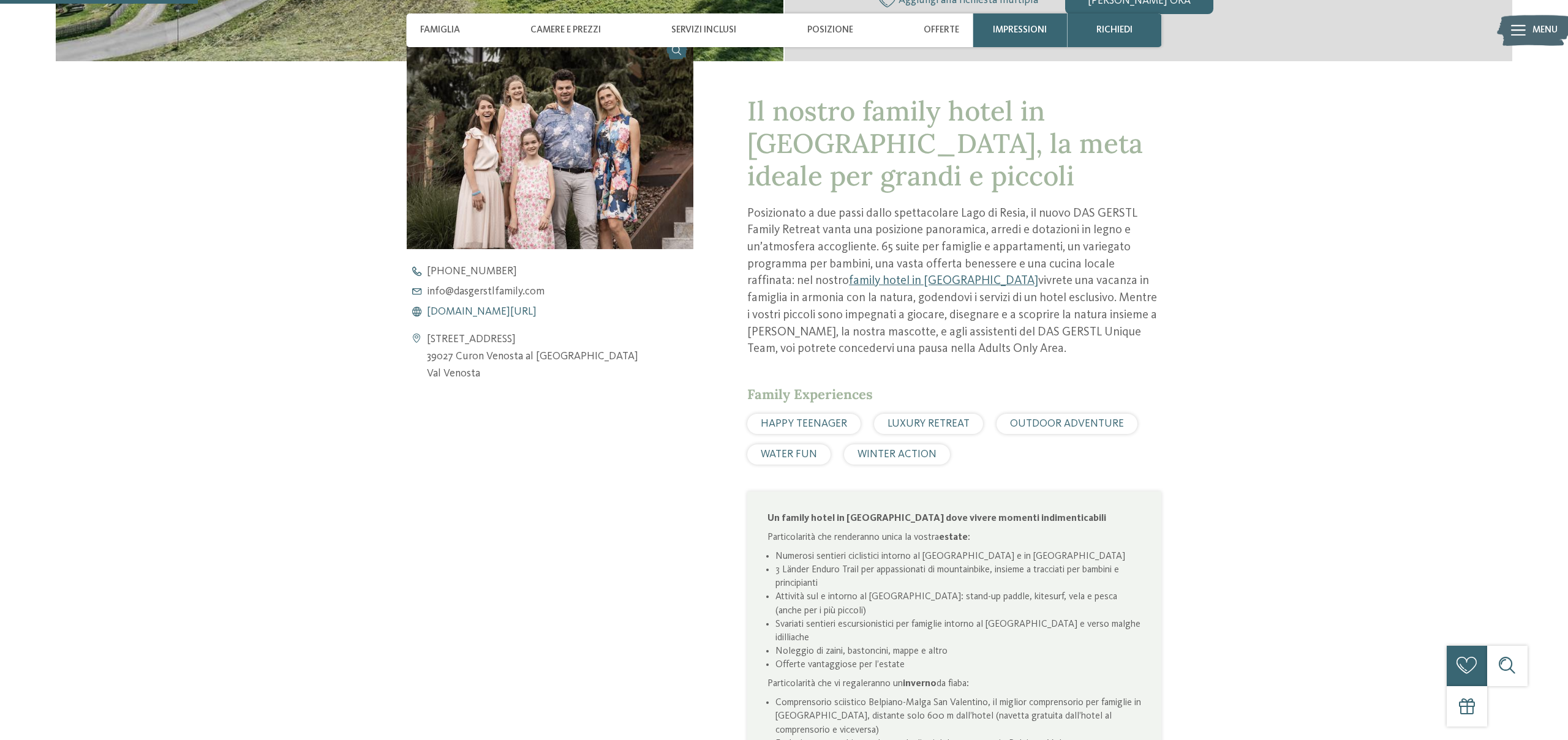
click at [515, 313] on span "www.dasgerstlfamily.com/it" at bounding box center [481, 312] width 109 height 11
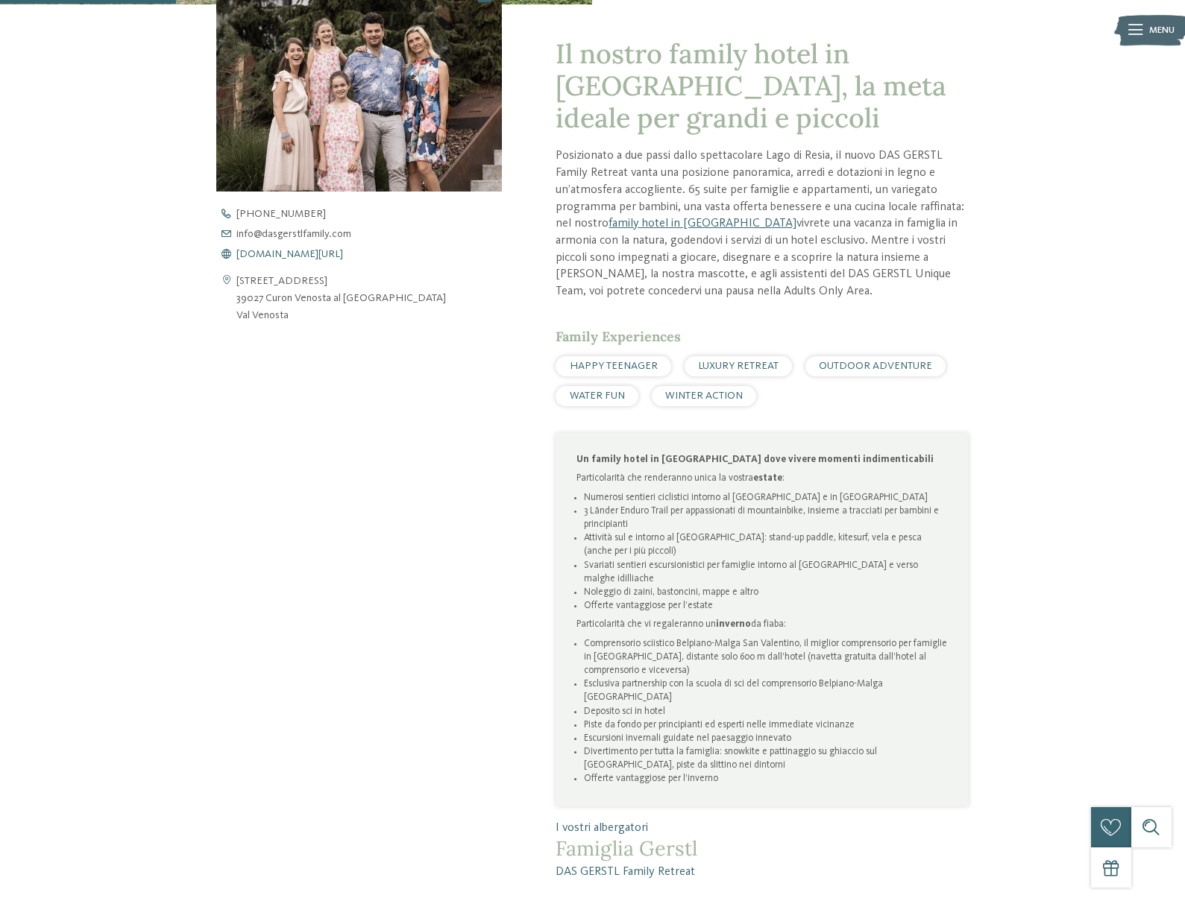
click at [312, 256] on span "www.dasgerstlfamily.com/it" at bounding box center [289, 254] width 107 height 10
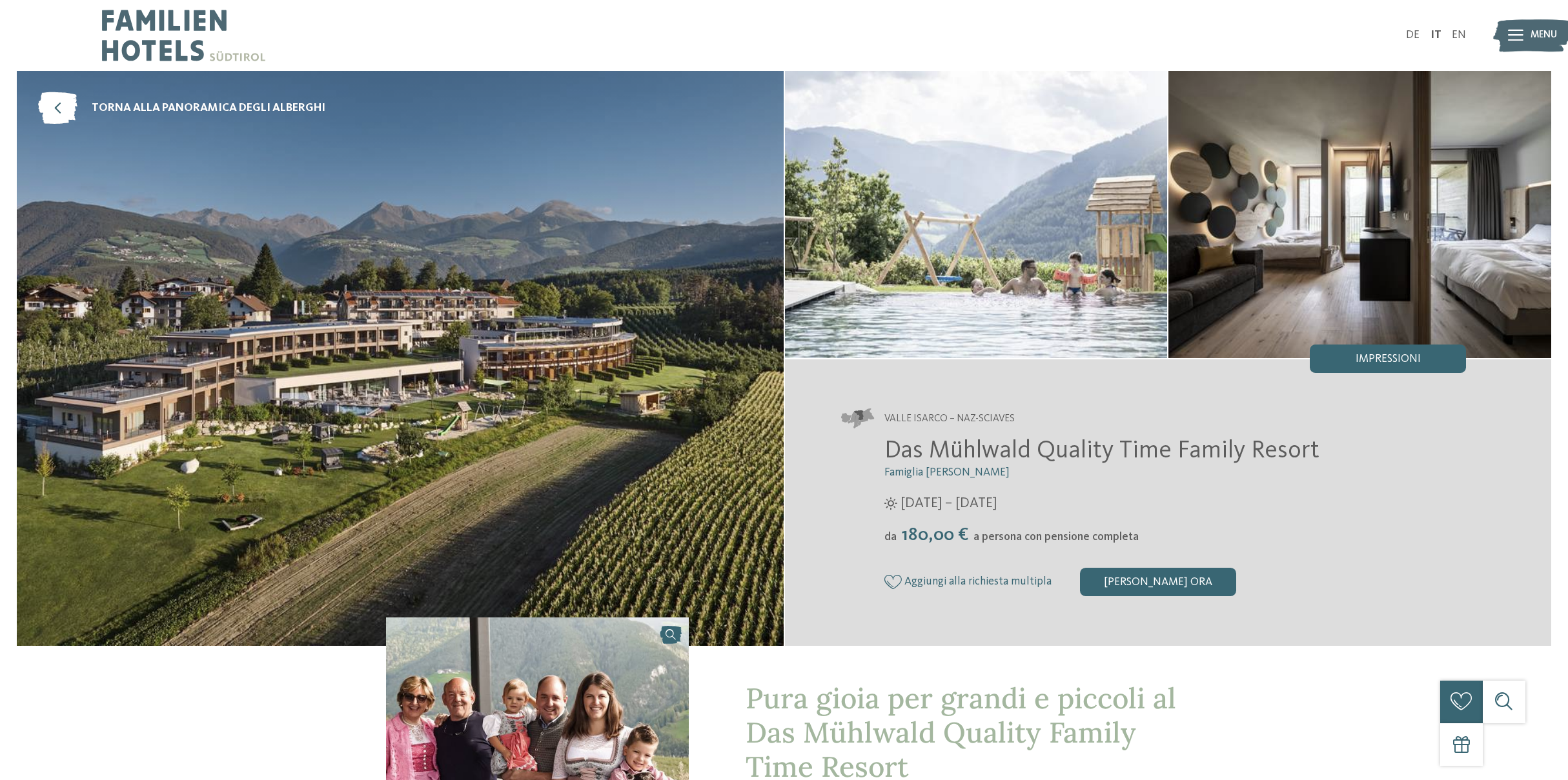
drag, startPoint x: 985, startPoint y: 539, endPoint x: 1145, endPoint y: 538, distance: 160.0
click at [1142, 537] on div "da 180,00 € a persona con pensione completa" at bounding box center [1175, 535] width 583 height 22
drag, startPoint x: 1138, startPoint y: 538, endPoint x: 1038, endPoint y: 539, distance: 100.0
click at [1137, 538] on div "da 180,00 € a persona con pensione completa" at bounding box center [1175, 535] width 583 height 22
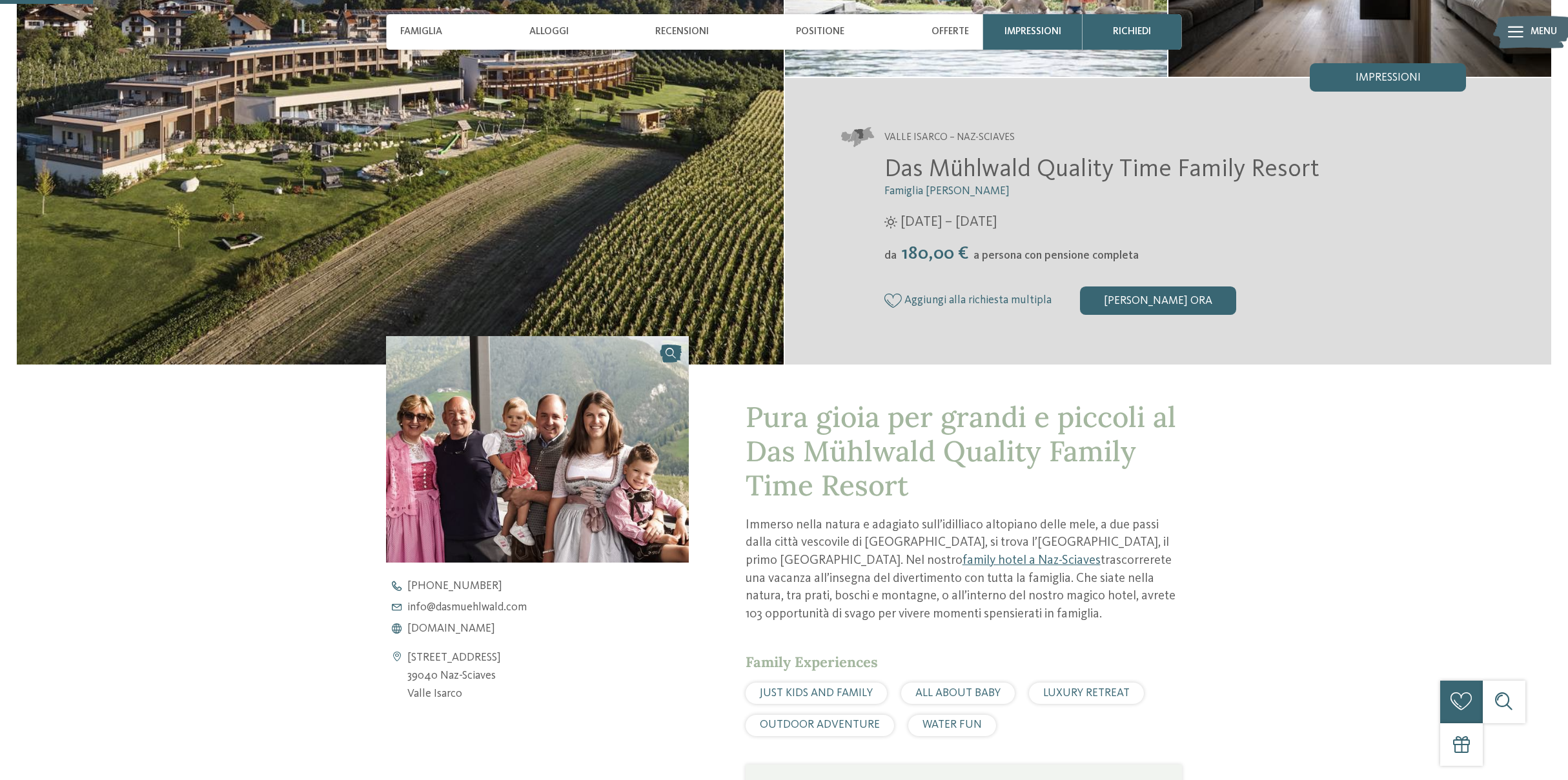
scroll to position [283, 0]
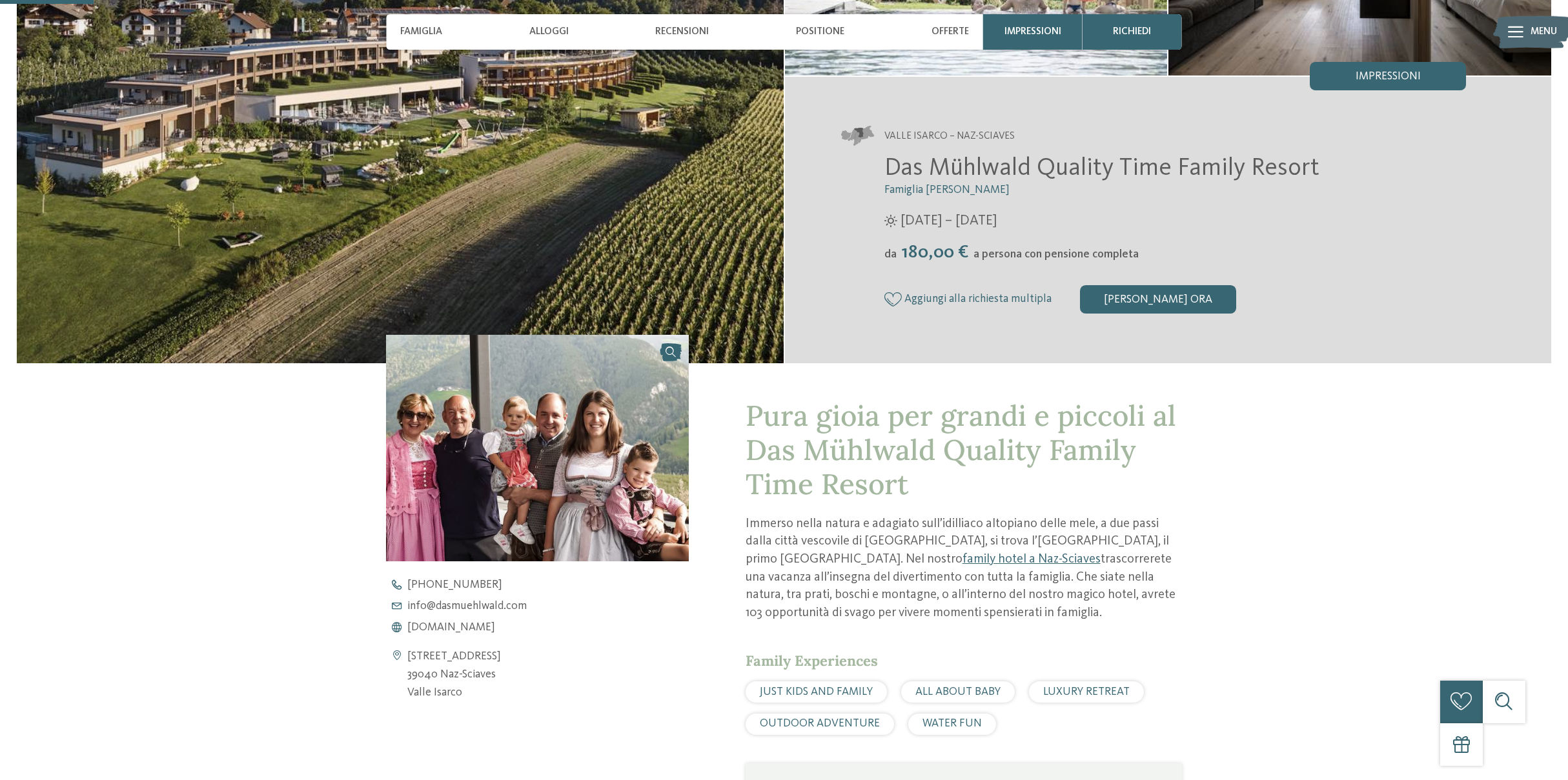
drag, startPoint x: 958, startPoint y: 256, endPoint x: 1113, endPoint y: 261, distance: 155.1
click at [1113, 261] on div "da 180,00 € a persona con pensione completa" at bounding box center [1175, 253] width 583 height 22
drag, startPoint x: 935, startPoint y: 260, endPoint x: 908, endPoint y: 260, distance: 27.0
click at [931, 261] on span "180,00 €" at bounding box center [935, 253] width 74 height 19
drag, startPoint x: 908, startPoint y: 260, endPoint x: 1068, endPoint y: 255, distance: 160.1
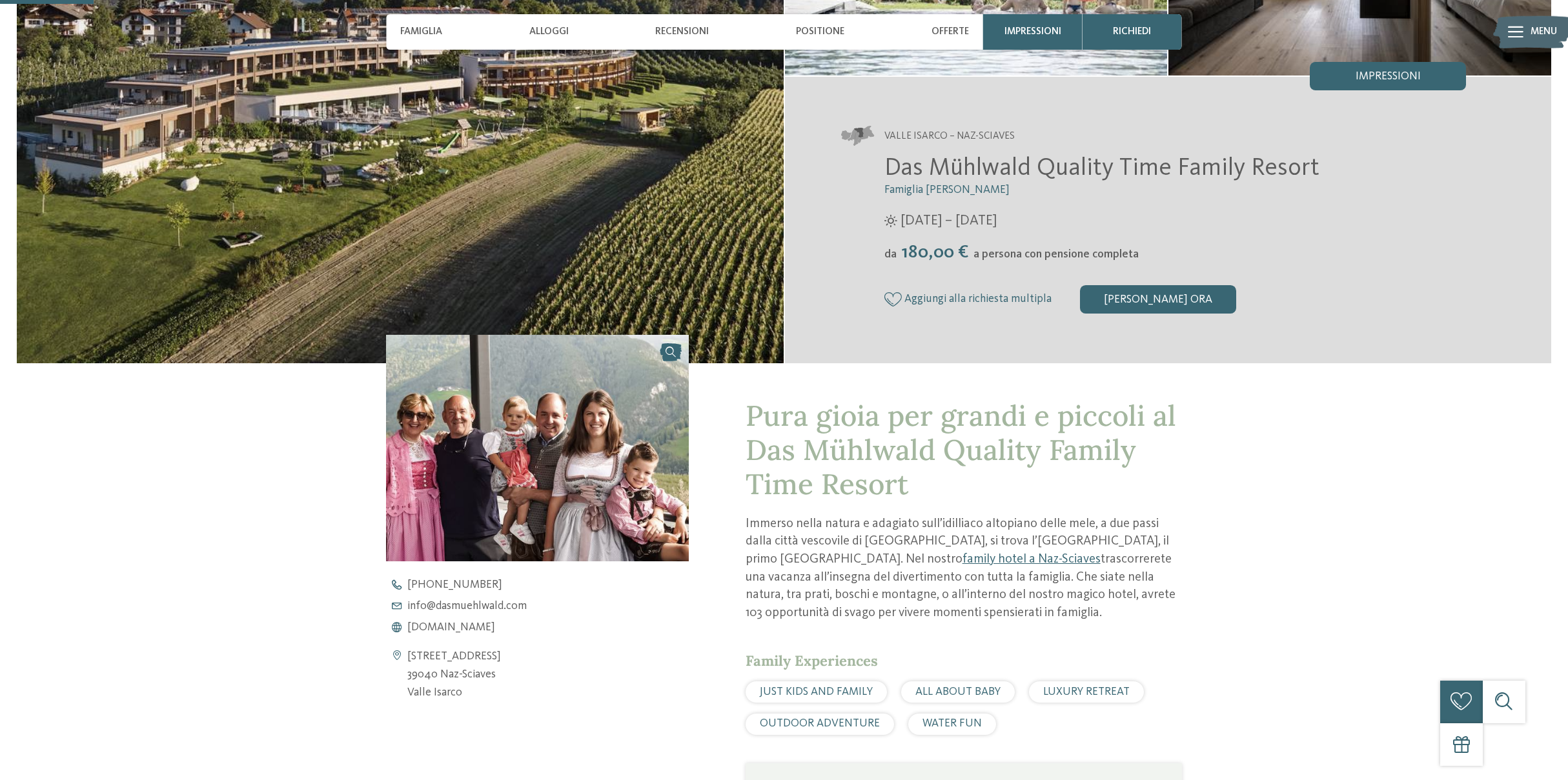
click at [1071, 258] on div "da 180,00 € a persona con pensione completa" at bounding box center [1175, 253] width 583 height 22
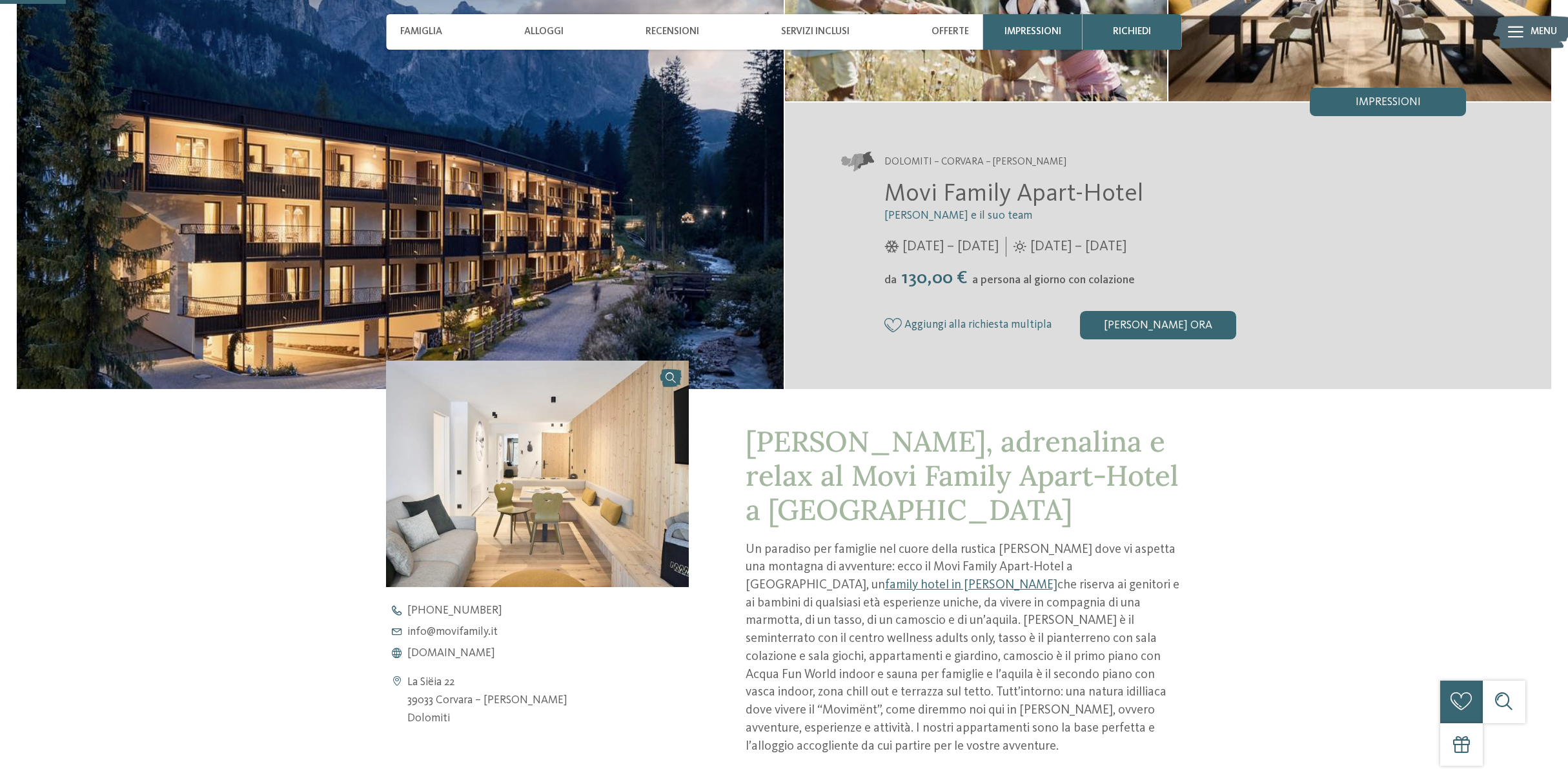
scroll to position [300, 0]
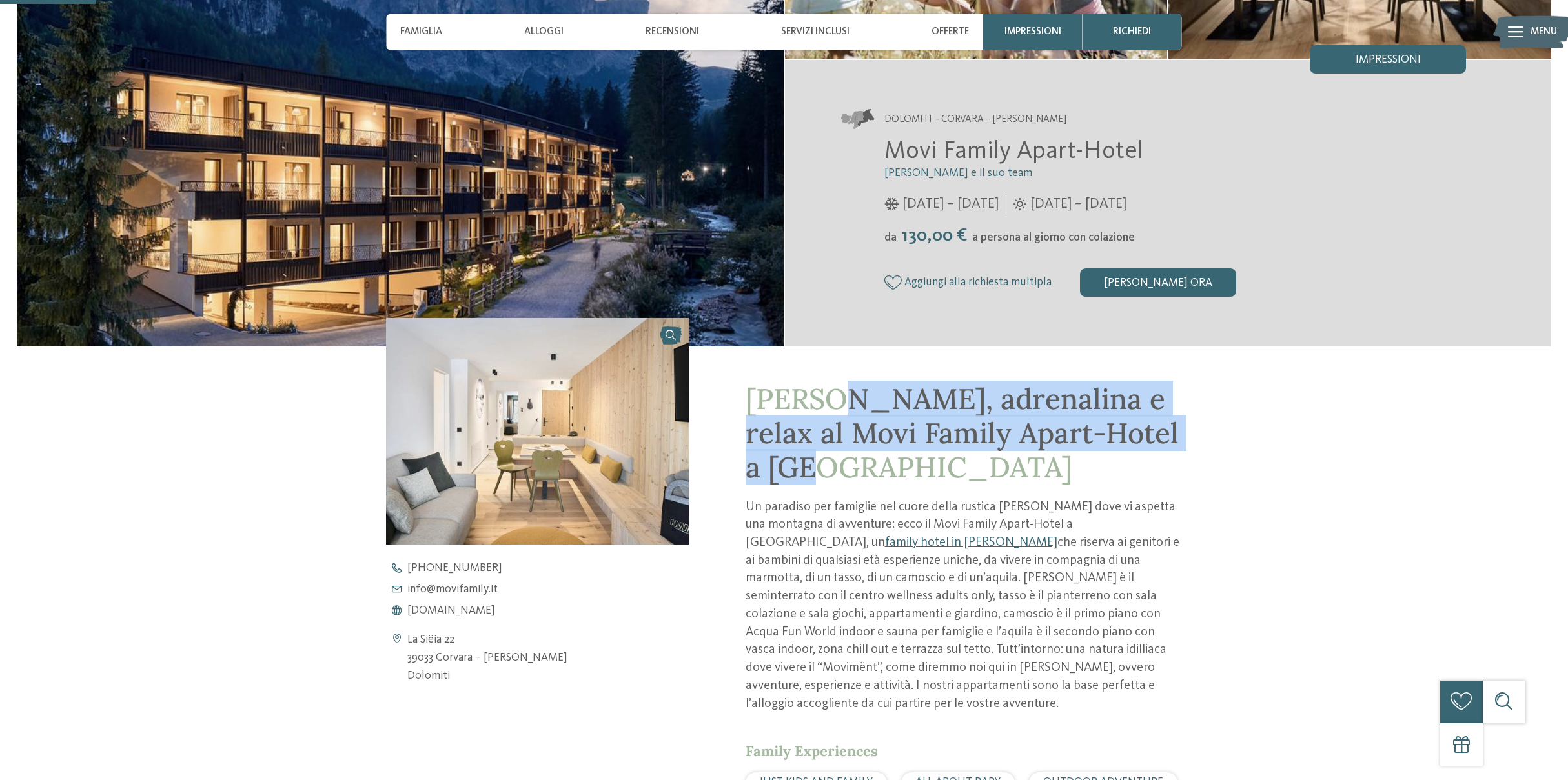
drag, startPoint x: 834, startPoint y: 396, endPoint x: 1000, endPoint y: 471, distance: 182.2
click at [1000, 471] on h1 "Avventura, adrenalina e relax al Movi Family Apart-Hotel a Corvara" at bounding box center [964, 433] width 436 height 102
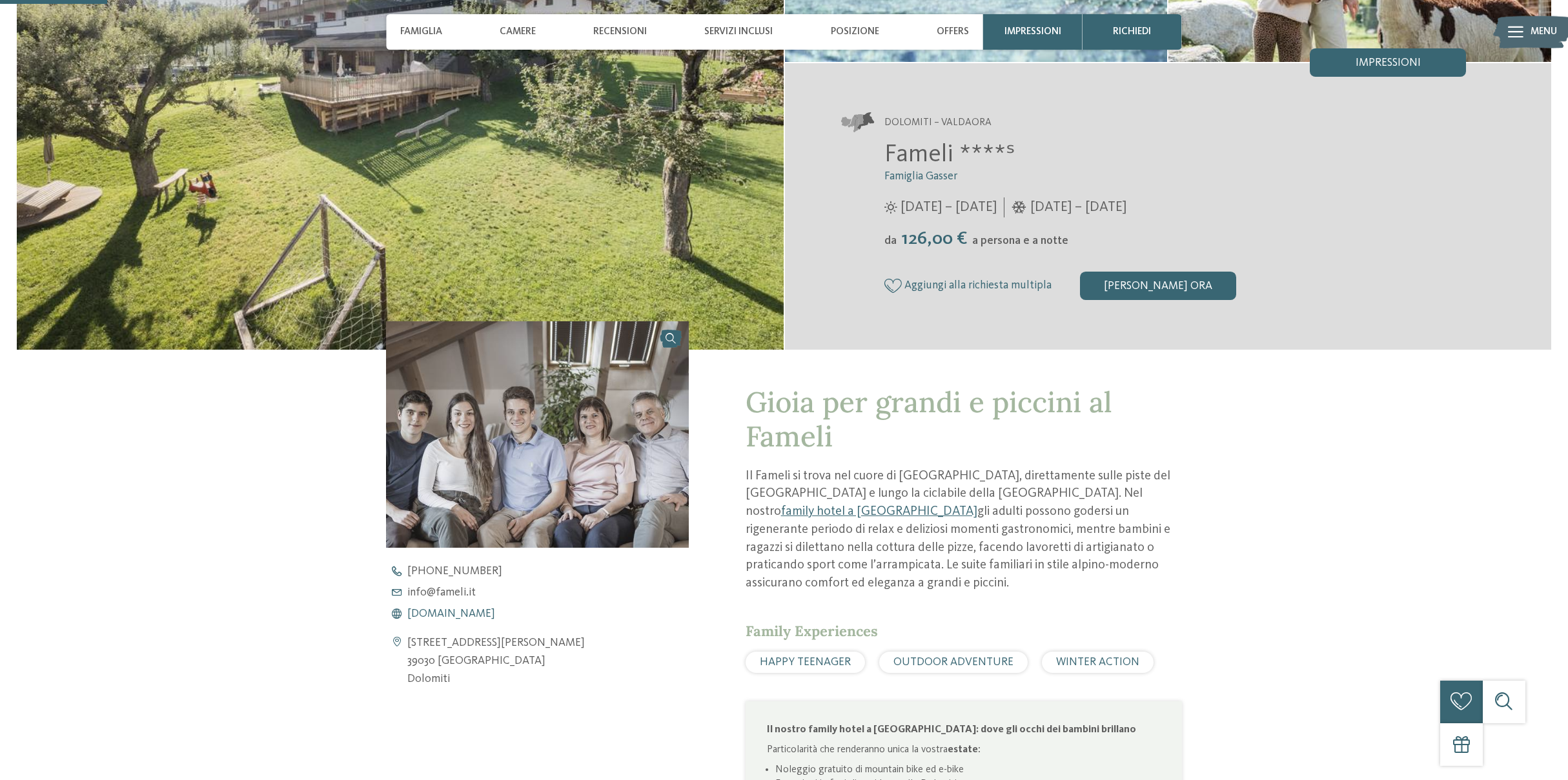
scroll to position [297, 0]
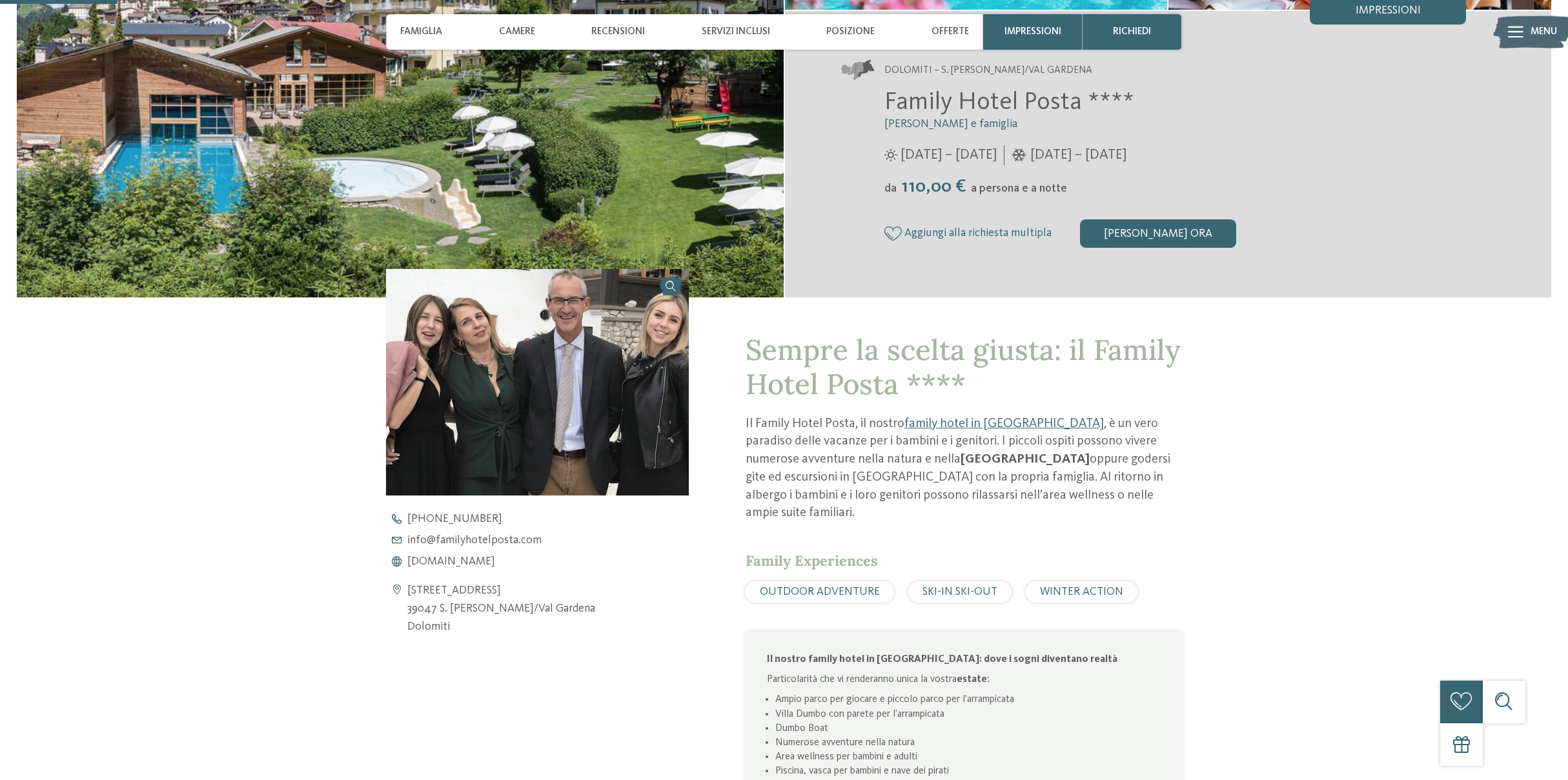
scroll to position [349, 0]
click at [494, 564] on span "[DOMAIN_NAME]" at bounding box center [450, 561] width 87 height 11
